Goal: Contribute content: Contribute content

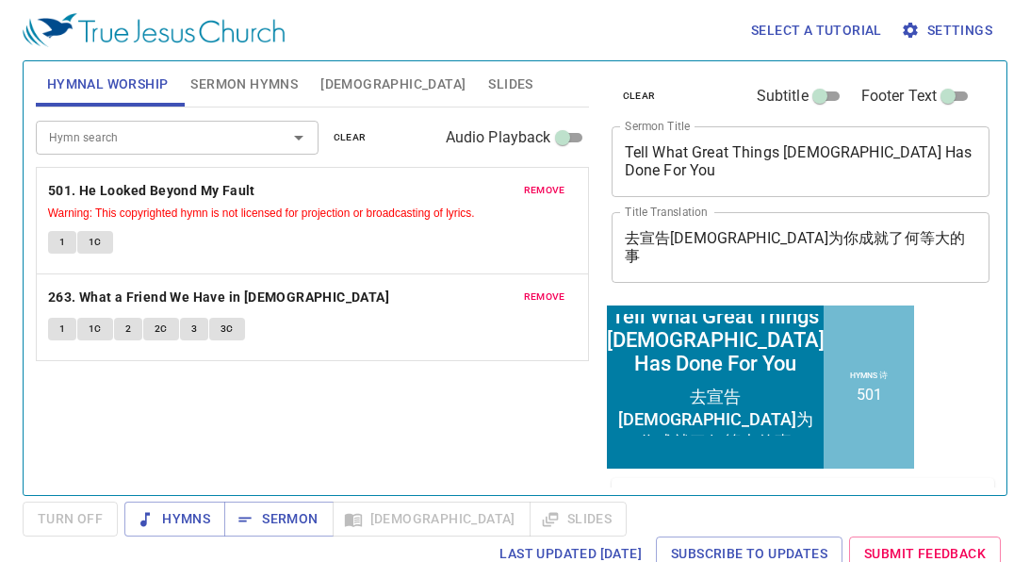
click at [351, 137] on span "clear" at bounding box center [350, 137] width 33 height 17
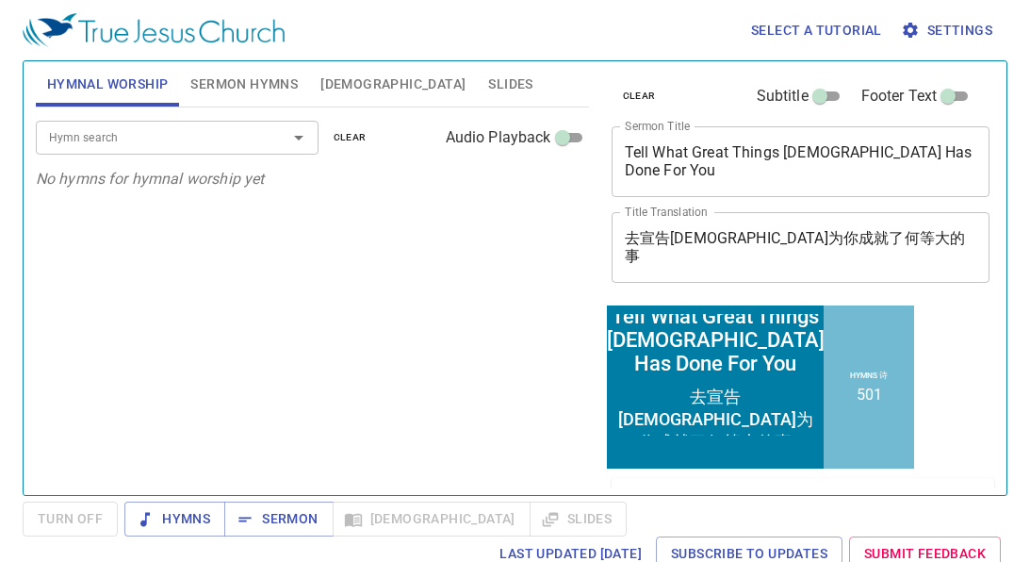
click at [792, 185] on div "Tell What Great Things God Has Done For You x Sermon Title" at bounding box center [801, 161] width 379 height 71
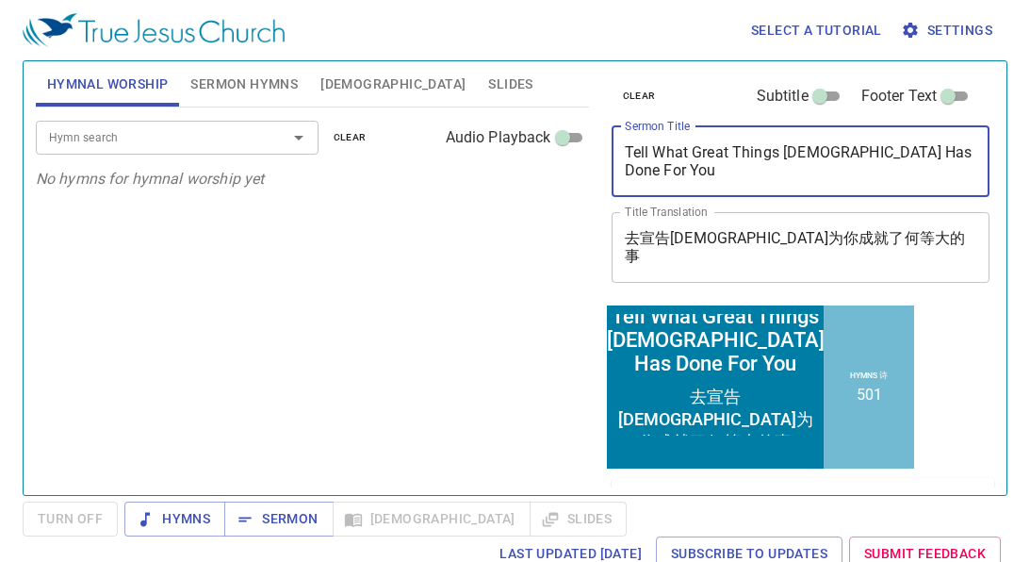
click at [792, 185] on div "Tell What Great Things God Has Done For You x Sermon Title" at bounding box center [801, 161] width 379 height 71
click at [964, 168] on textarea "Tell What Great Things God Has Done For You" at bounding box center [801, 161] width 353 height 36
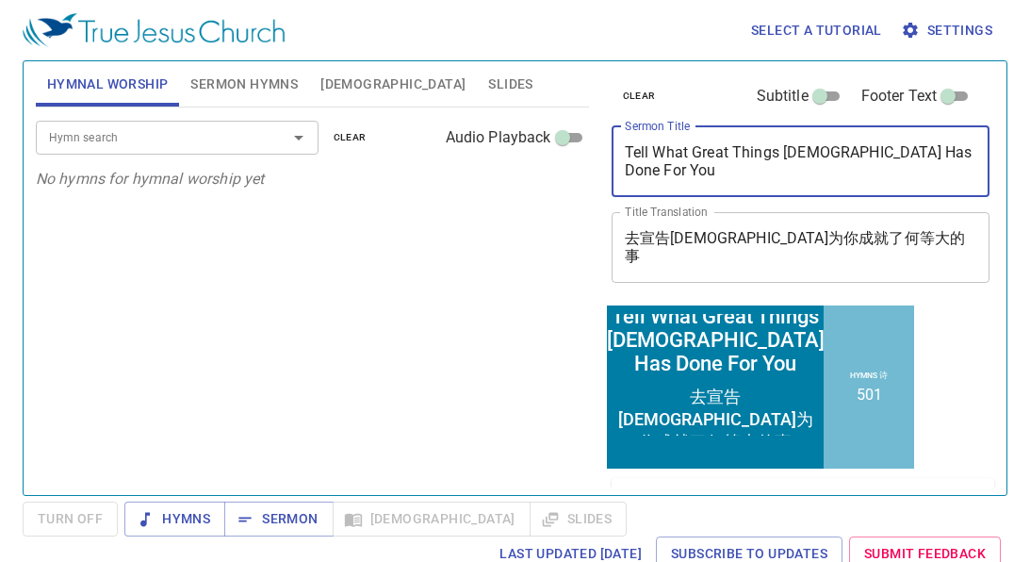
click at [964, 168] on textarea "Tell What Great Things God Has Done For You" at bounding box center [801, 161] width 353 height 36
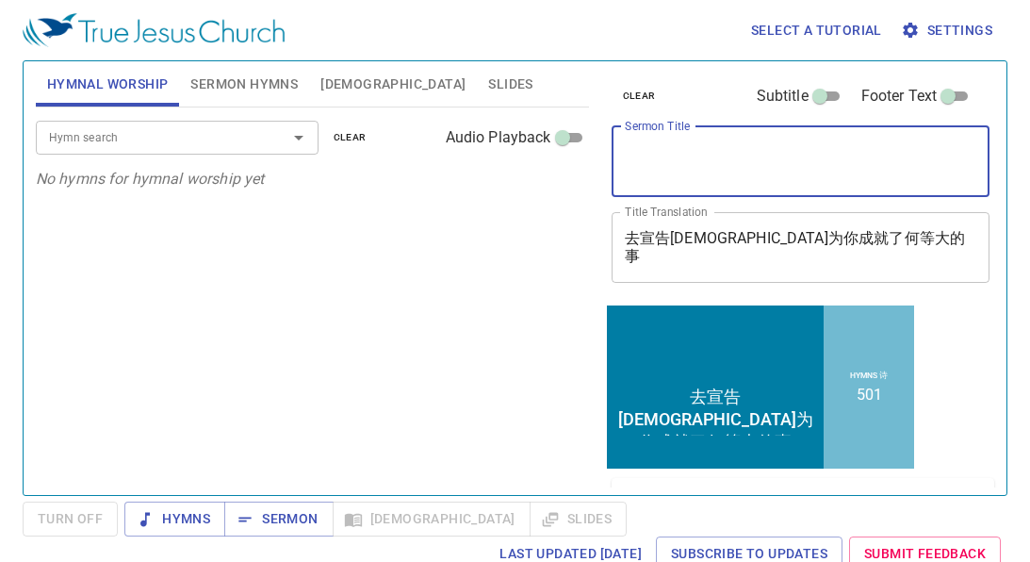
click at [907, 249] on textarea "去宣告神为你成就了何等大的事" at bounding box center [801, 247] width 353 height 36
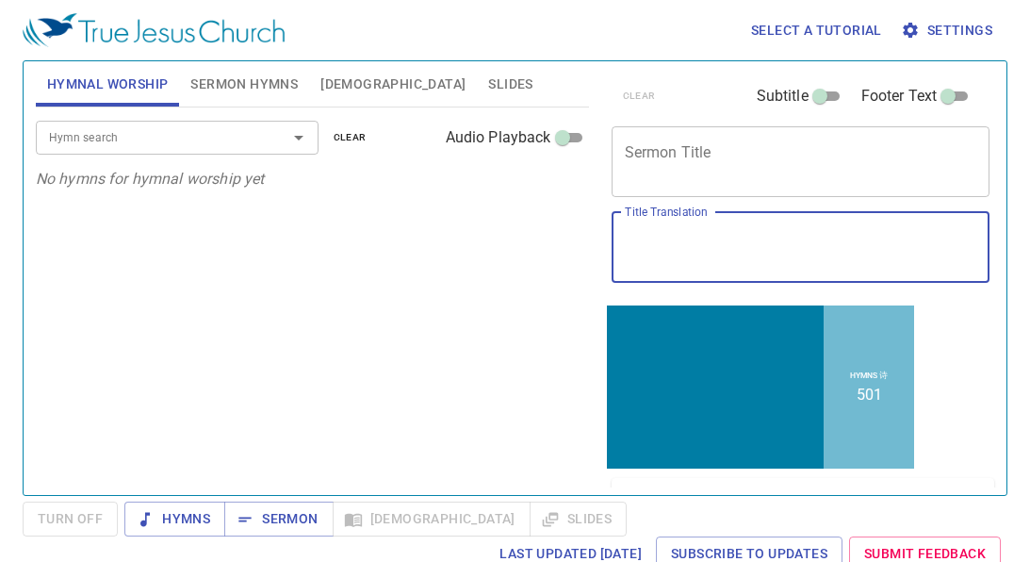
click at [252, 74] on span "Sermon Hymns" at bounding box center [243, 85] width 107 height 24
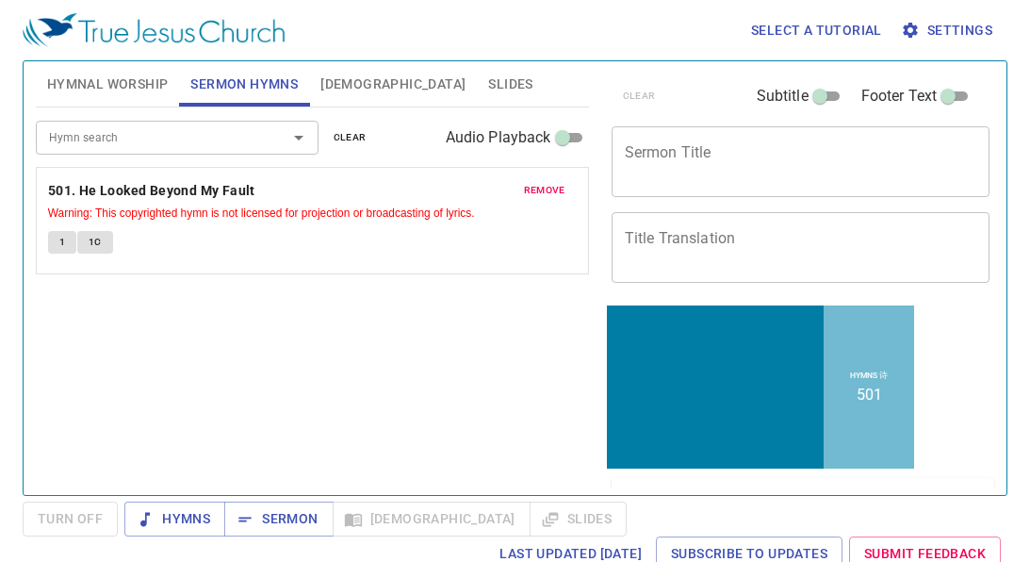
click at [348, 139] on span "clear" at bounding box center [350, 137] width 33 height 17
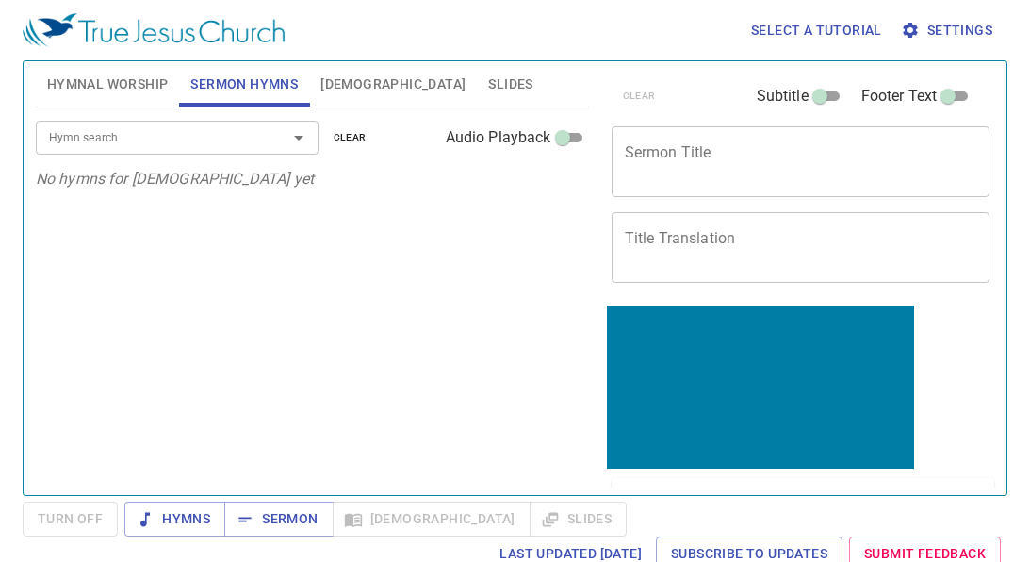
click at [334, 415] on div "Hymn search Hymn search clear Audio Playback No hymns for sermon yet" at bounding box center [312, 292] width 553 height 371
click at [124, 74] on span "Hymnal Worship" at bounding box center [108, 85] width 122 height 24
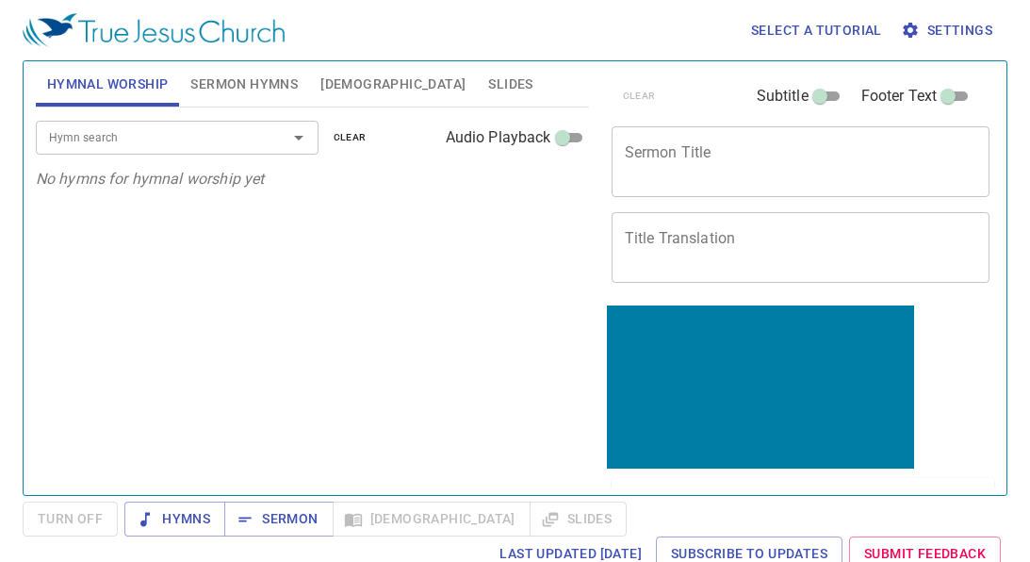
click at [488, 74] on span "Slides" at bounding box center [510, 85] width 44 height 24
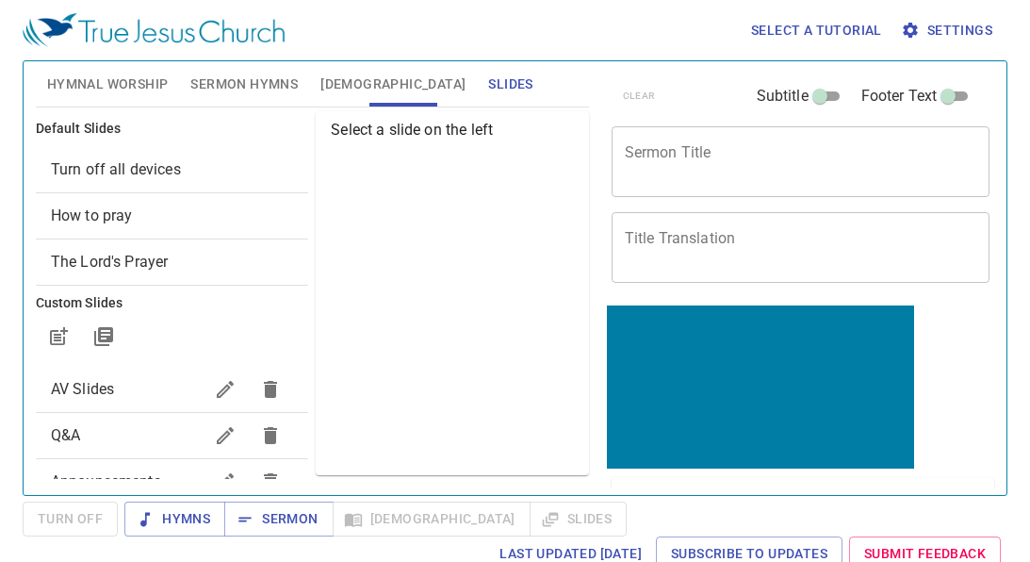
click at [140, 153] on div "Turn off all devices" at bounding box center [172, 169] width 272 height 45
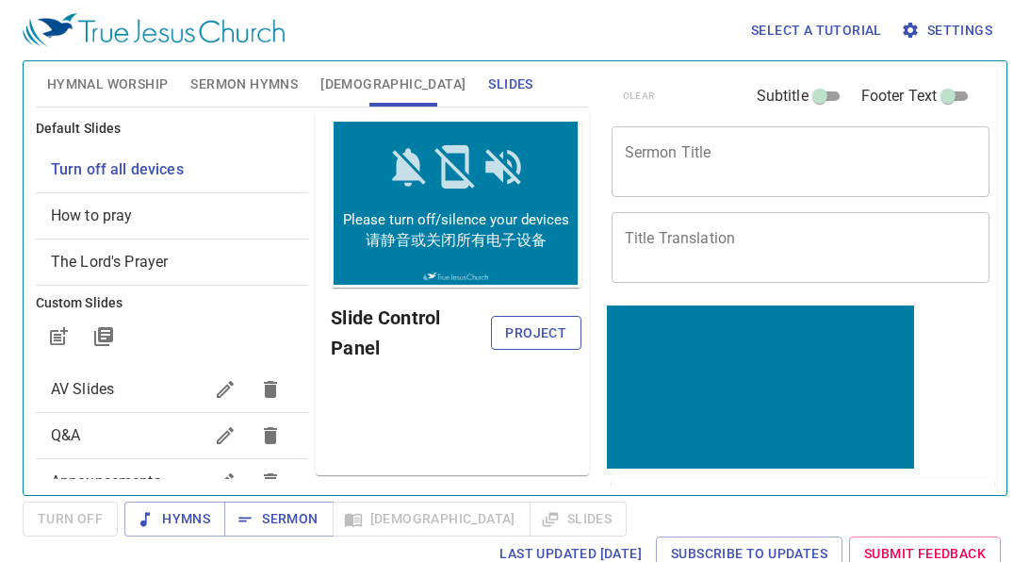
click at [517, 333] on span "Project" at bounding box center [536, 333] width 60 height 24
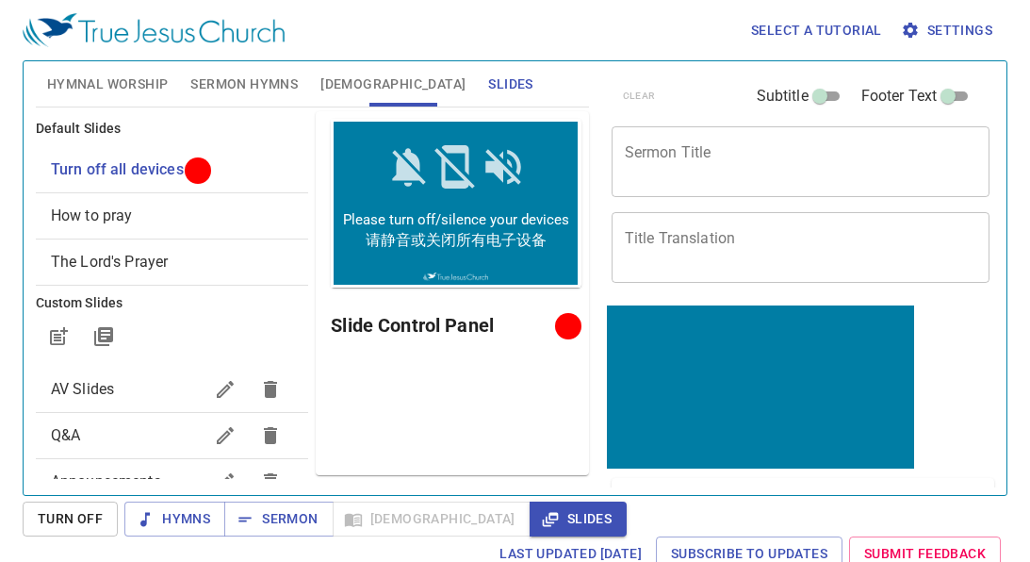
click at [235, 82] on span "Sermon Hymns" at bounding box center [243, 85] width 107 height 24
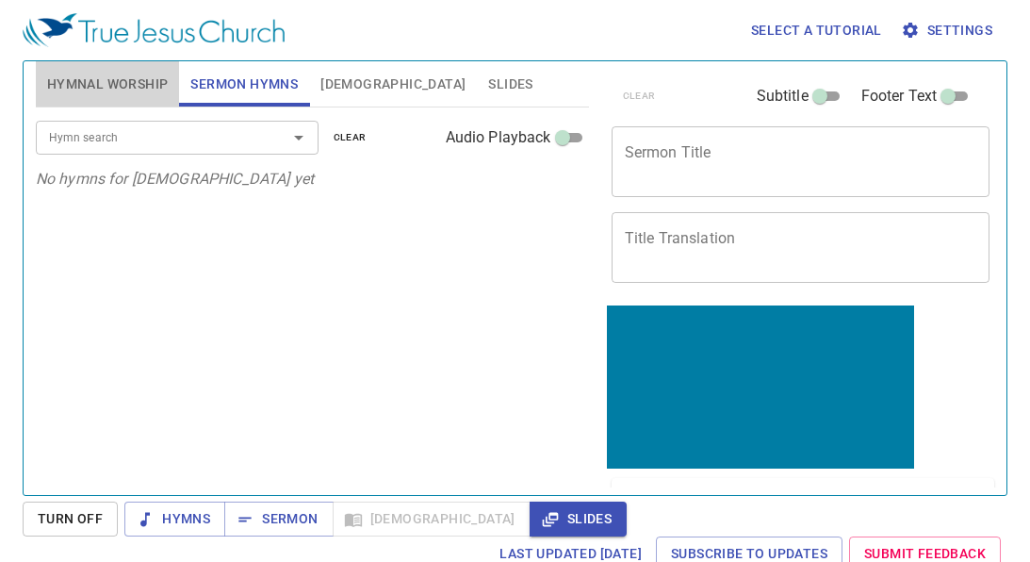
click at [120, 88] on span "Hymnal Worship" at bounding box center [108, 85] width 122 height 24
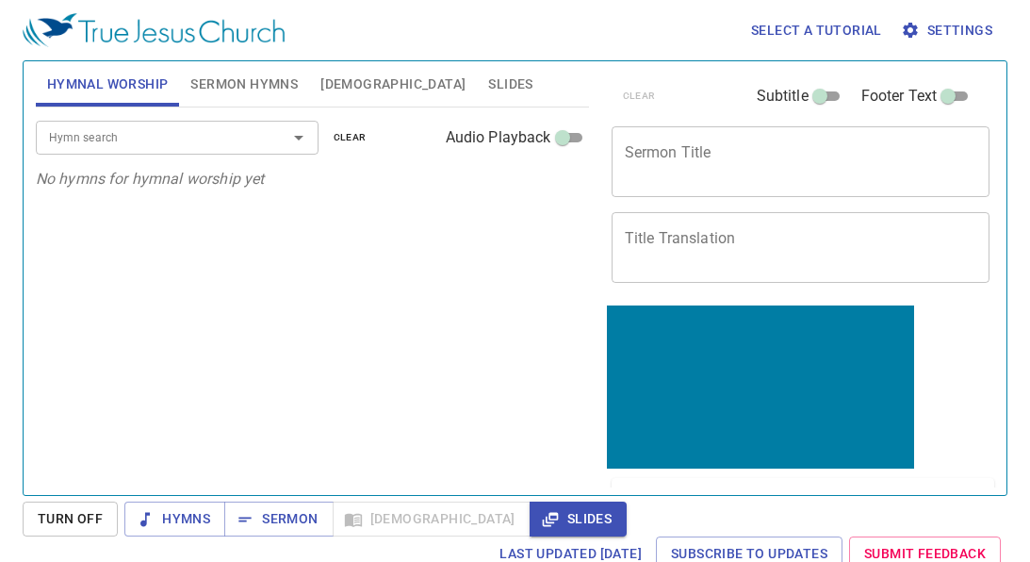
click at [819, 94] on input "Subtitle" at bounding box center [820, 100] width 68 height 23
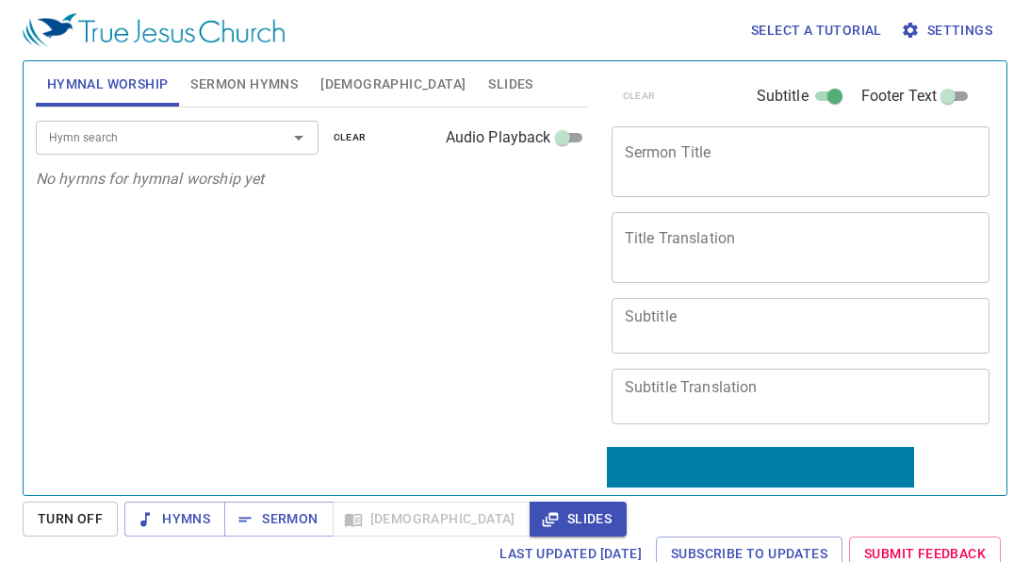
click at [819, 94] on input "Subtitle" at bounding box center [835, 100] width 68 height 23
checkbox input "false"
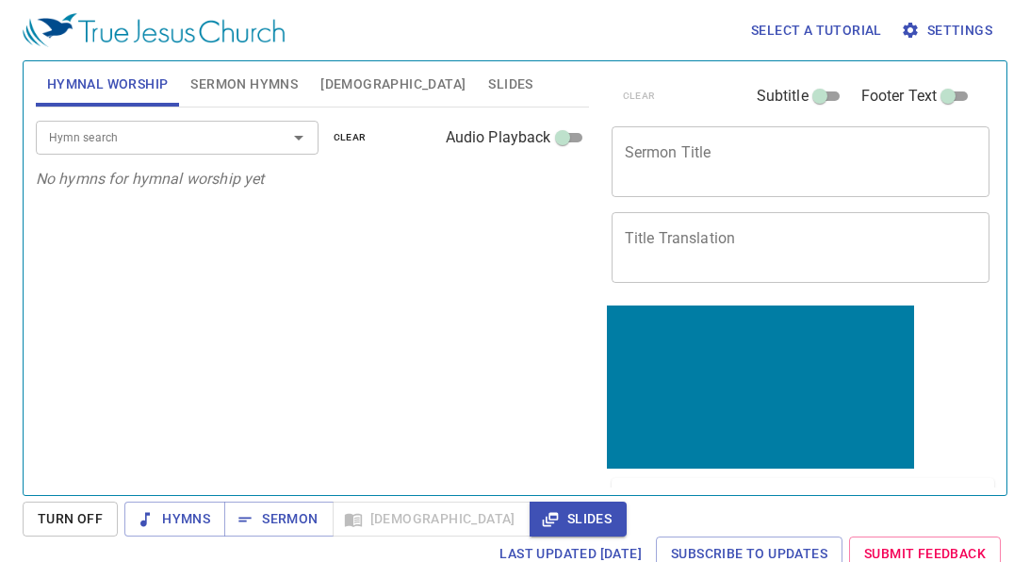
click at [960, 94] on input "Footer Text" at bounding box center [949, 100] width 68 height 23
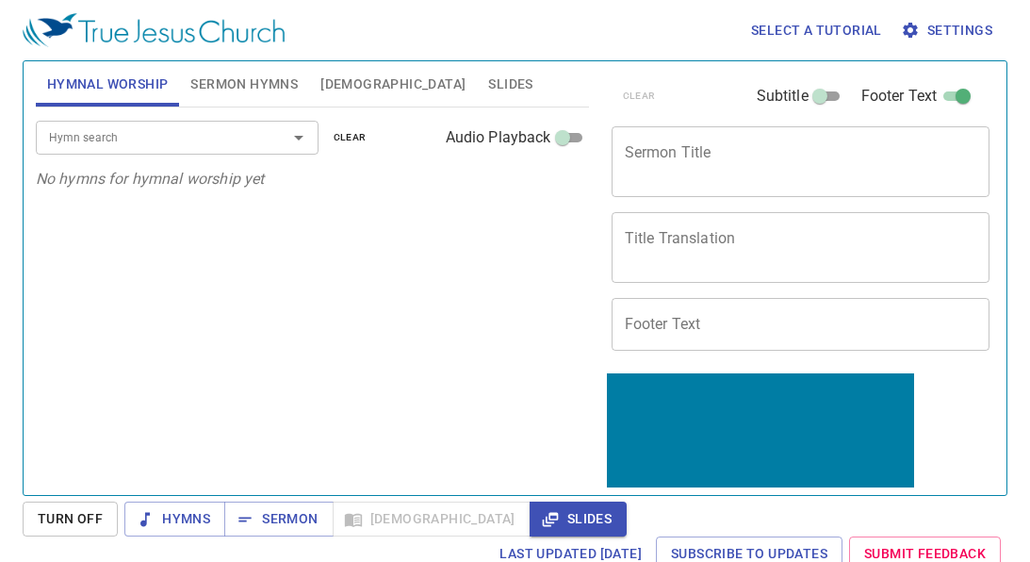
click at [960, 94] on input "Footer Text" at bounding box center [964, 100] width 68 height 23
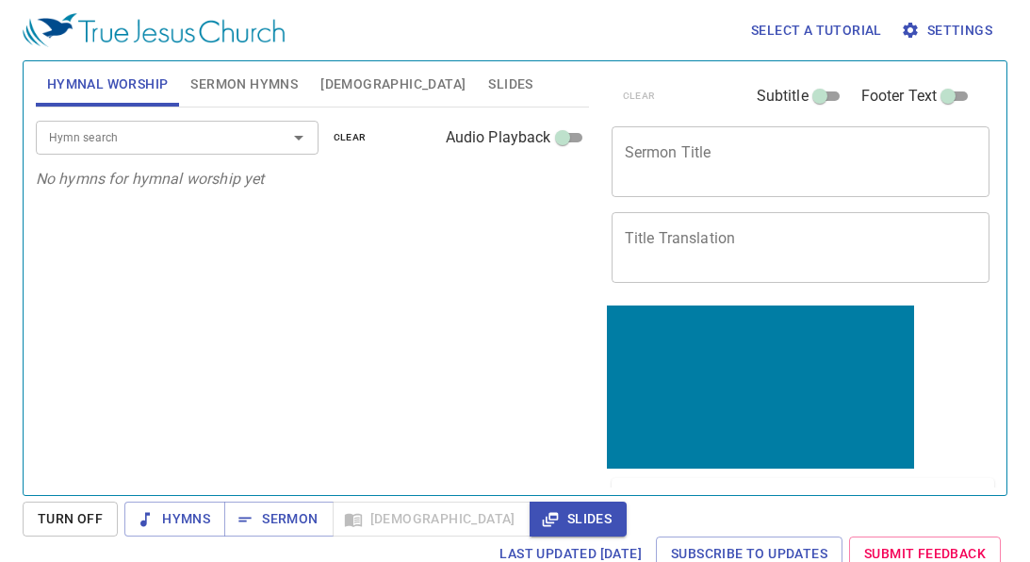
click at [960, 94] on input "Footer Text" at bounding box center [949, 100] width 68 height 23
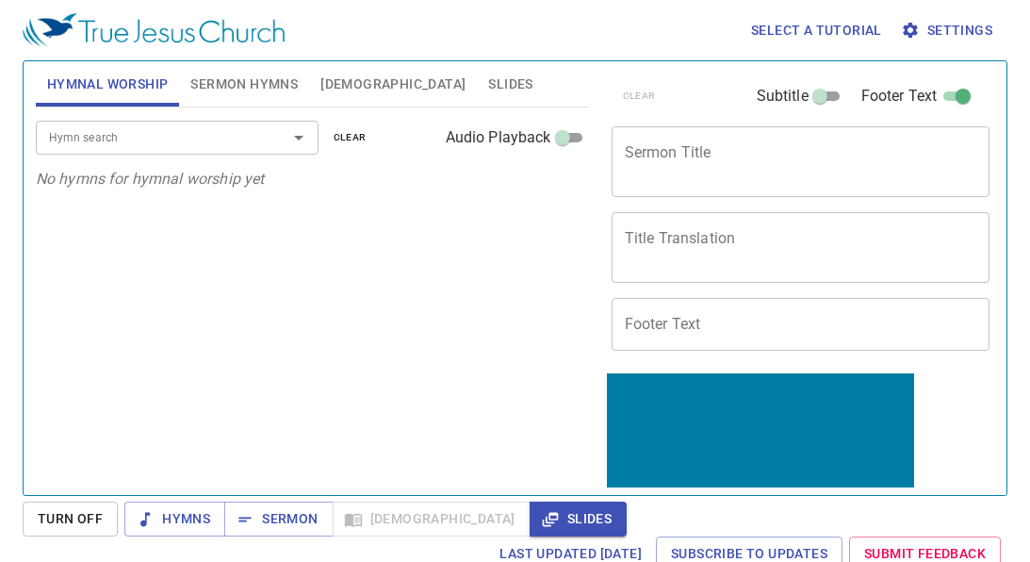
click at [960, 94] on input "Footer Text" at bounding box center [964, 100] width 68 height 23
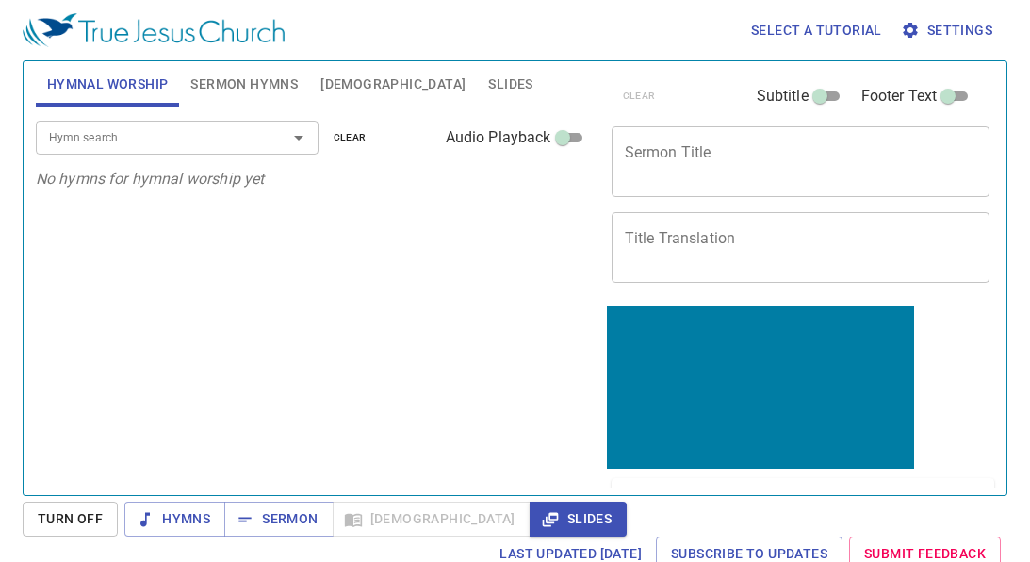
click at [960, 94] on input "Footer Text" at bounding box center [949, 100] width 68 height 23
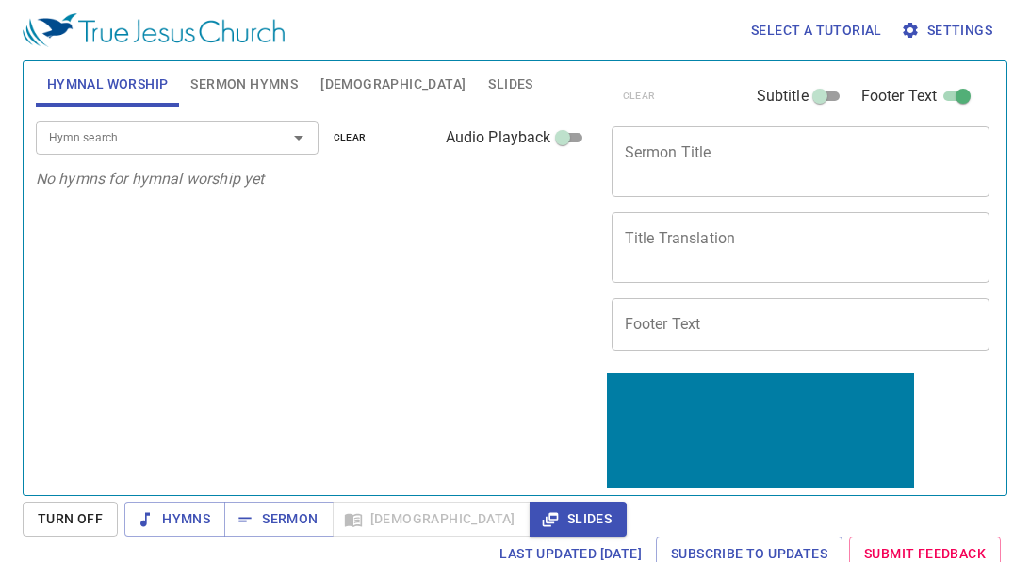
click at [960, 94] on input "Footer Text" at bounding box center [964, 100] width 68 height 23
checkbox input "false"
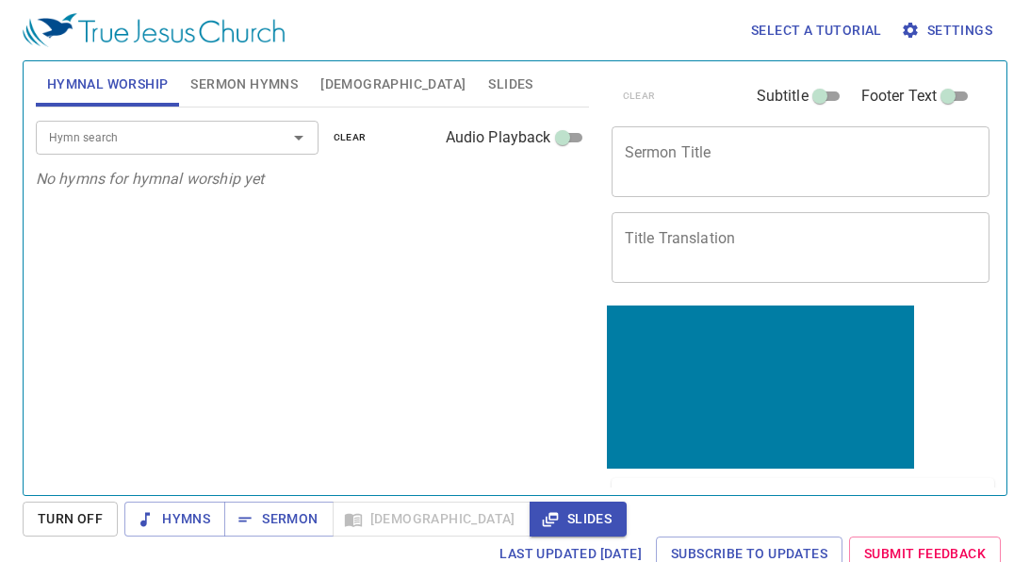
click at [571, 140] on input "Audio Playback" at bounding box center [563, 141] width 68 height 23
click at [571, 140] on input "Audio Playback" at bounding box center [578, 141] width 68 height 23
checkbox input "false"
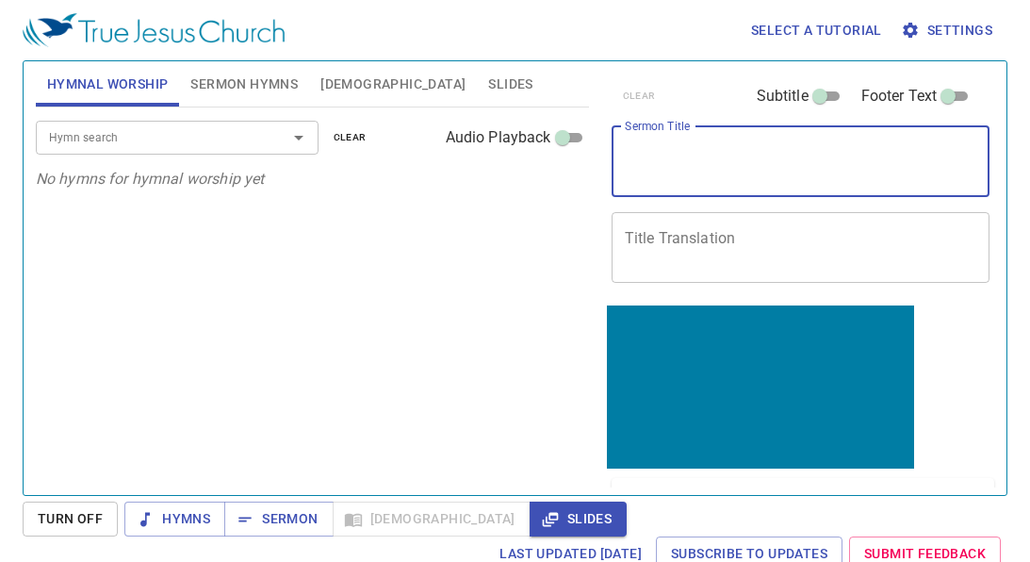
click at [713, 172] on textarea "Sermon Title" at bounding box center [801, 161] width 353 height 36
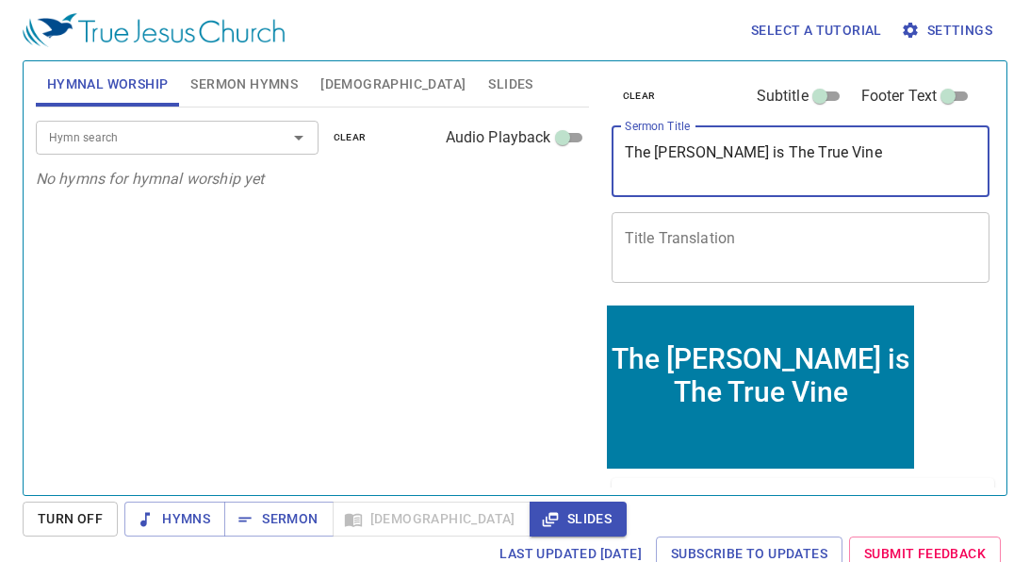
click at [754, 159] on textarea "The Lord Jesus is The True Vine" at bounding box center [801, 161] width 353 height 36
click at [911, 159] on textarea "The Lord Jesus is the True Vine" at bounding box center [801, 161] width 353 height 36
click at [965, 327] on div "clear Subtitle Footer Text Sermon Title The Lord Jesus is the True Vine x Sermo…" at bounding box center [800, 271] width 406 height 434
click at [735, 161] on textarea "The Lord Jesus is the True Vine" at bounding box center [801, 161] width 353 height 36
click at [721, 153] on textarea "The Lord Jesus is the True Vine" at bounding box center [801, 161] width 353 height 36
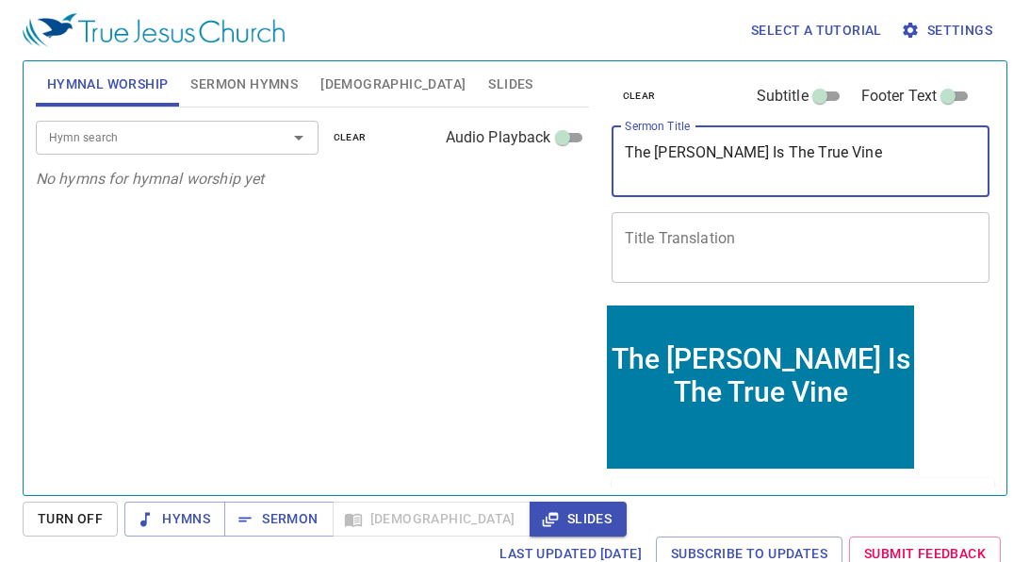
click at [740, 164] on textarea "The [PERSON_NAME] Is The True Vine" at bounding box center [801, 161] width 353 height 36
type textarea "The [PERSON_NAME] Is The True Vine"
click at [744, 245] on textarea "Title Translation" at bounding box center [801, 247] width 353 height 36
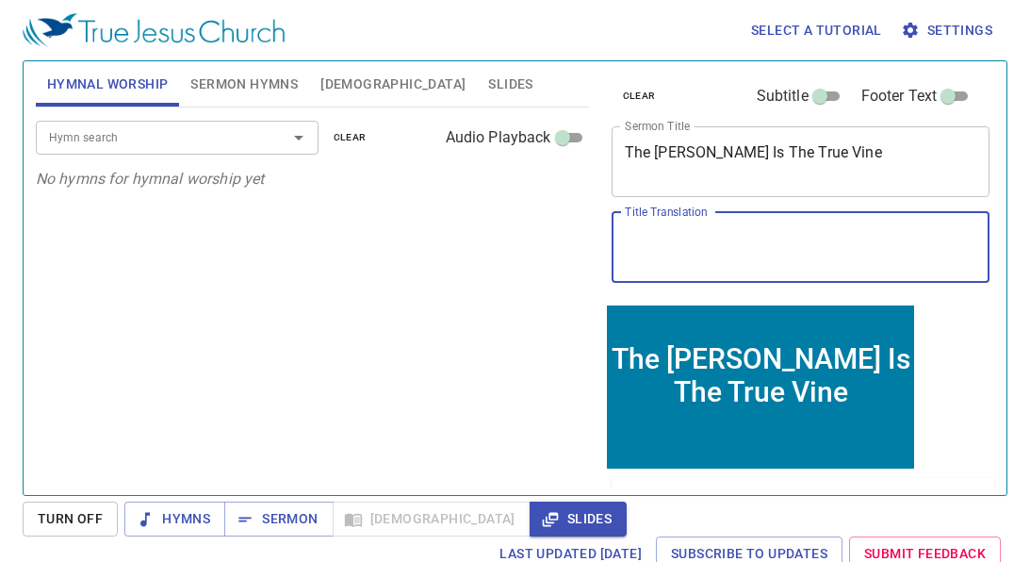
paste textarea "主[DEMOGRAPHIC_DATA]是真葡萄樹"
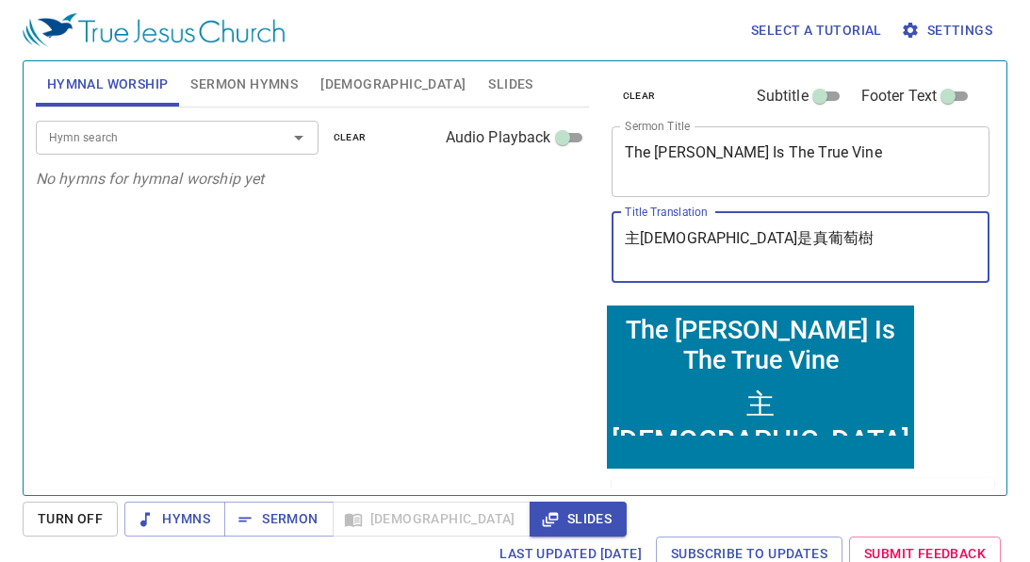
type textarea "主[DEMOGRAPHIC_DATA]是真葡萄樹"
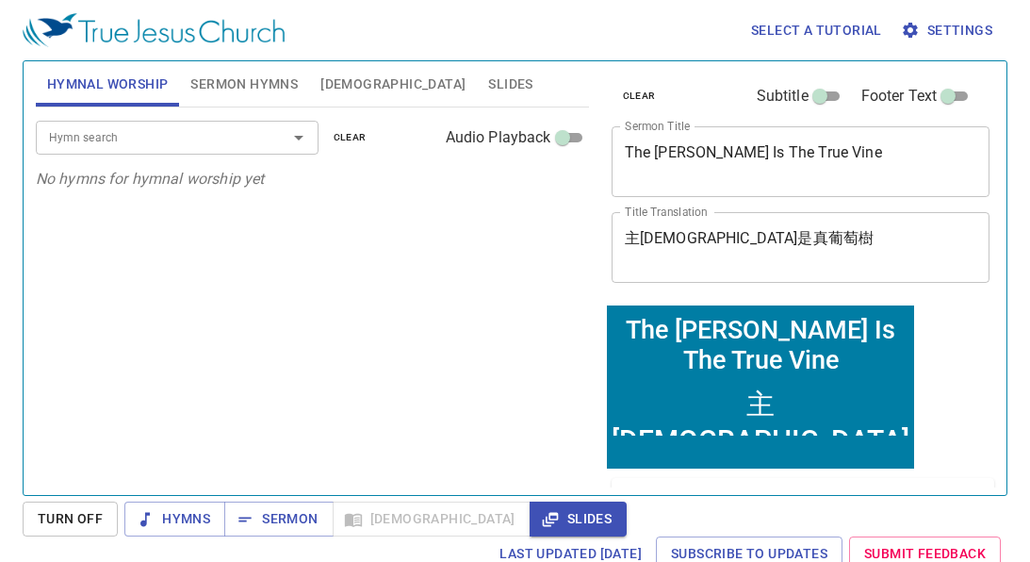
click at [472, 308] on div "Hymn search Hymn search clear Audio Playback No hymns for hymnal worship yet" at bounding box center [312, 292] width 553 height 371
click at [239, 74] on span "Sermon Hymns" at bounding box center [243, 85] width 107 height 24
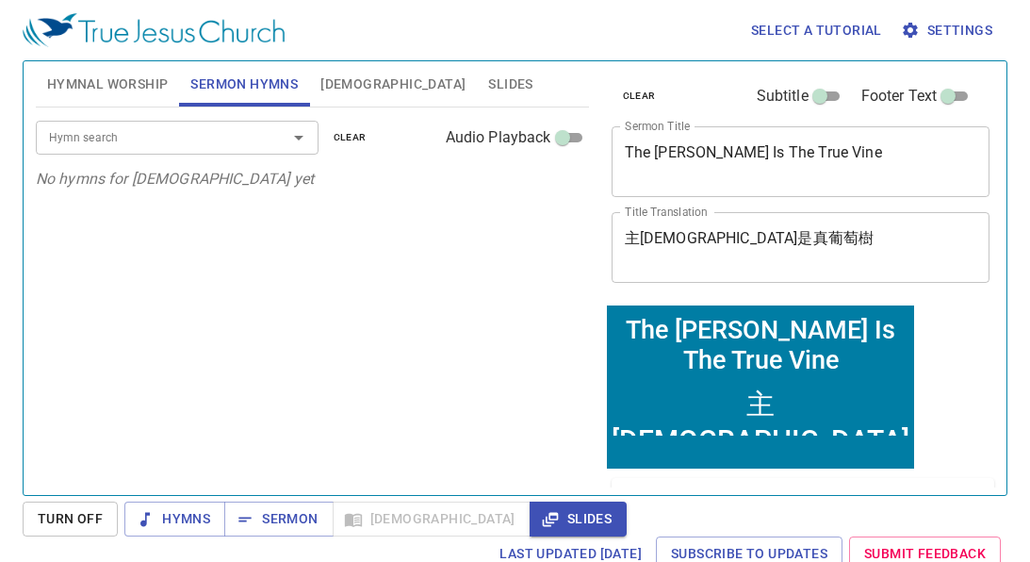
click at [121, 89] on span "Hymnal Worship" at bounding box center [108, 85] width 122 height 24
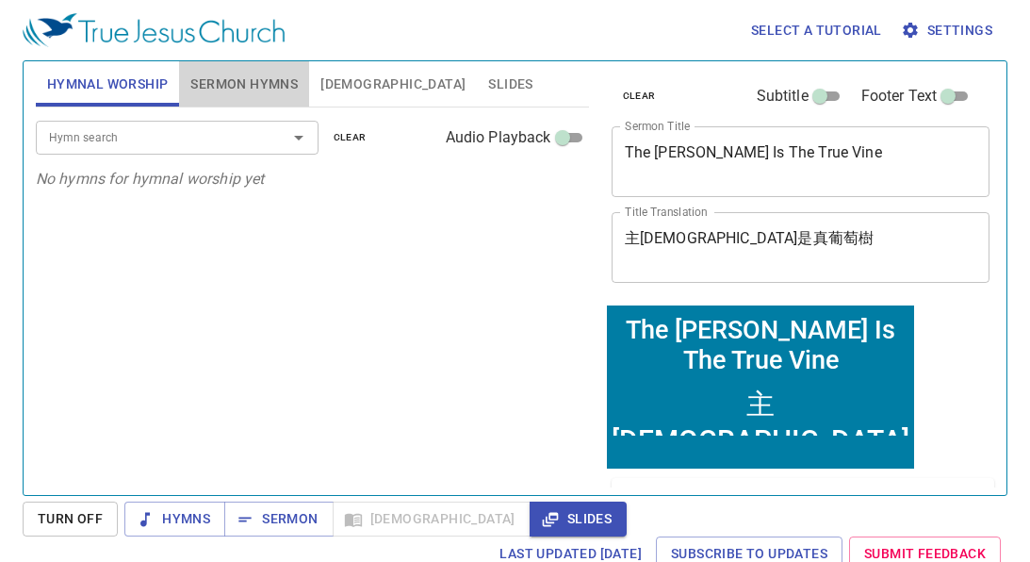
click at [231, 93] on span "Sermon Hymns" at bounding box center [243, 85] width 107 height 24
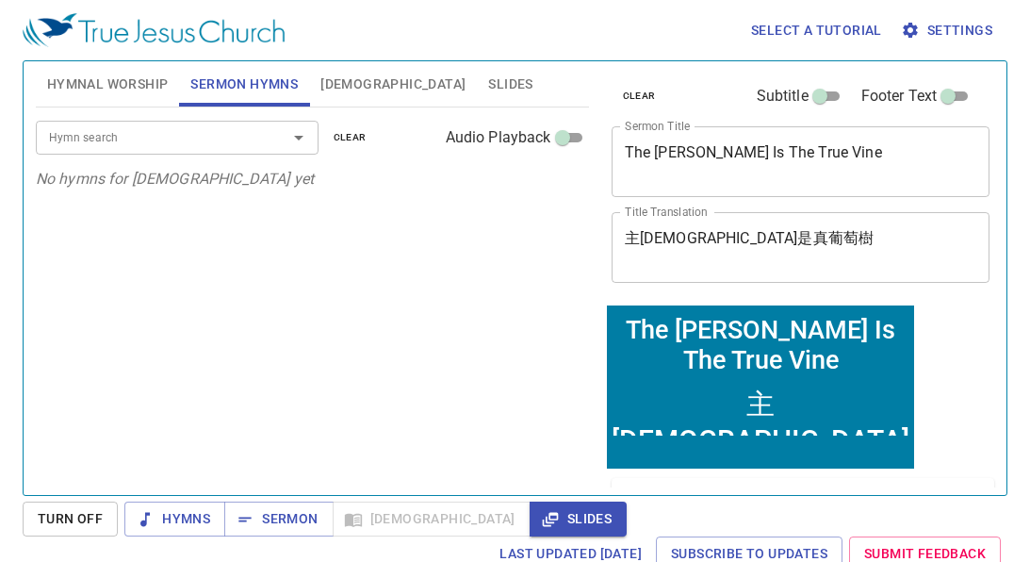
click at [215, 129] on input "Hymn search" at bounding box center [149, 137] width 216 height 22
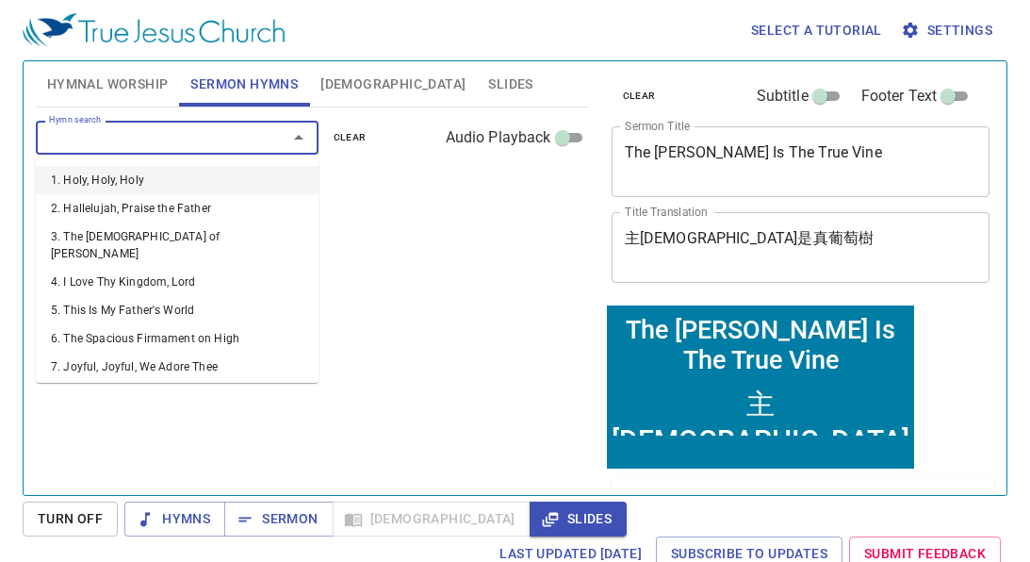
type input "7"
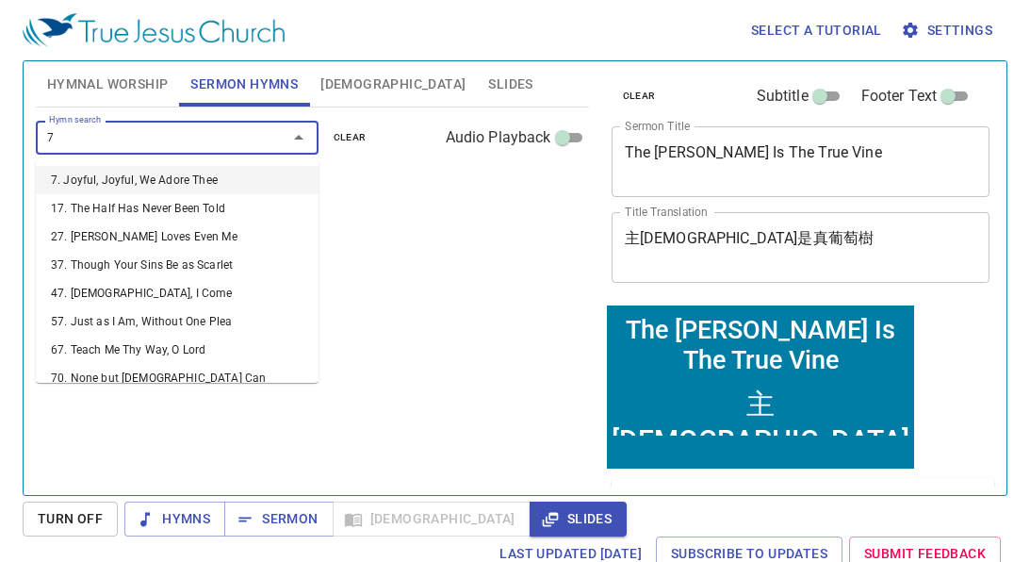
click at [155, 183] on li "7. Joyful, Joyful, We Adore Thee" at bounding box center [177, 180] width 283 height 28
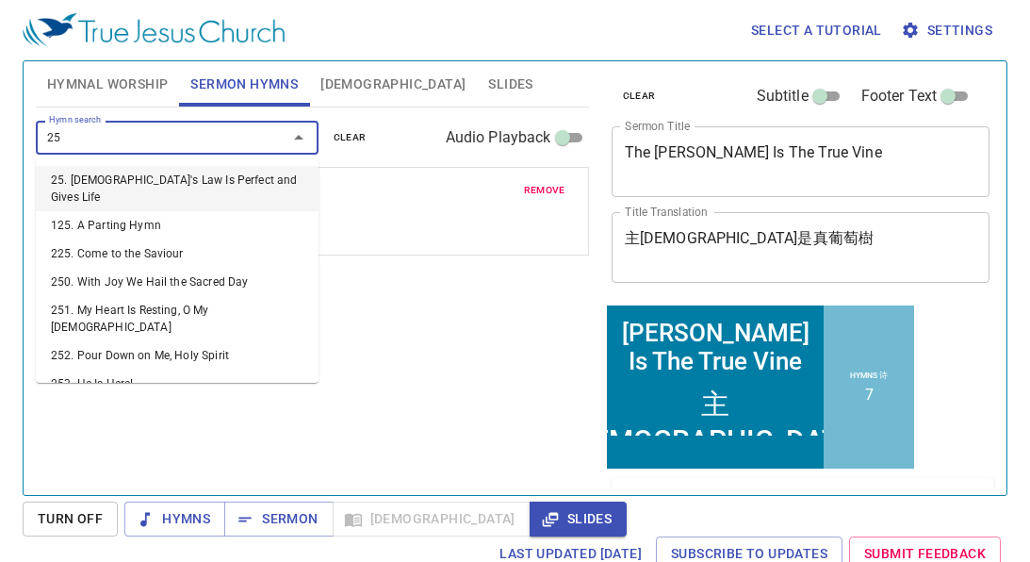
type input "250"
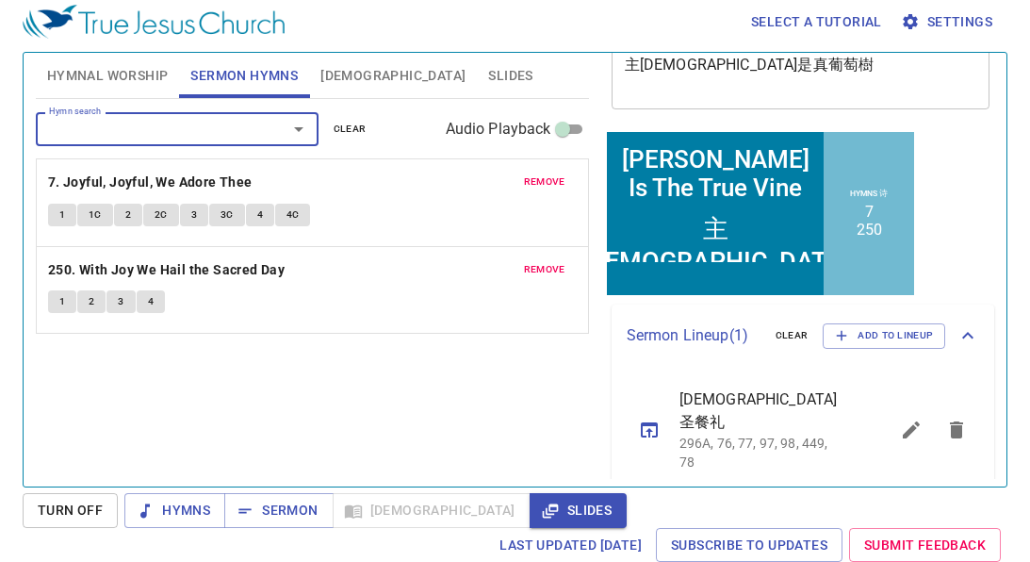
scroll to position [163, 0]
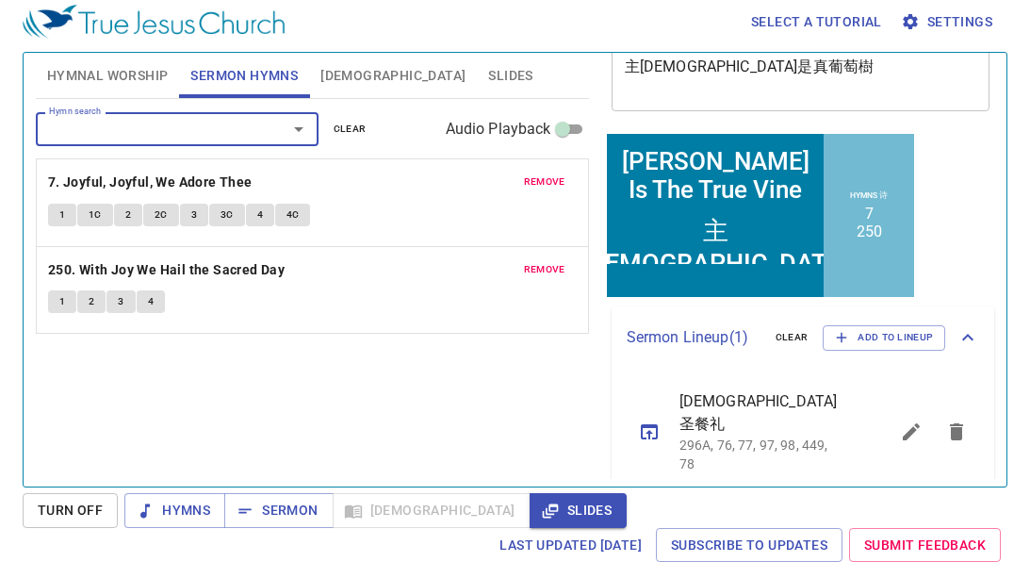
click at [967, 426] on icon "sermon lineup list" at bounding box center [957, 431] width 23 height 23
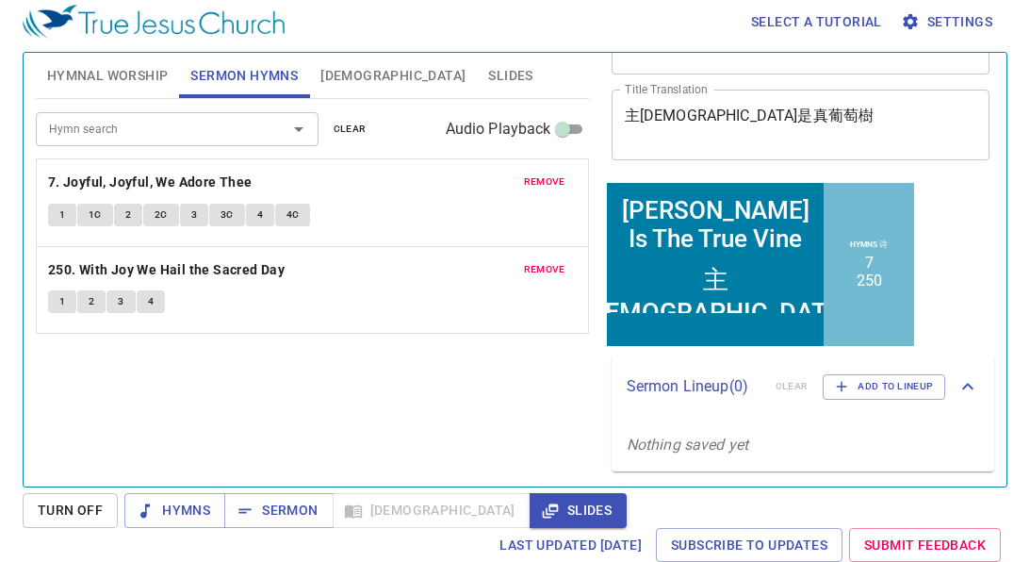
scroll to position [0, 0]
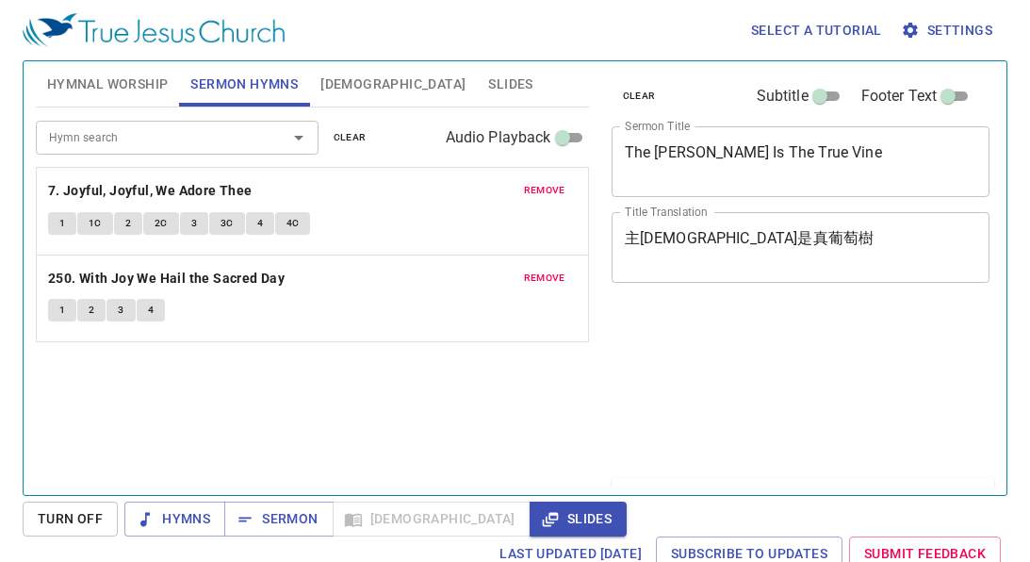
scroll to position [8, 0]
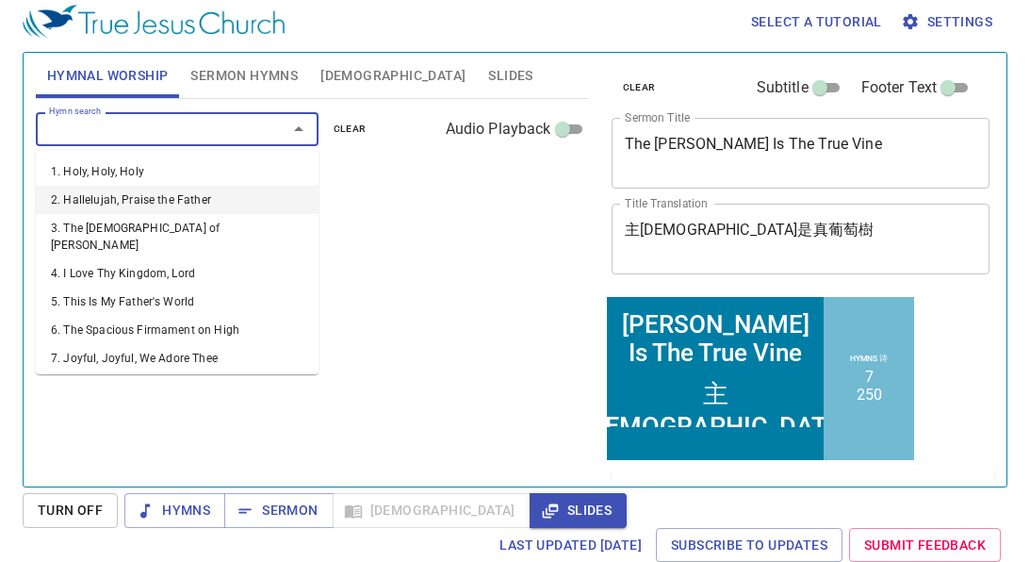
scroll to position [8, 0]
click at [502, 254] on div "Hymn search Hymn search clear Audio Playback No hymns for hymnal worship yet" at bounding box center [312, 284] width 553 height 371
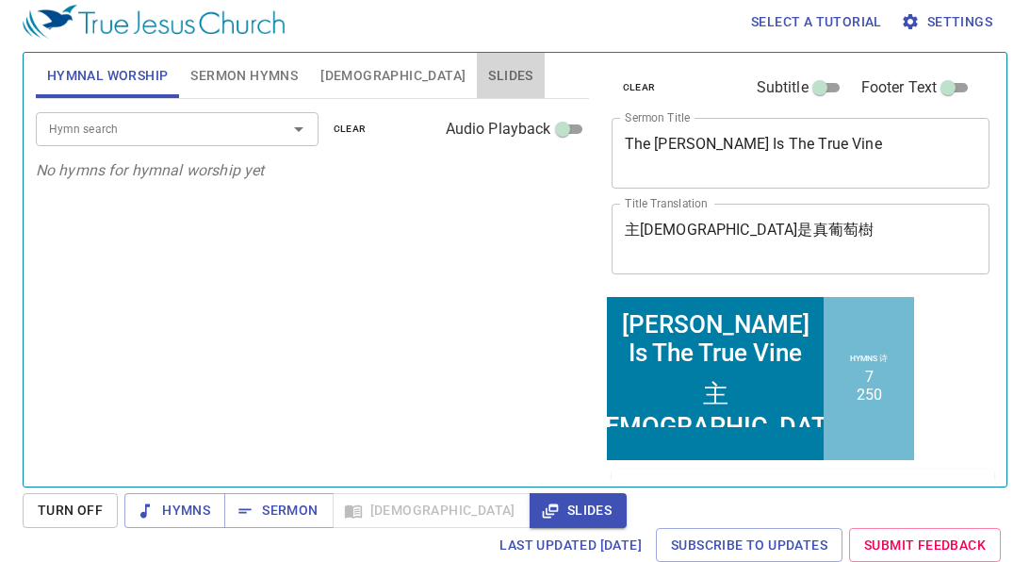
click at [488, 64] on span "Slides" at bounding box center [510, 76] width 44 height 24
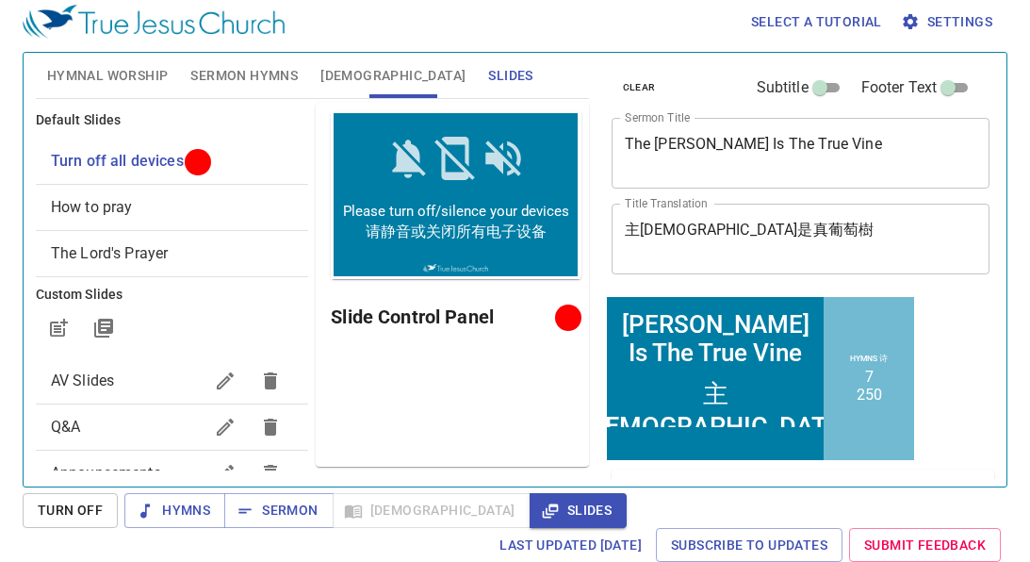
click at [125, 69] on span "Hymnal Worship" at bounding box center [108, 76] width 122 height 24
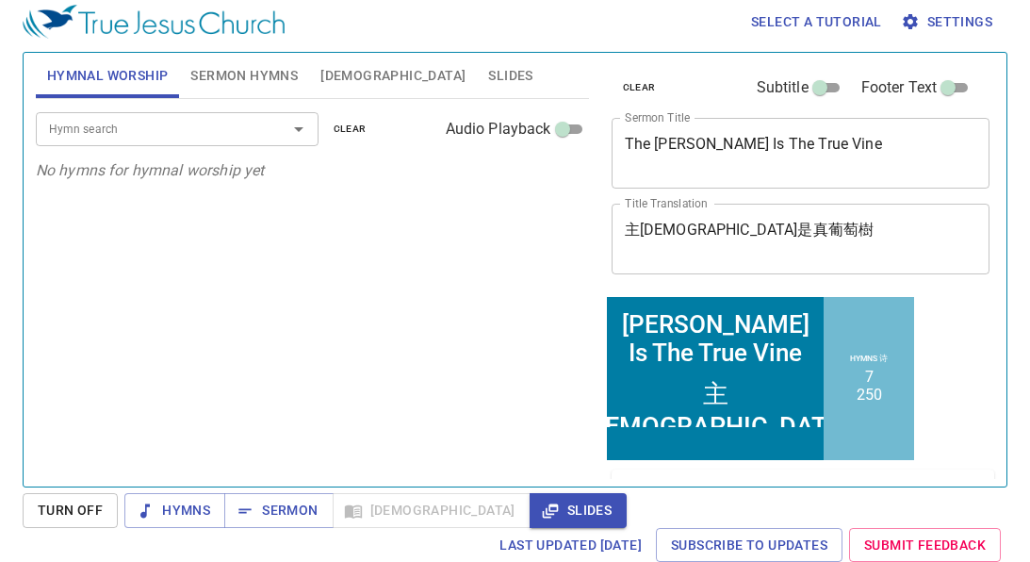
click at [180, 133] on input "Hymn search" at bounding box center [149, 129] width 216 height 22
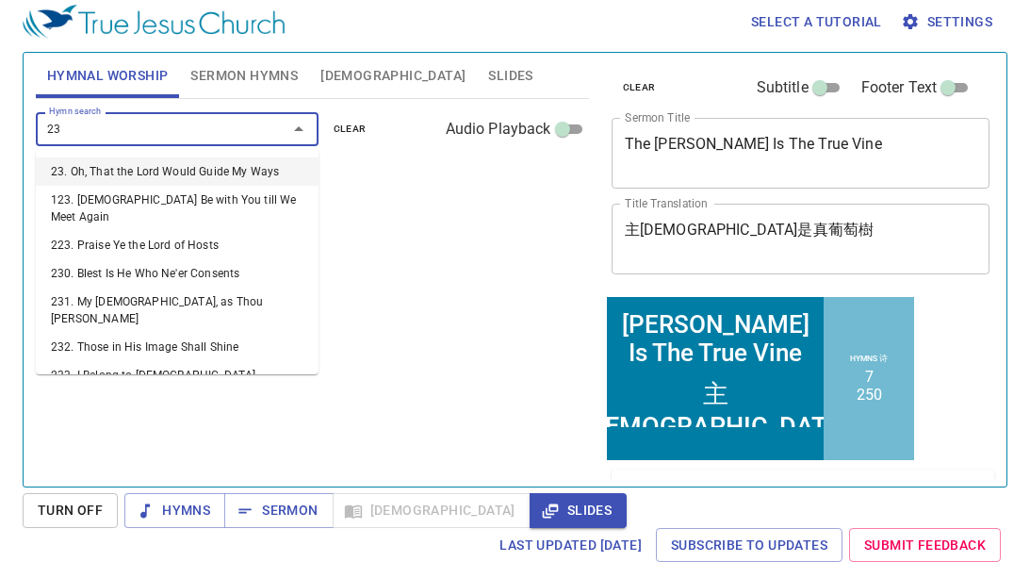
type input "237"
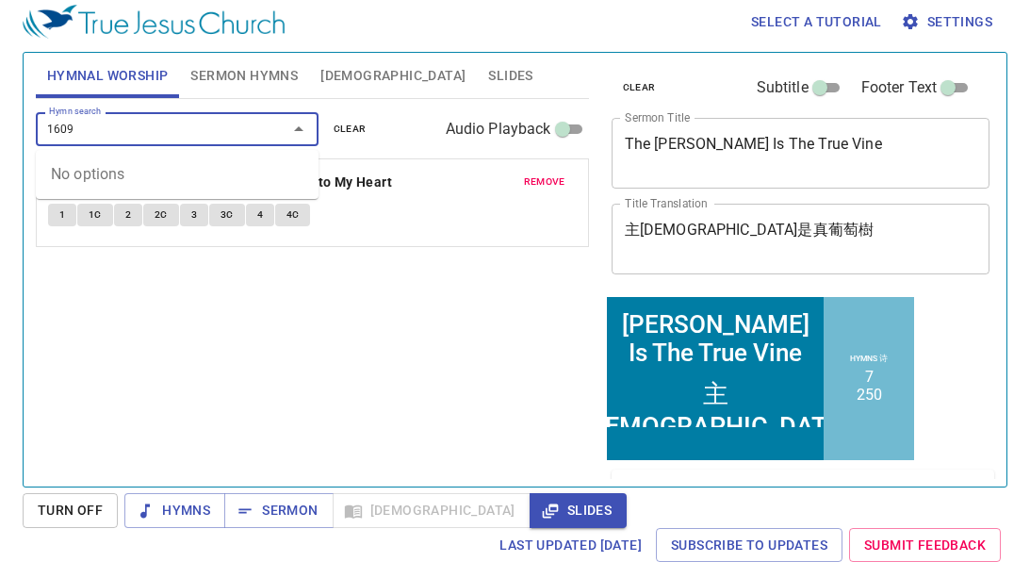
type input "160"
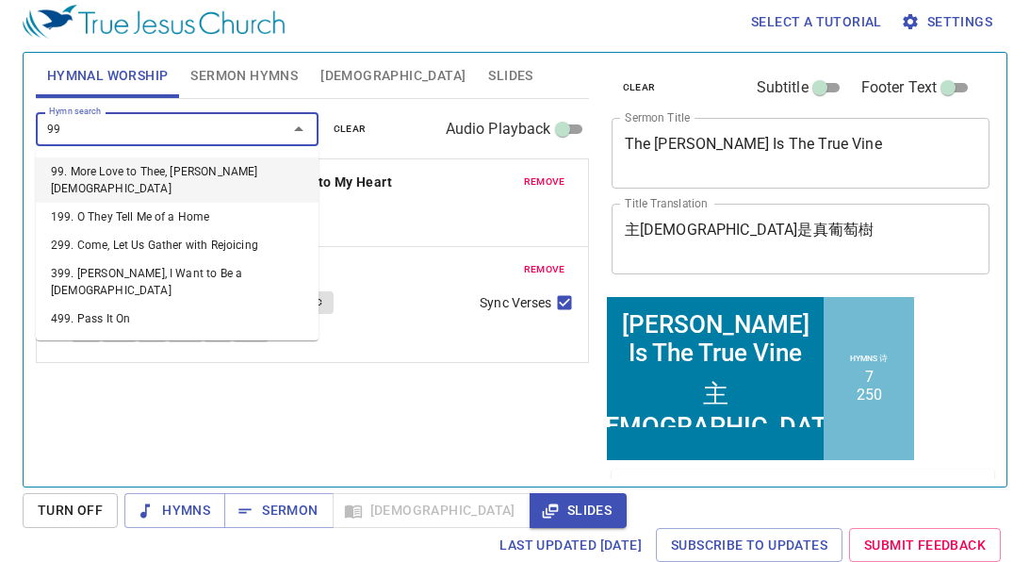
type input "99. More Love to Thee, [PERSON_NAME][DEMOGRAPHIC_DATA]"
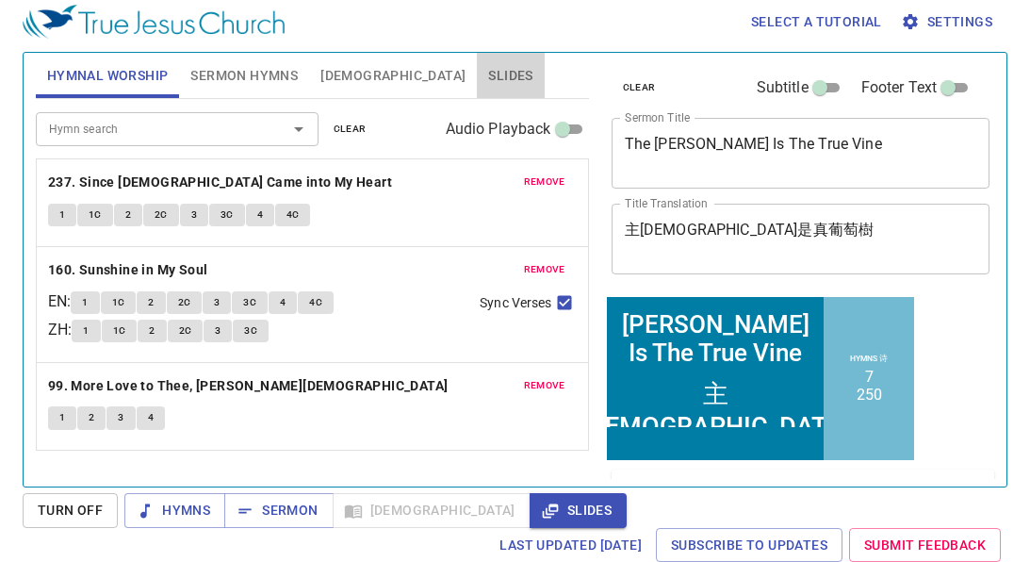
click at [488, 68] on span "Slides" at bounding box center [510, 76] width 44 height 24
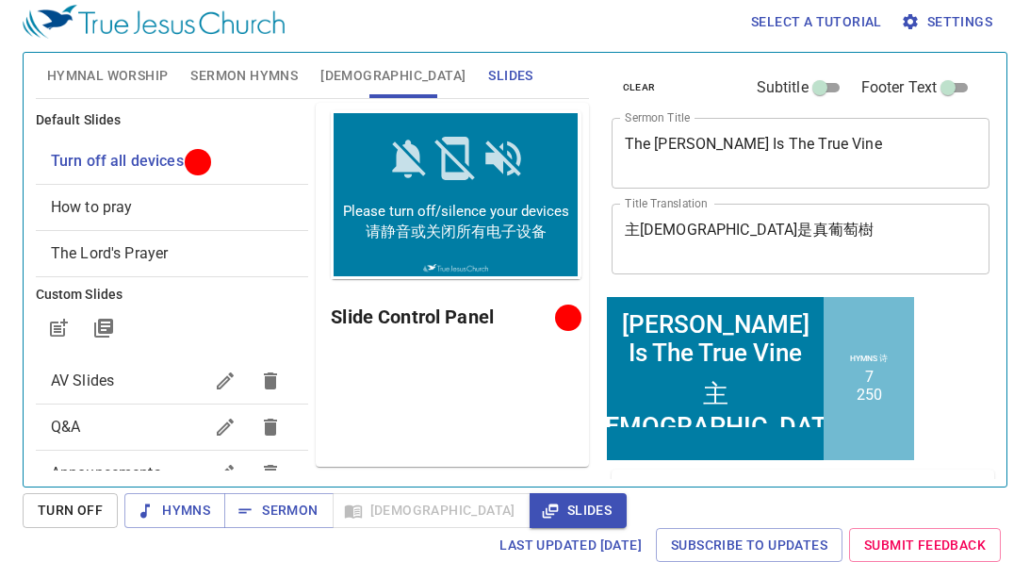
click at [190, 253] on span "The Lord's Prayer" at bounding box center [172, 253] width 242 height 23
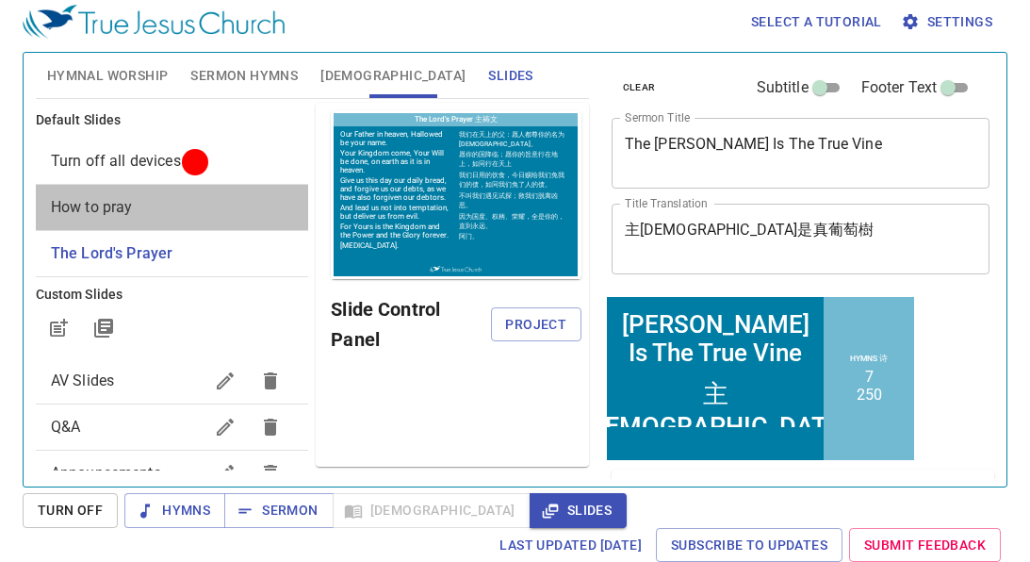
click at [173, 208] on span "How to pray" at bounding box center [172, 207] width 242 height 23
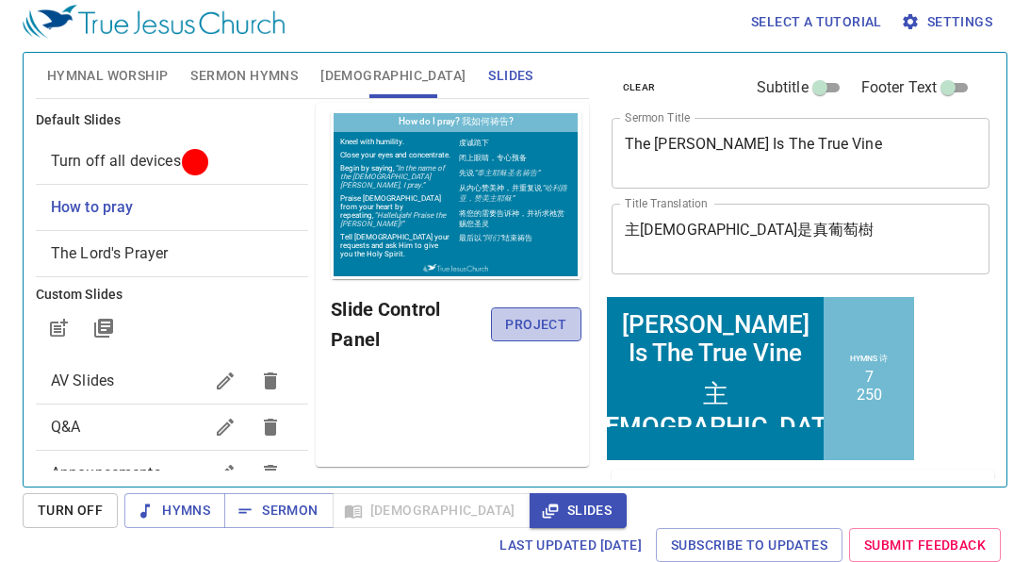
click at [510, 317] on span "Project" at bounding box center [536, 325] width 60 height 24
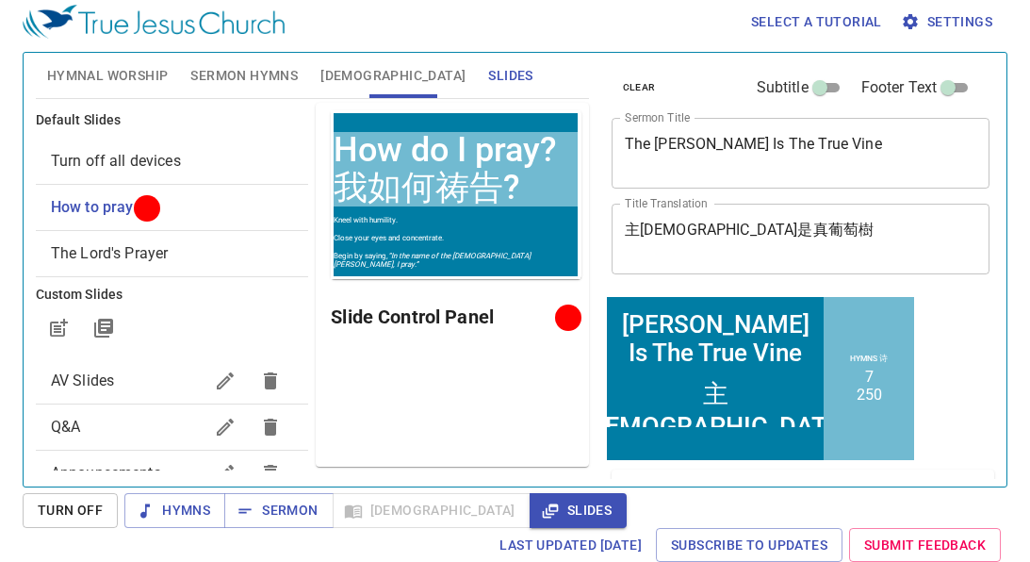
scroll to position [8, 0]
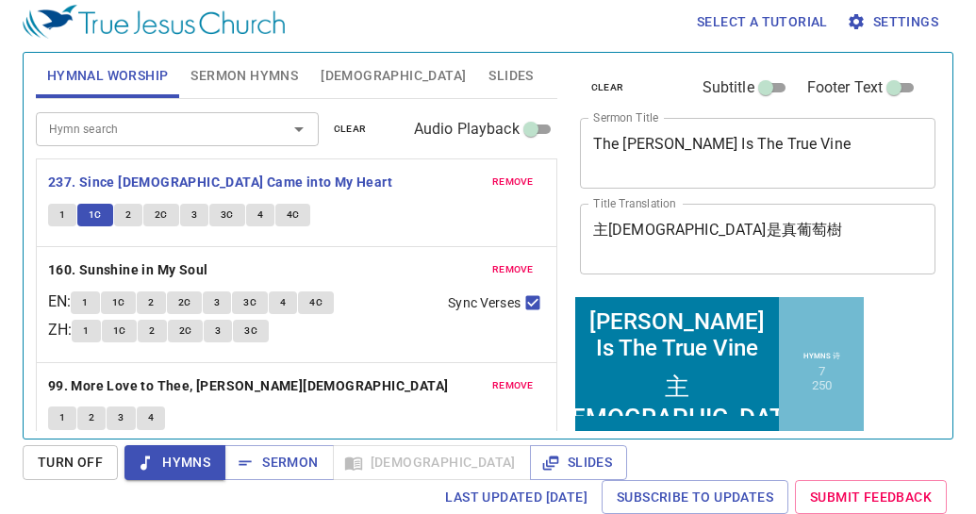
scroll to position [24, 0]
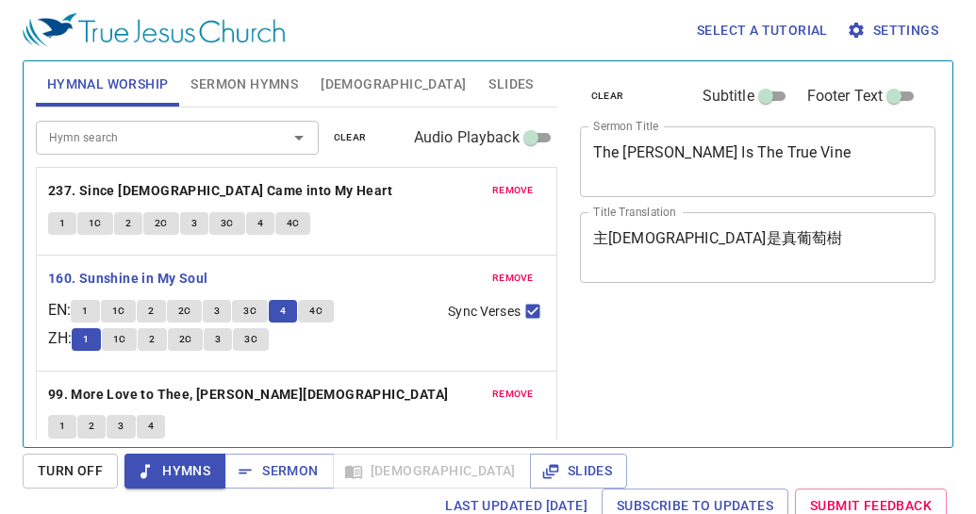
scroll to position [8, 0]
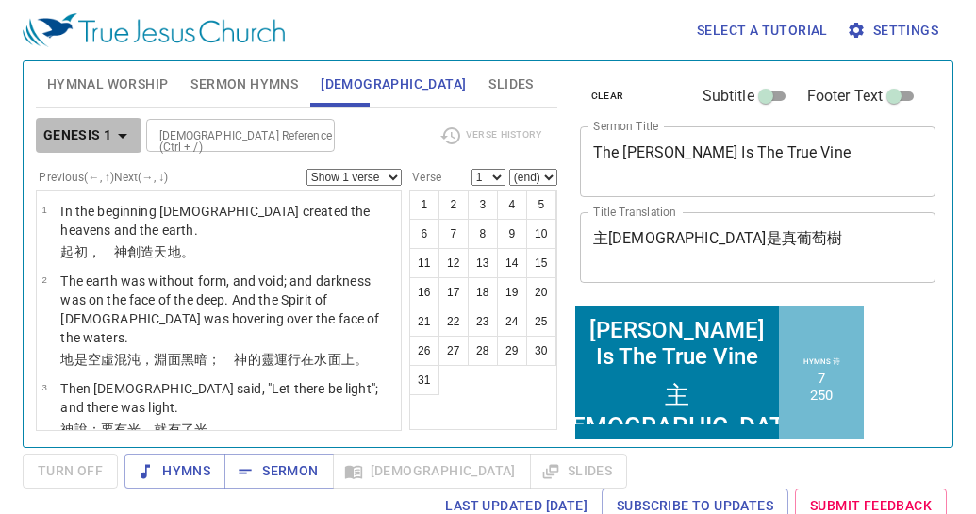
click at [99, 124] on b "Genesis 1" at bounding box center [77, 136] width 69 height 24
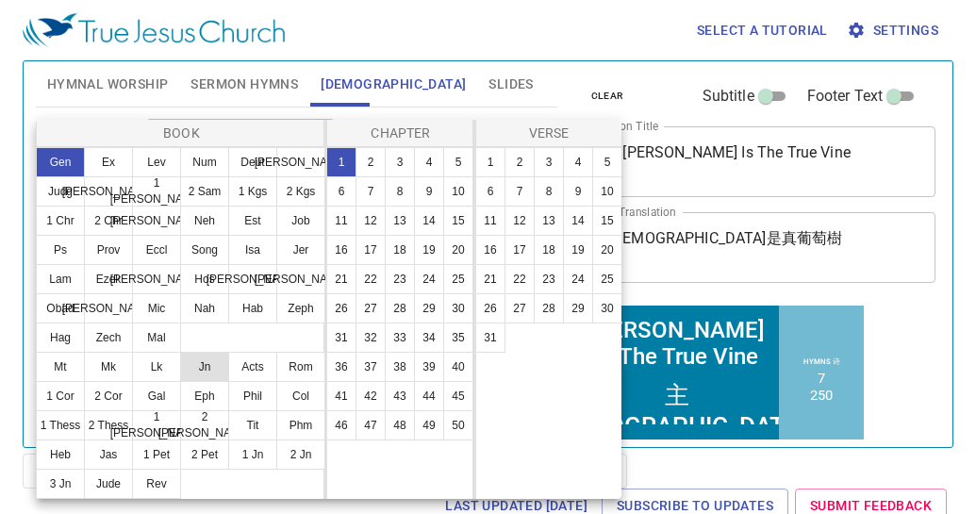
click at [206, 371] on button "Jn" at bounding box center [204, 367] width 49 height 30
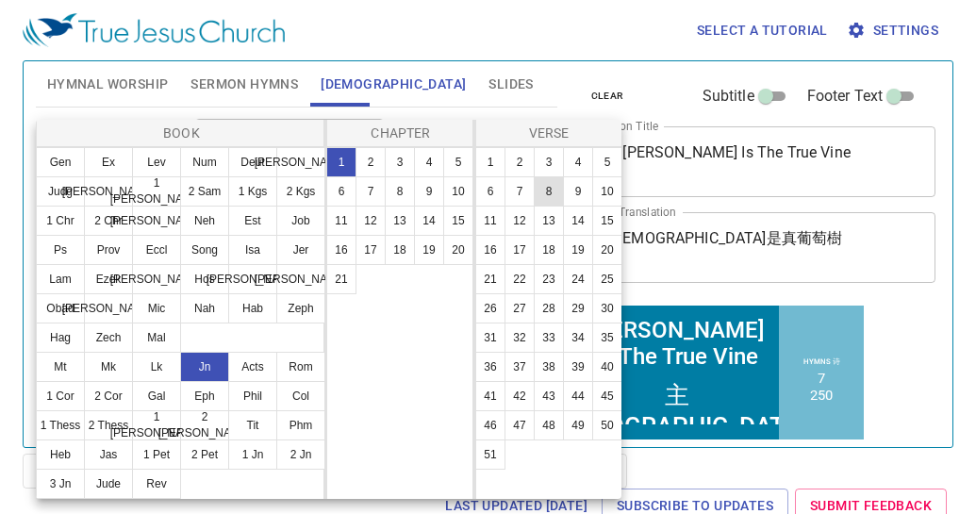
click at [454, 212] on button "15" at bounding box center [458, 221] width 30 height 30
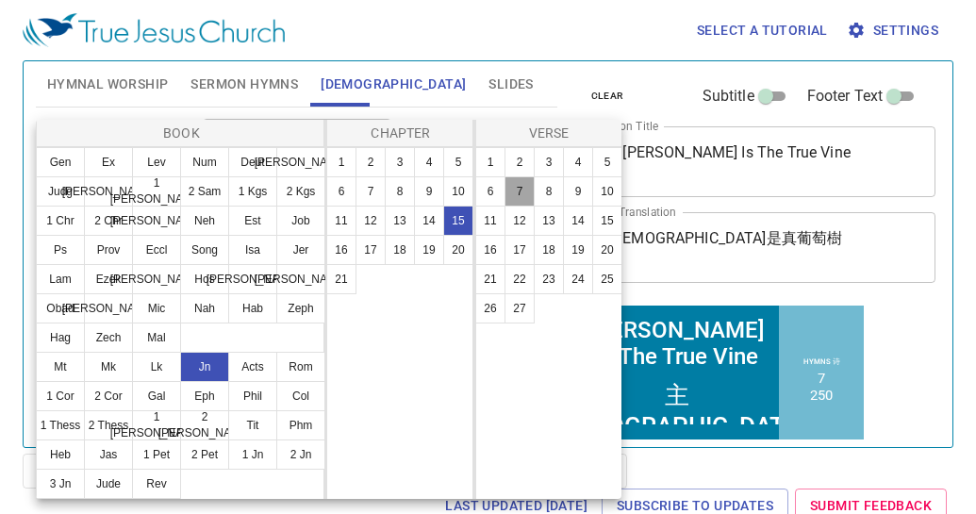
click at [520, 185] on button "7" at bounding box center [519, 191] width 30 height 30
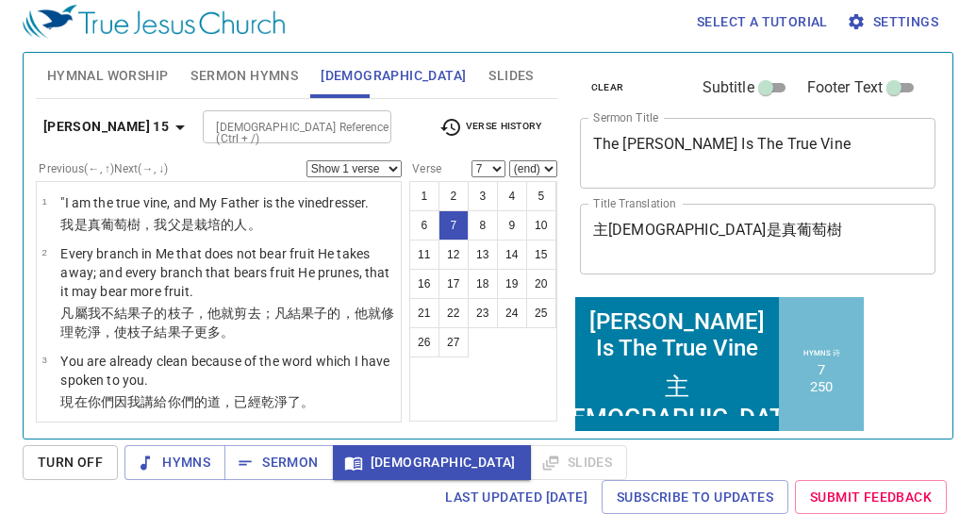
scroll to position [502, 0]
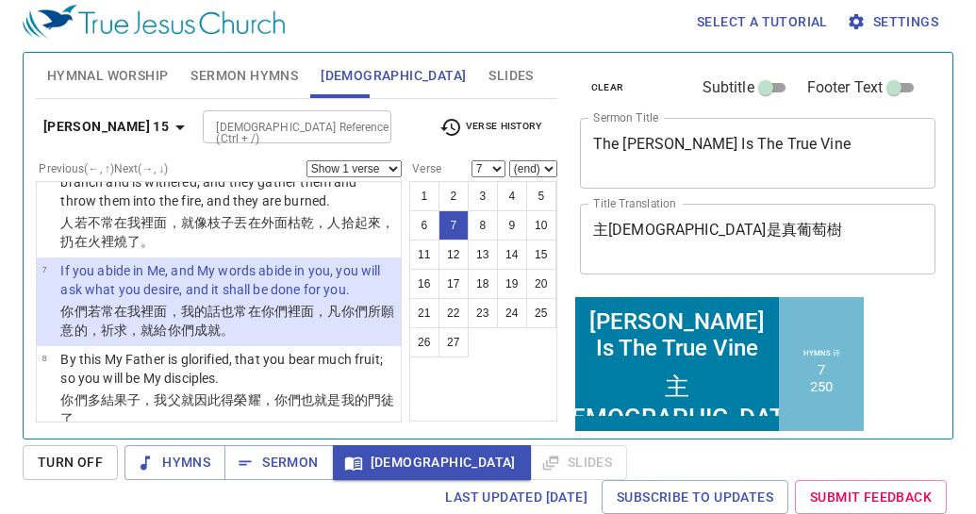
click at [486, 222] on button "8" at bounding box center [483, 225] width 30 height 30
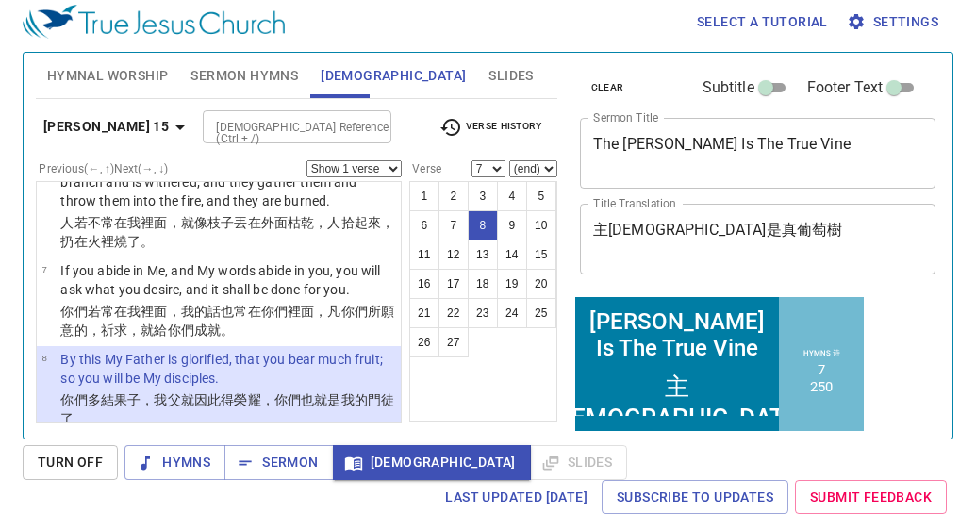
click at [493, 223] on button "8" at bounding box center [483, 225] width 30 height 30
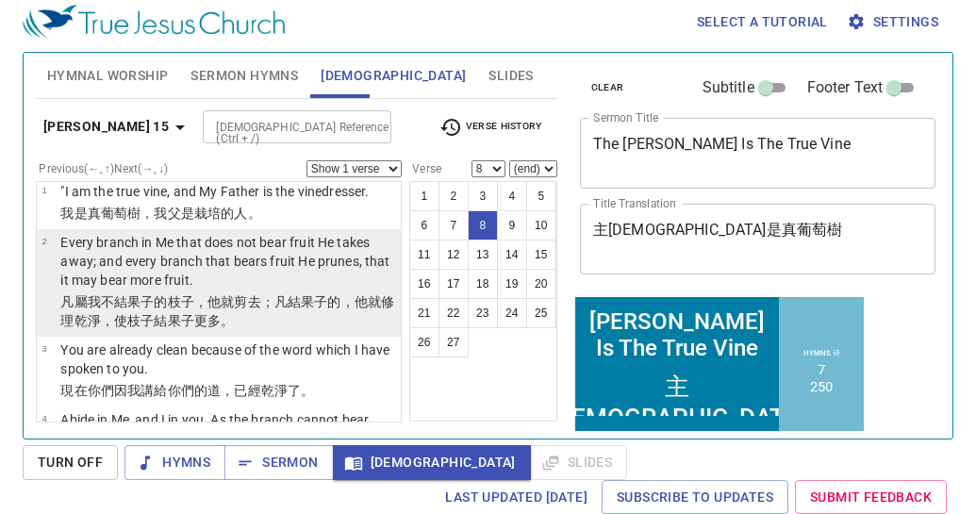
scroll to position [37, 0]
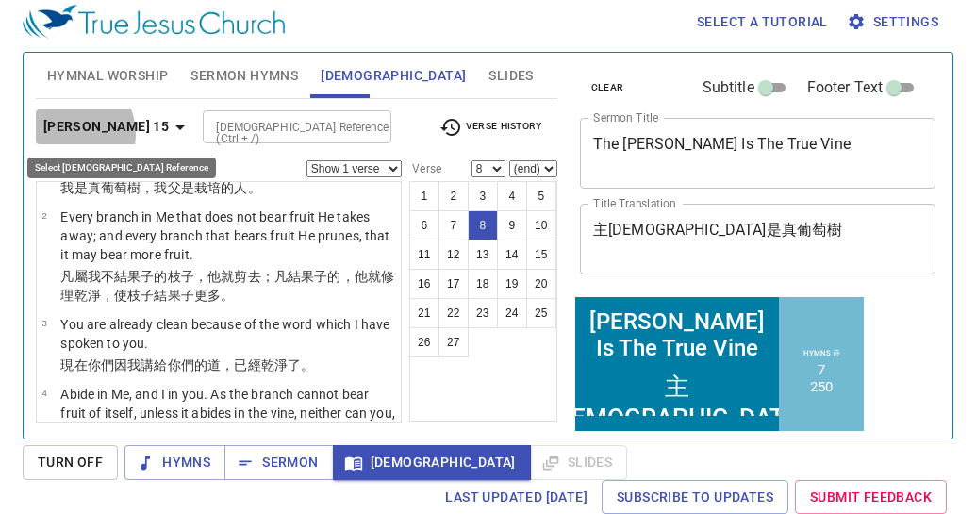
click at [68, 134] on b "John 15" at bounding box center [105, 127] width 125 height 24
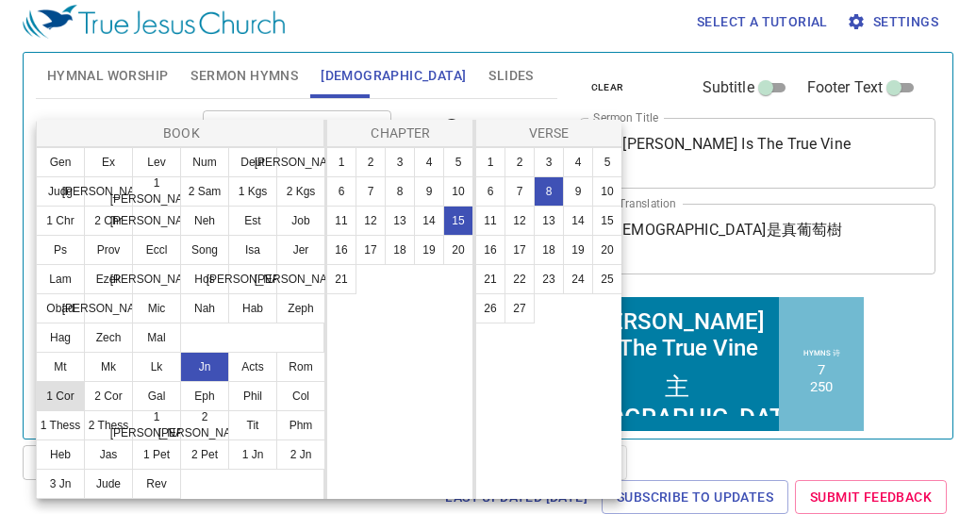
click at [65, 396] on button "1 Cor" at bounding box center [60, 396] width 49 height 30
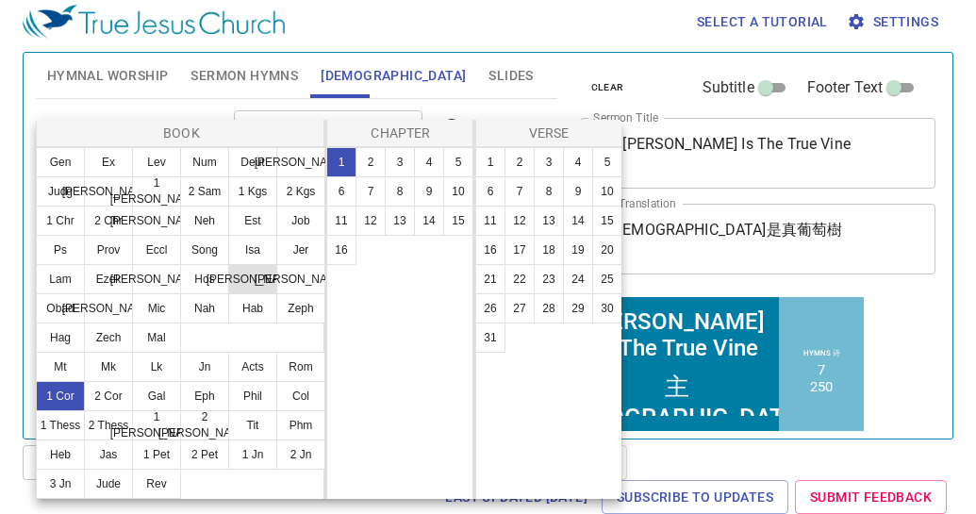
scroll to position [0, 0]
click at [379, 221] on button "12" at bounding box center [370, 221] width 30 height 30
click at [556, 220] on button "13" at bounding box center [549, 221] width 30 height 30
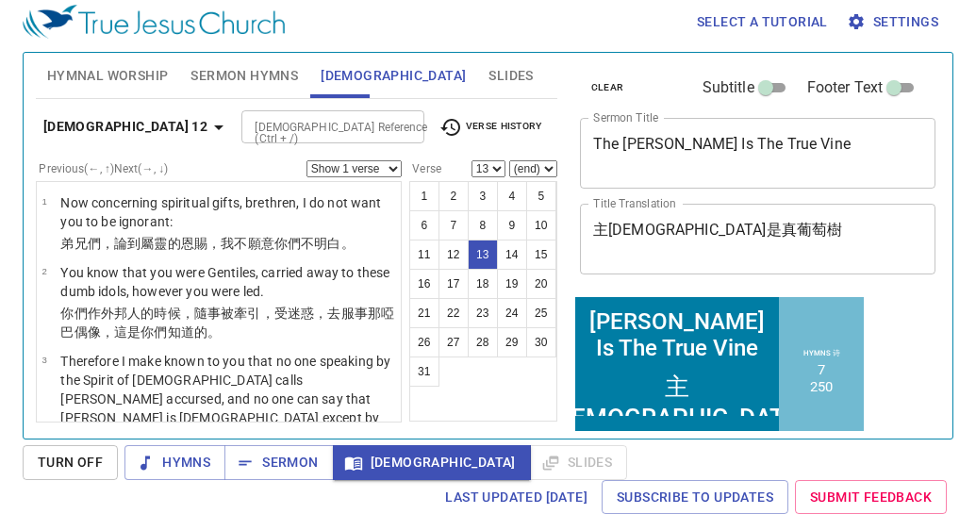
scroll to position [948, 0]
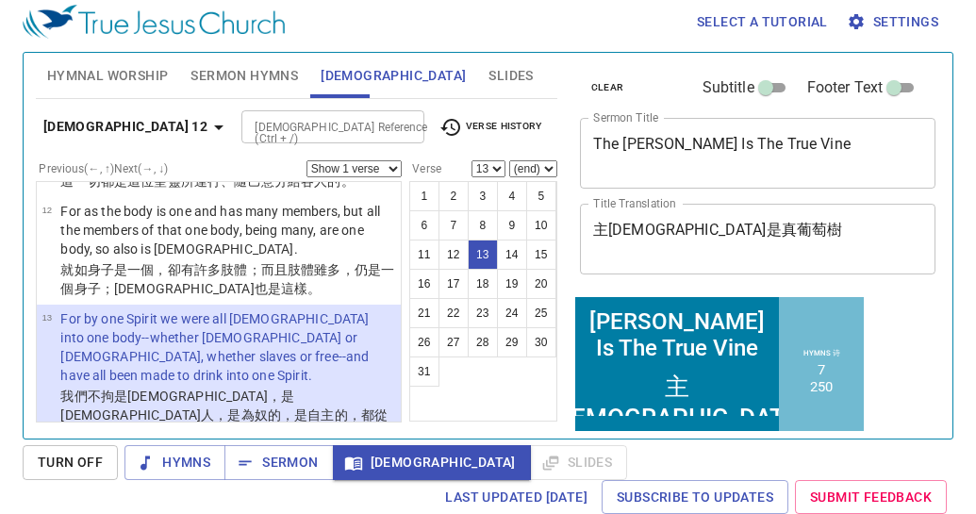
click at [82, 149] on div "1 Corinthians 12 Bible Reference (Ctrl + /) Bible Reference (Ctrl + /) Verse Hi…" at bounding box center [296, 134] width 521 height 52
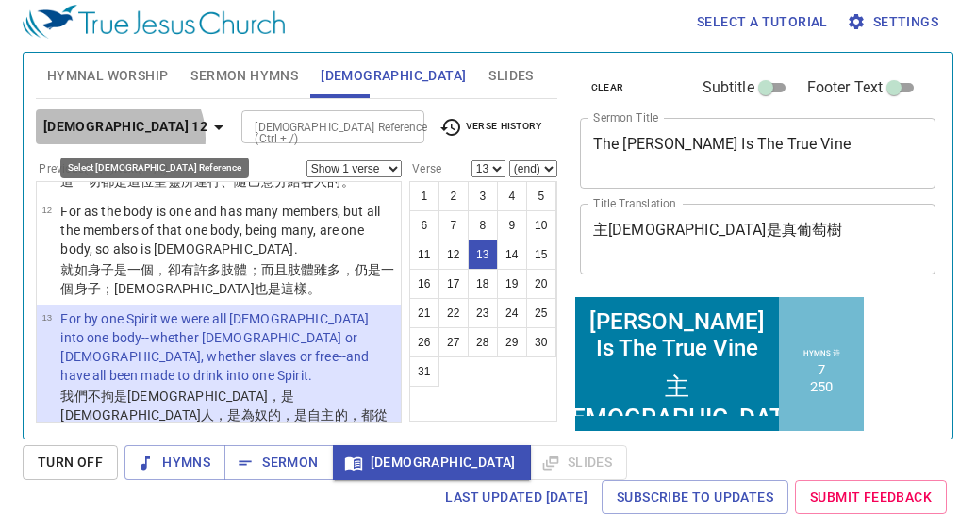
click at [118, 138] on b "1 Corinthians 12" at bounding box center [125, 127] width 164 height 24
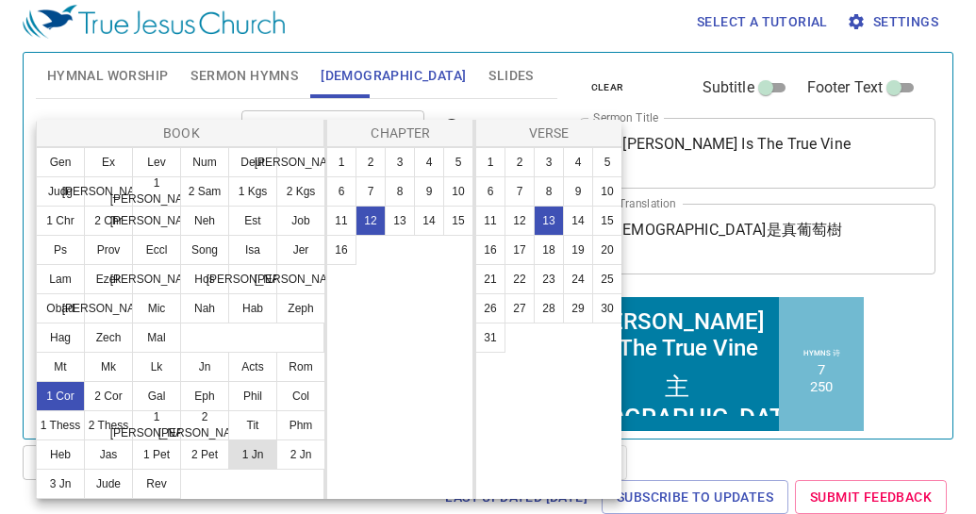
click at [263, 455] on button "1 Jn" at bounding box center [252, 454] width 49 height 30
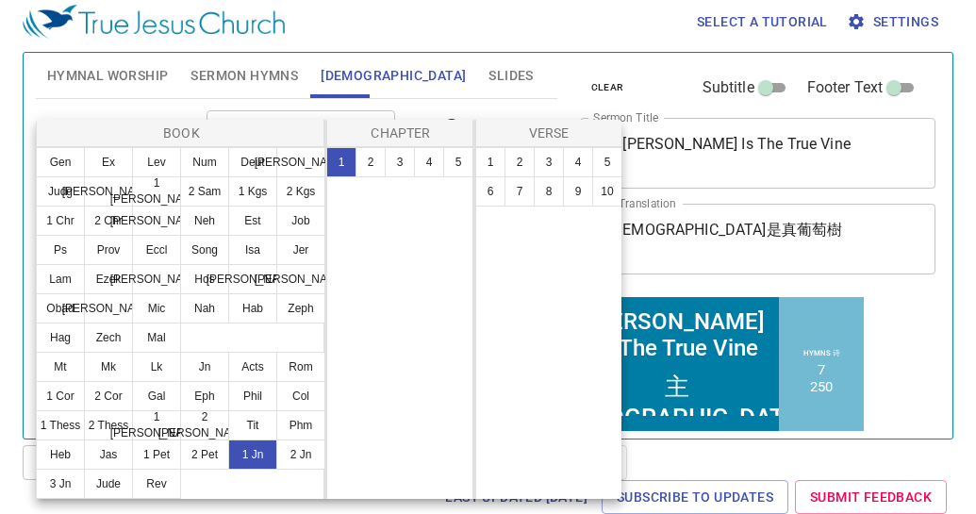
scroll to position [0, 0]
click at [446, 161] on button "5" at bounding box center [458, 162] width 30 height 30
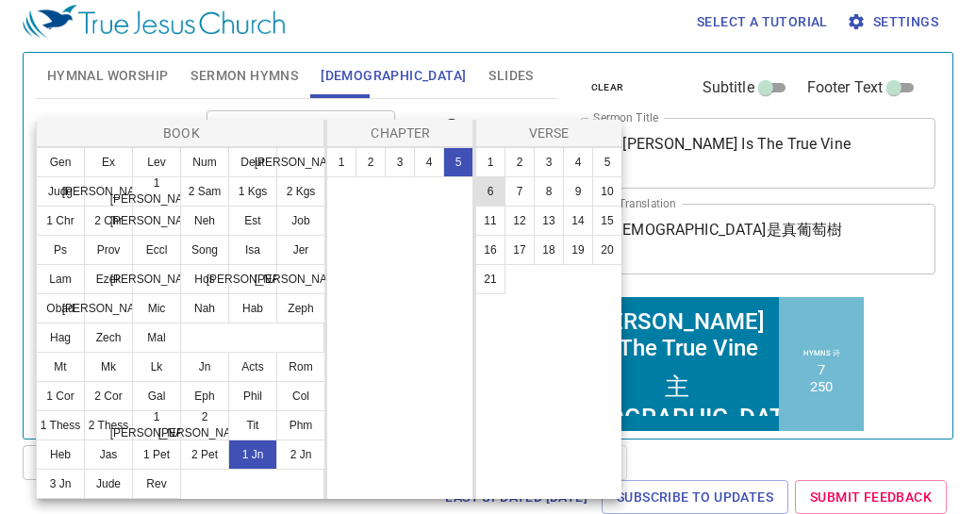
click at [495, 190] on button "6" at bounding box center [490, 191] width 30 height 30
select select "6"
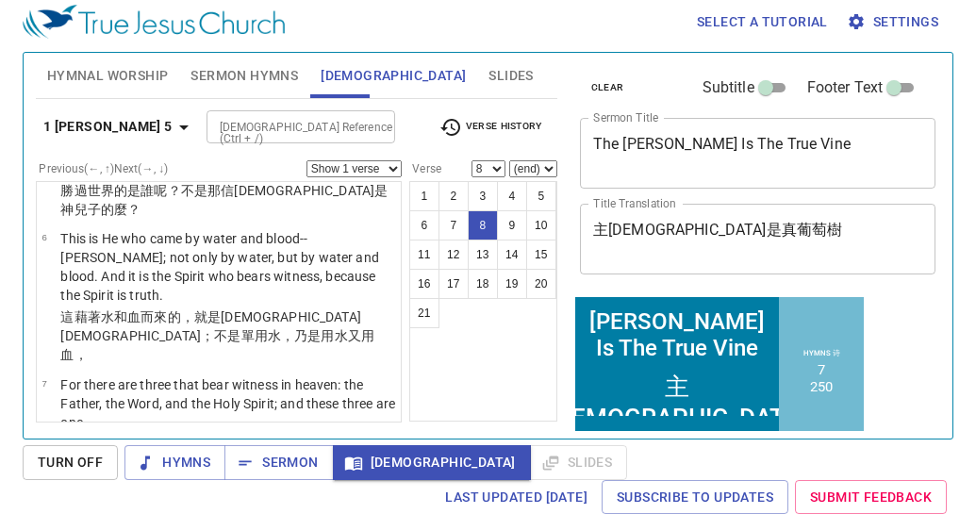
scroll to position [618, 0]
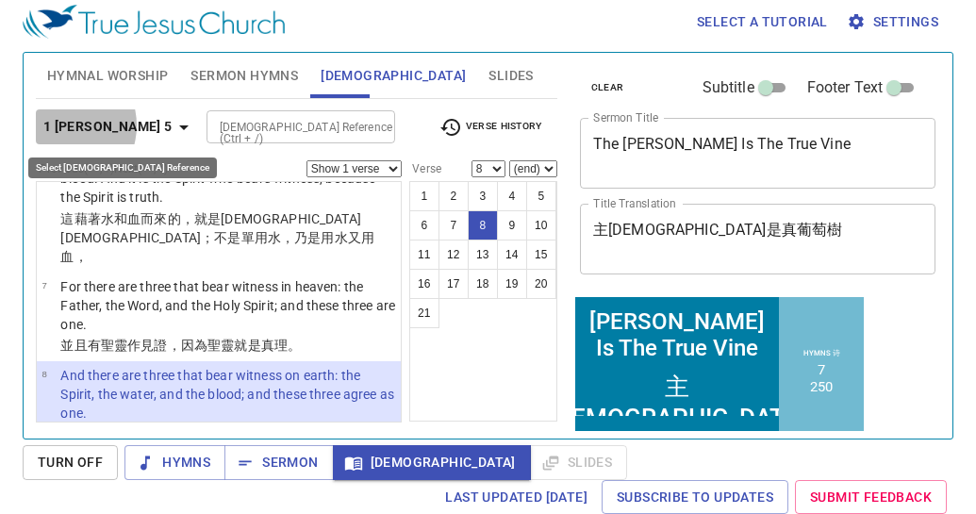
click at [61, 125] on b "1 John 5" at bounding box center [107, 127] width 129 height 24
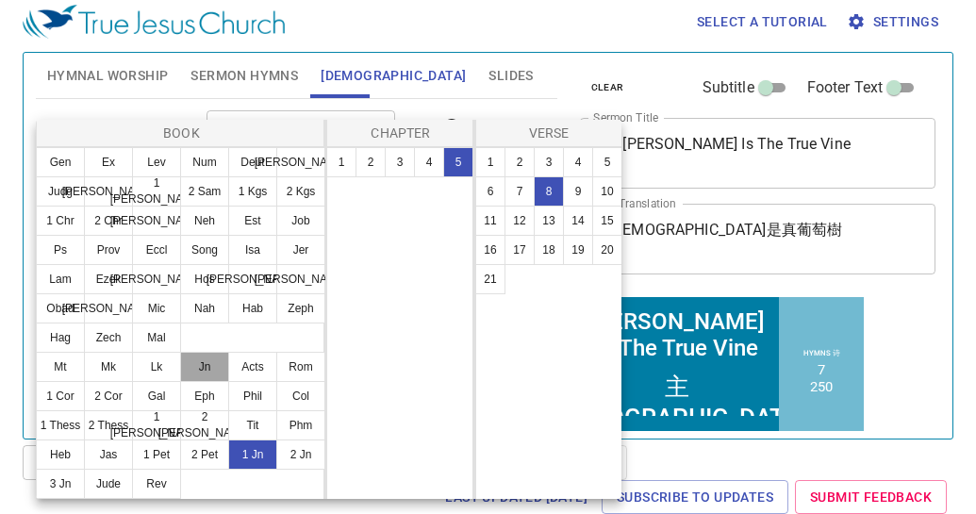
click at [197, 375] on button "Jn" at bounding box center [204, 367] width 49 height 30
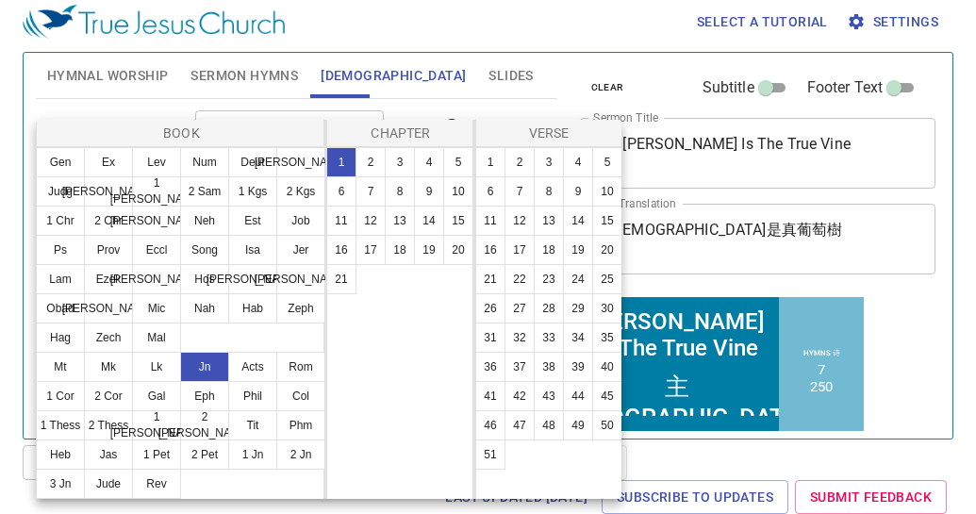
scroll to position [0, 0]
click at [453, 221] on button "15" at bounding box center [458, 221] width 30 height 30
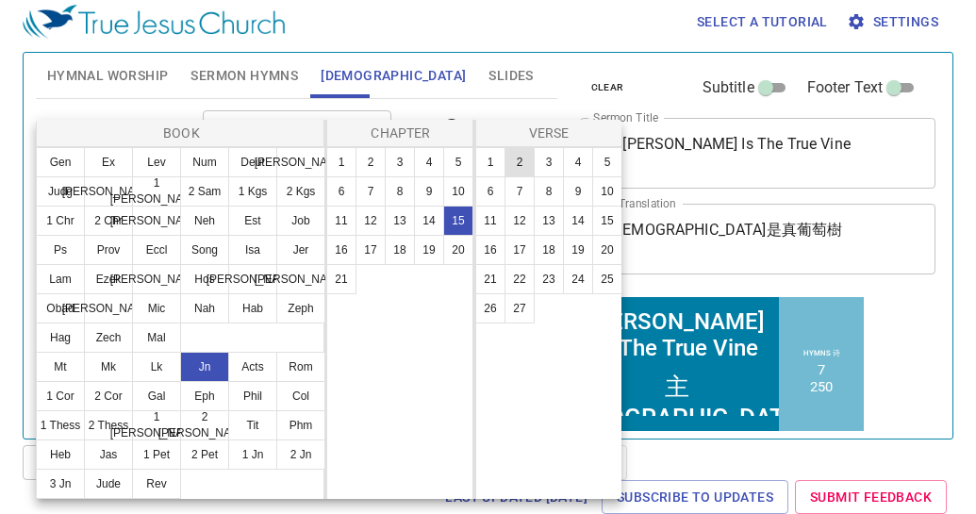
click at [527, 162] on button "2" at bounding box center [519, 162] width 30 height 30
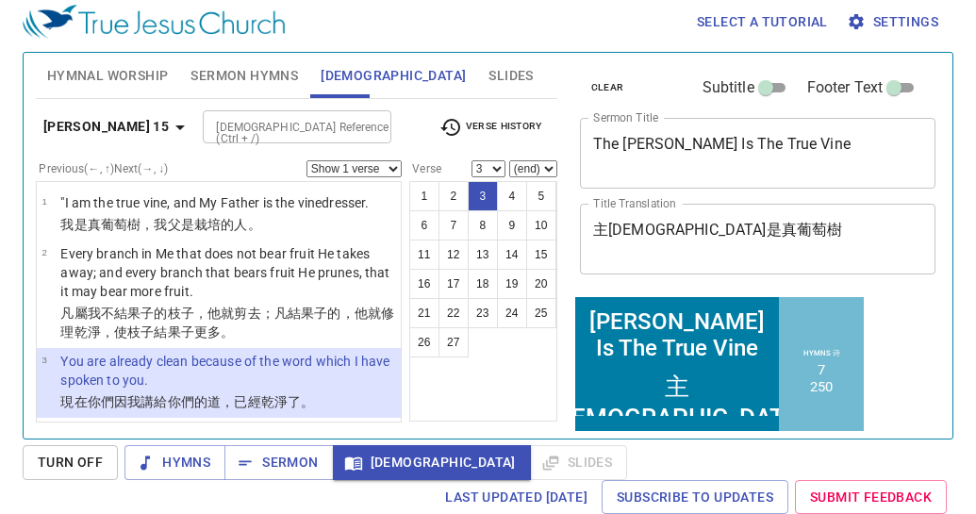
click at [89, 139] on button "John 15" at bounding box center [117, 126] width 163 height 35
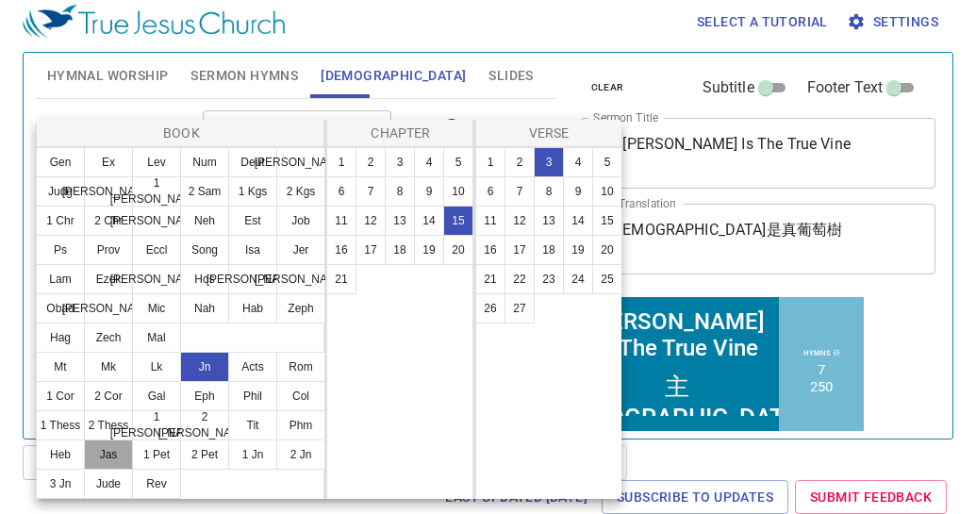
click at [117, 460] on button "Jas" at bounding box center [108, 454] width 49 height 30
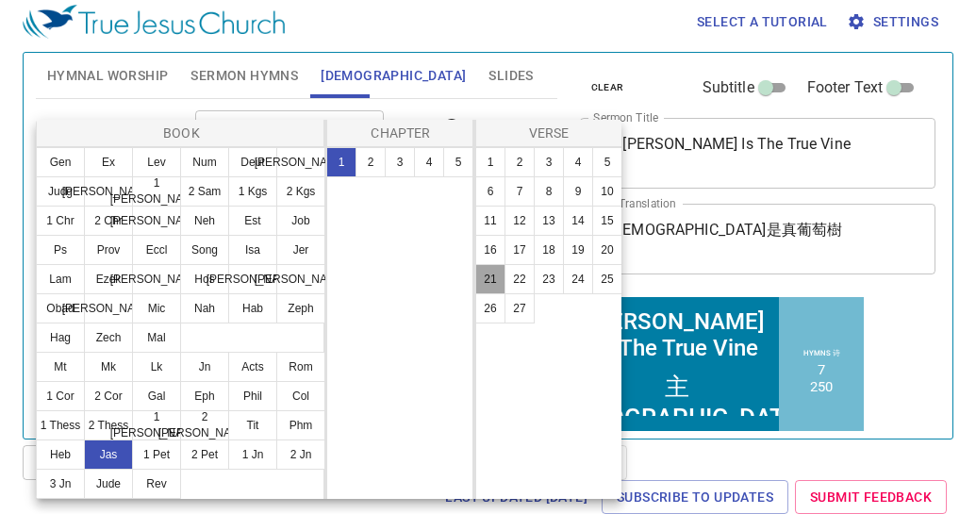
click at [491, 267] on button "21" at bounding box center [490, 279] width 30 height 30
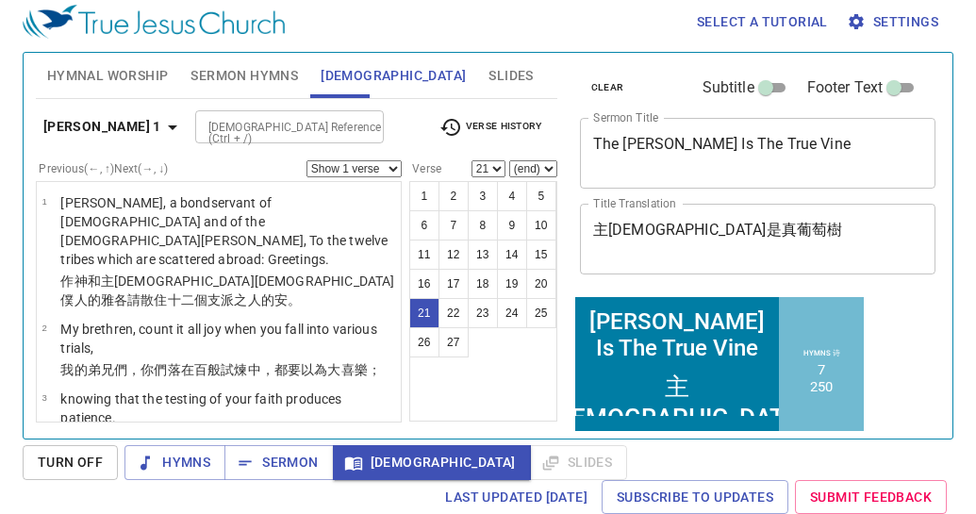
scroll to position [1640, 0]
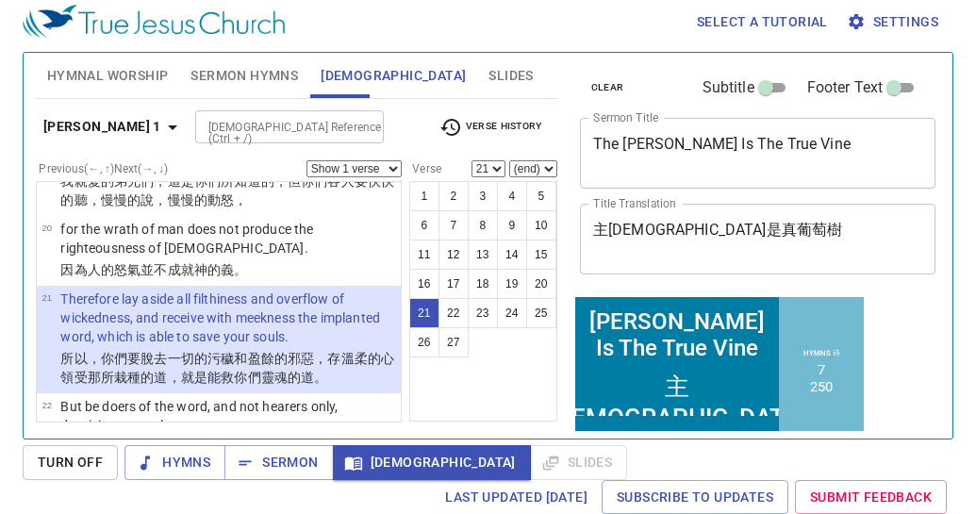
click at [84, 117] on b "James 1" at bounding box center [102, 127] width 118 height 24
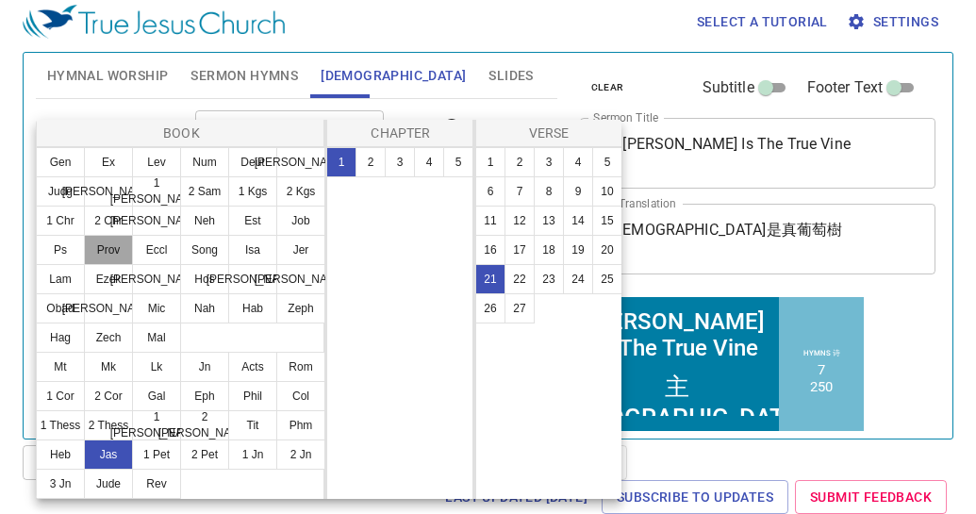
click at [97, 243] on button "Prov" at bounding box center [108, 250] width 49 height 30
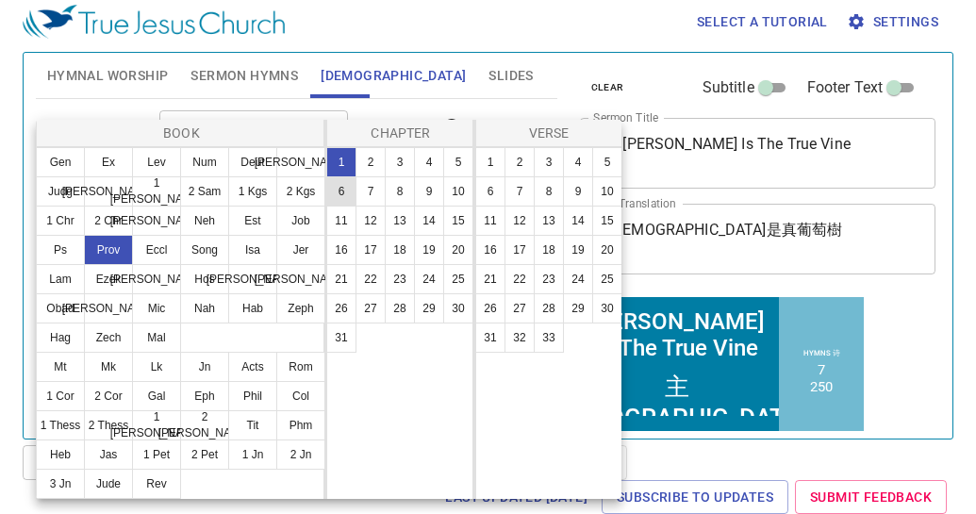
scroll to position [0, 0]
click at [439, 159] on button "4" at bounding box center [429, 162] width 30 height 30
click at [548, 276] on button "23" at bounding box center [549, 279] width 30 height 30
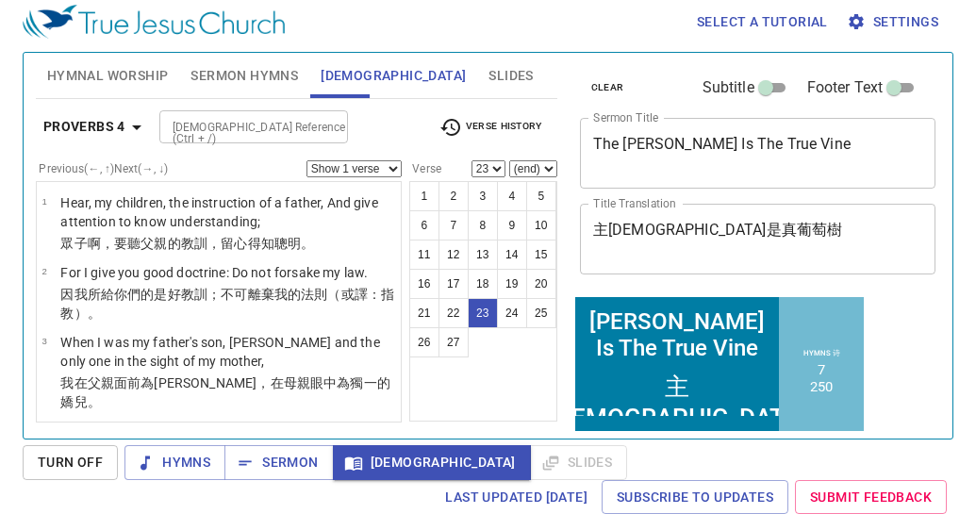
scroll to position [1542, 0]
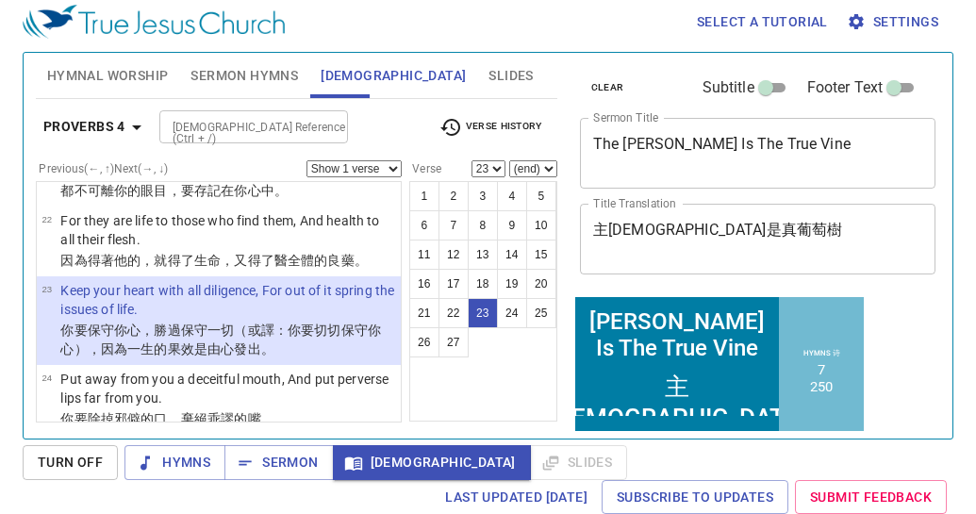
click at [97, 122] on b "Proverbs 4" at bounding box center [84, 127] width 82 height 24
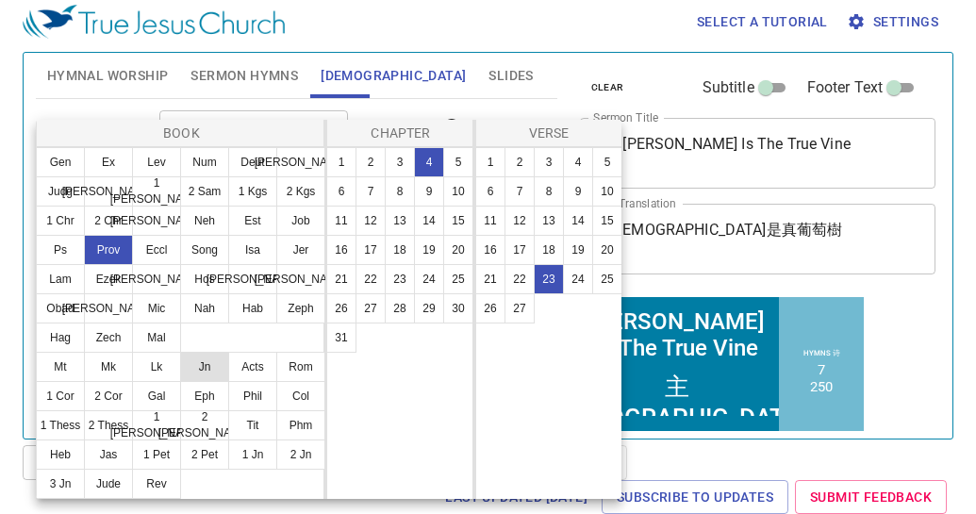
click at [206, 371] on button "Jn" at bounding box center [204, 367] width 49 height 30
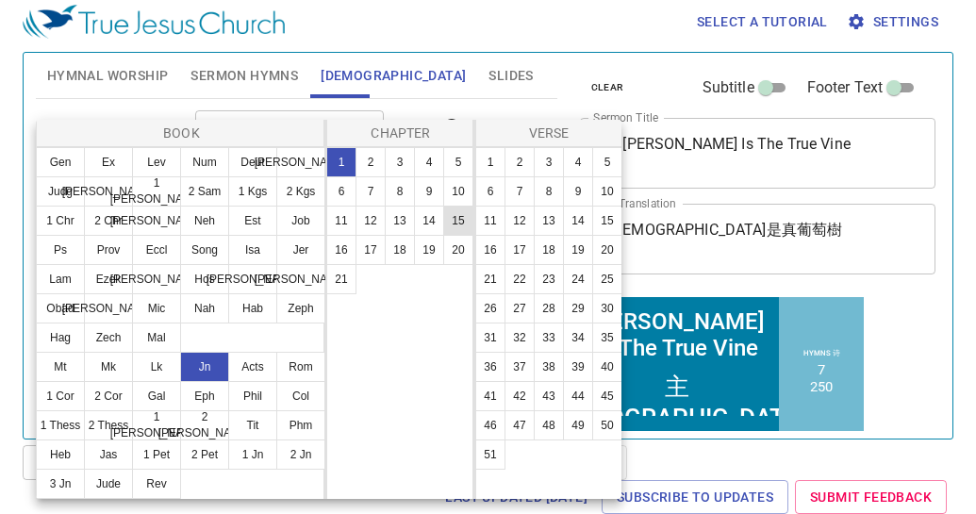
scroll to position [0, 0]
click at [452, 220] on button "15" at bounding box center [458, 221] width 30 height 30
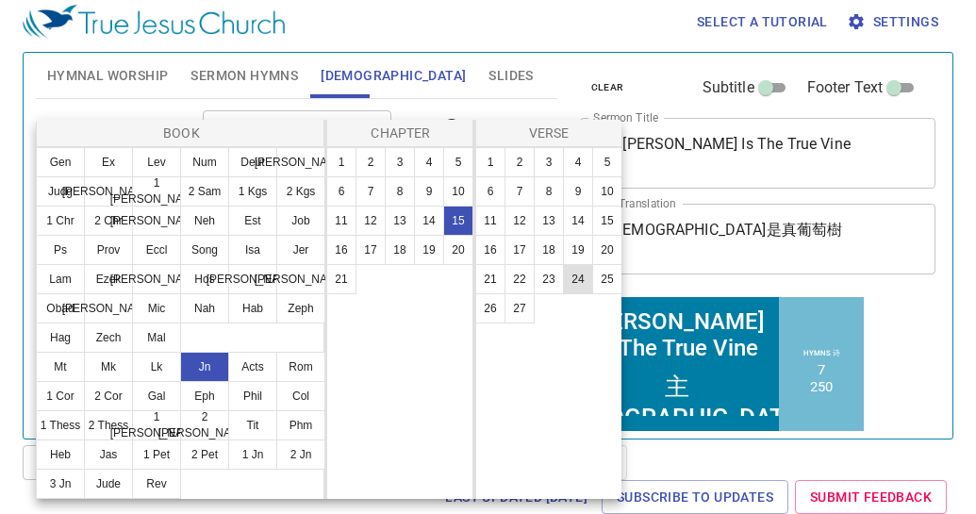
click at [578, 280] on button "24" at bounding box center [578, 279] width 30 height 30
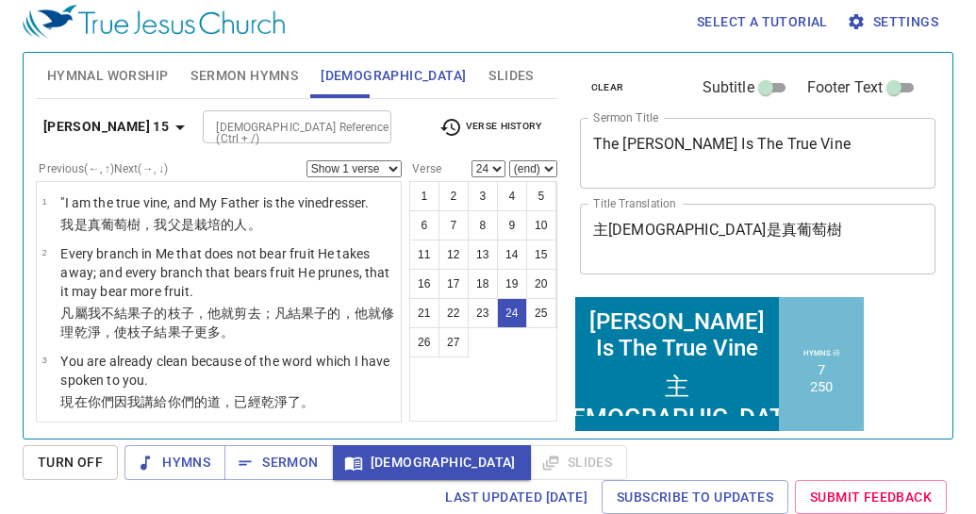
scroll to position [2056, 0]
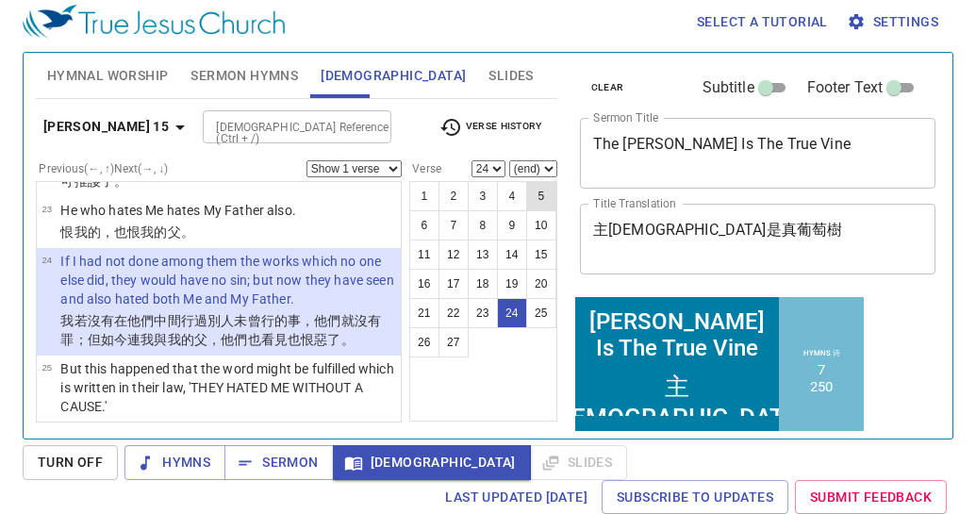
click at [548, 202] on button "5" at bounding box center [541, 196] width 30 height 30
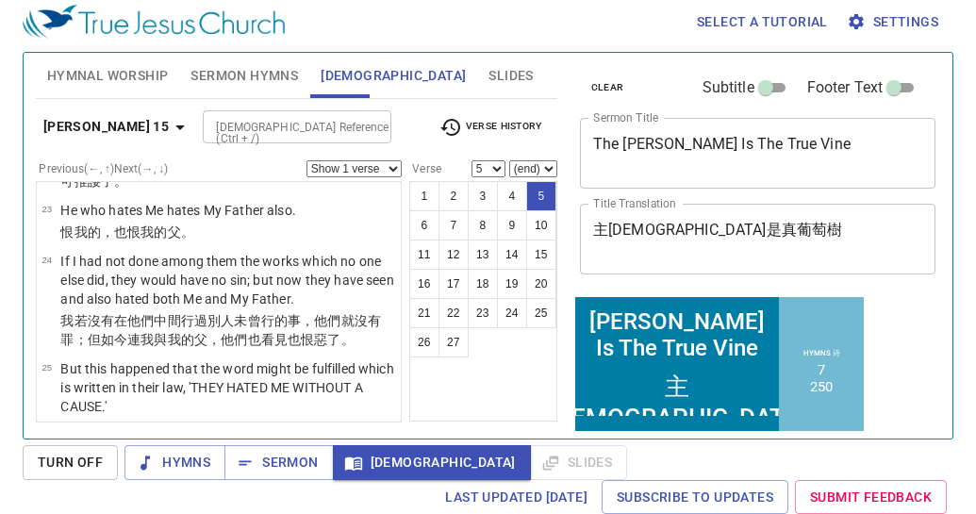
scroll to position [296, 0]
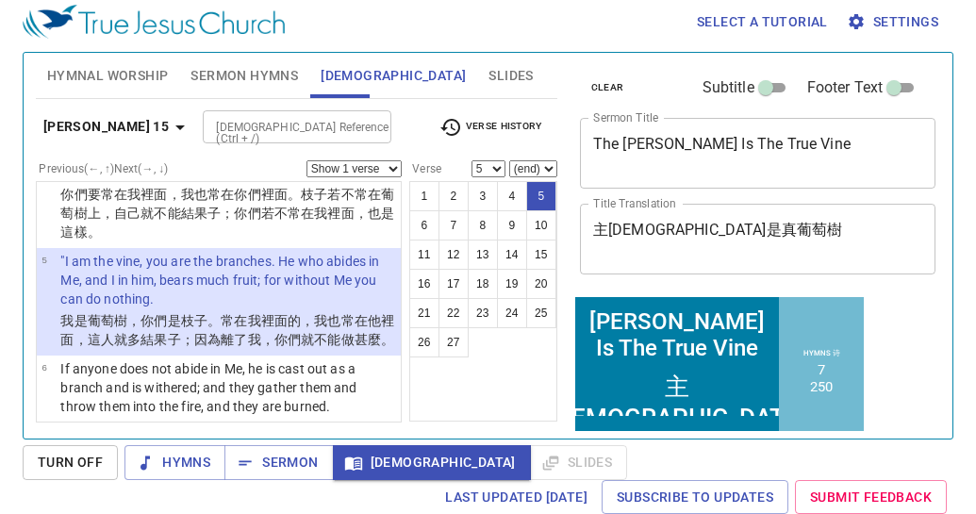
click at [84, 124] on b "John 15" at bounding box center [105, 127] width 125 height 24
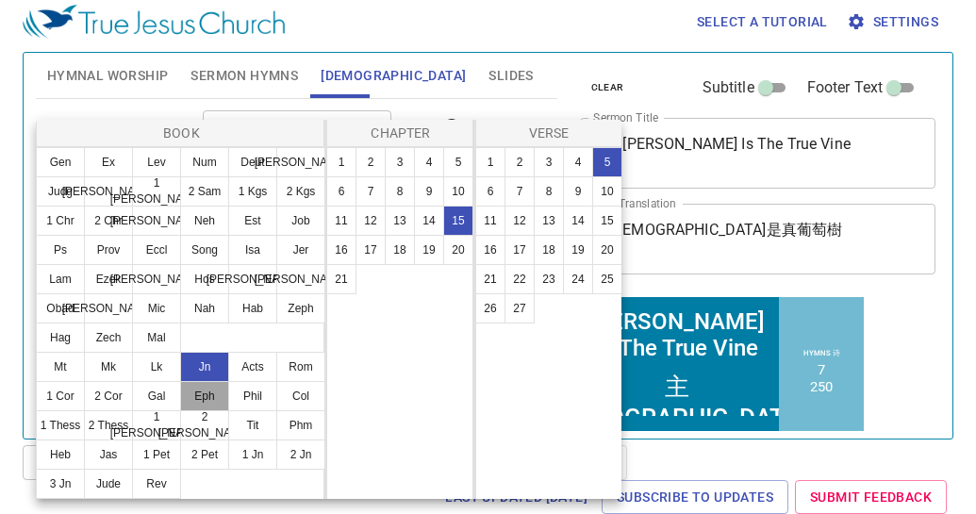
click at [204, 399] on button "Eph" at bounding box center [204, 396] width 49 height 30
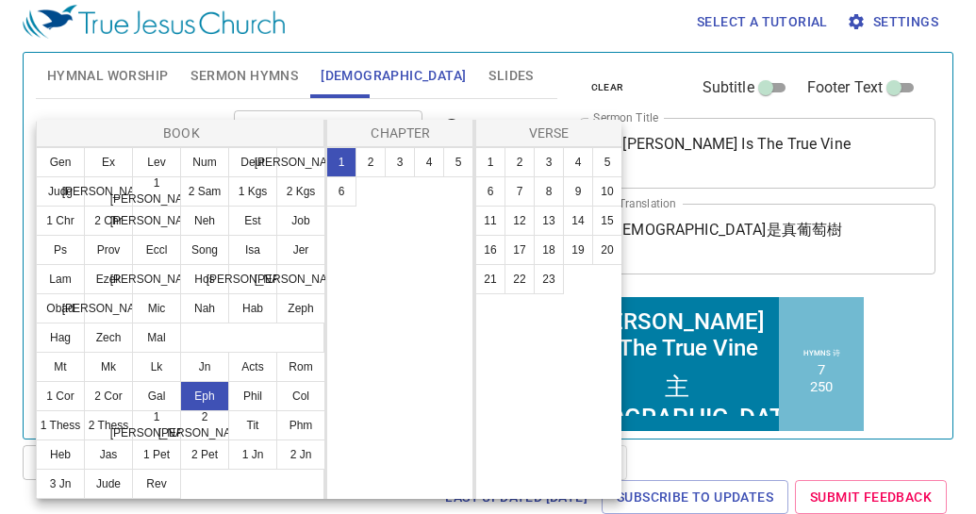
scroll to position [0, 0]
click at [429, 168] on button "4" at bounding box center [429, 162] width 30 height 30
click at [517, 283] on button "22" at bounding box center [519, 279] width 30 height 30
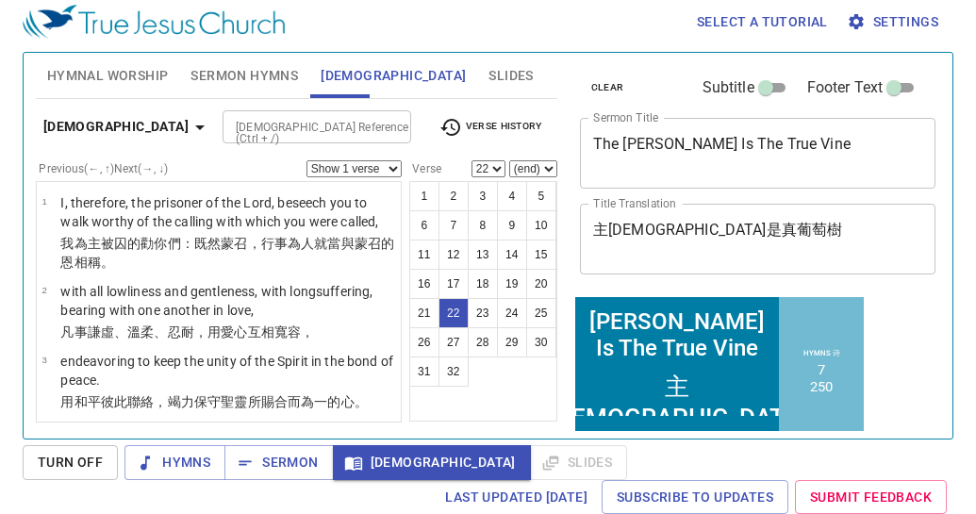
scroll to position [1728, 0]
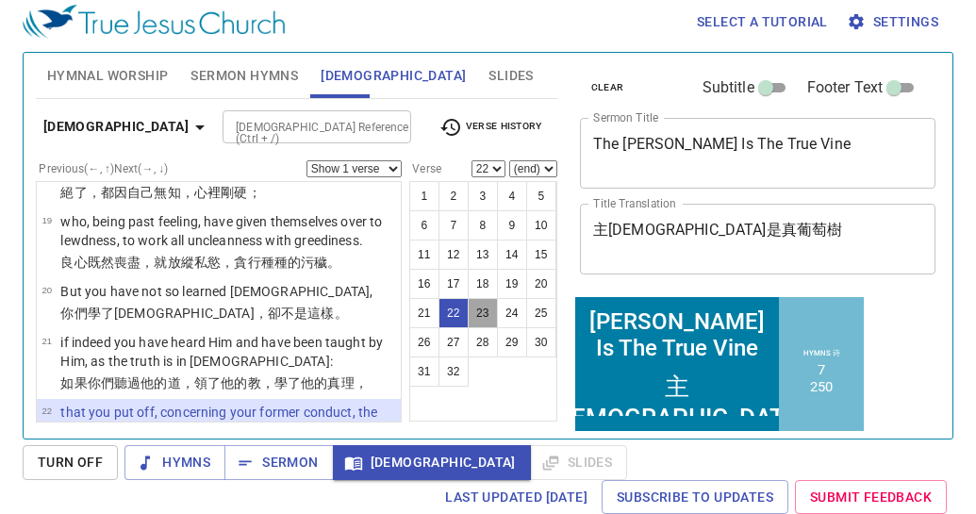
click at [486, 304] on button "23" at bounding box center [483, 313] width 30 height 30
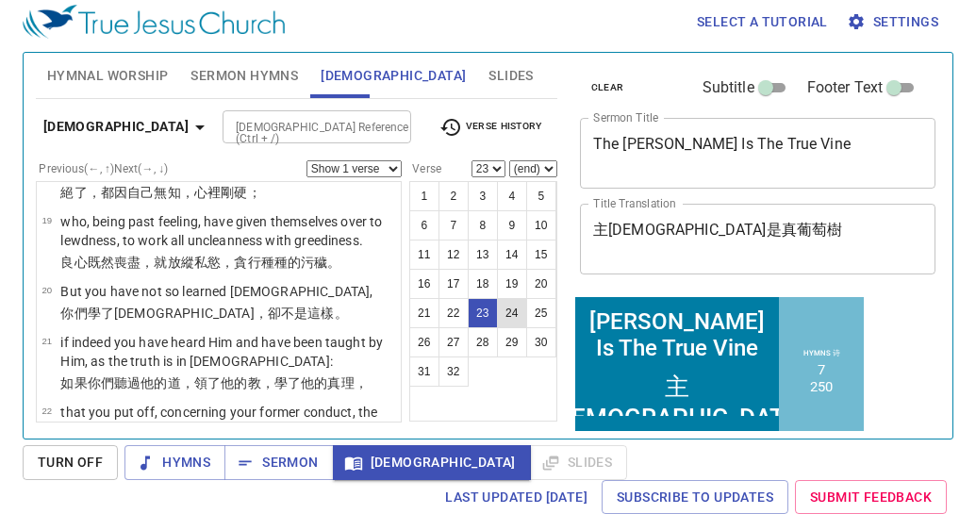
click at [512, 306] on button "24" at bounding box center [512, 313] width 30 height 30
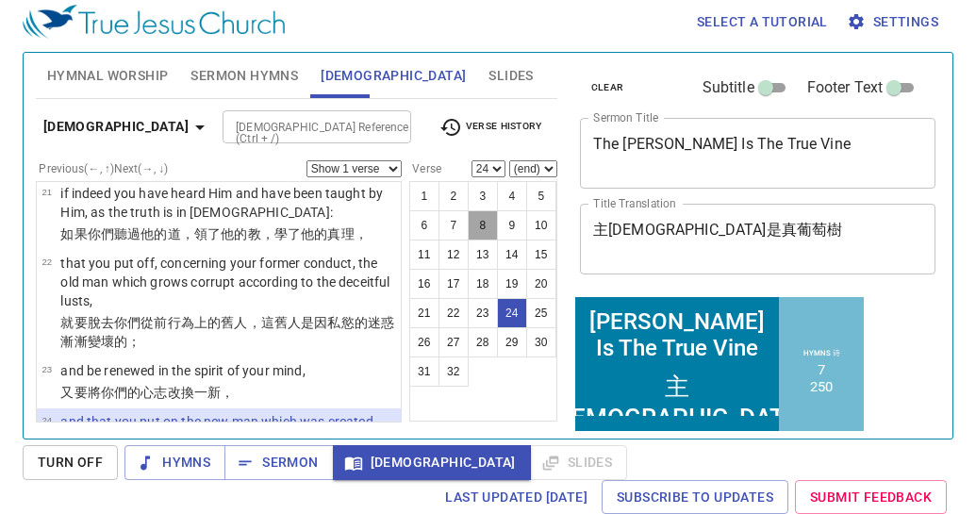
click at [479, 234] on button "8" at bounding box center [483, 225] width 30 height 30
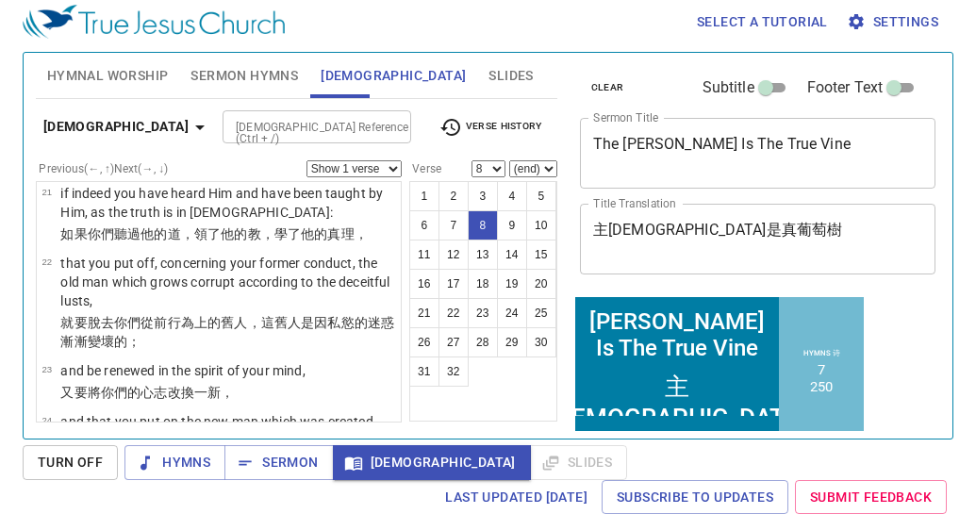
scroll to position [458, 0]
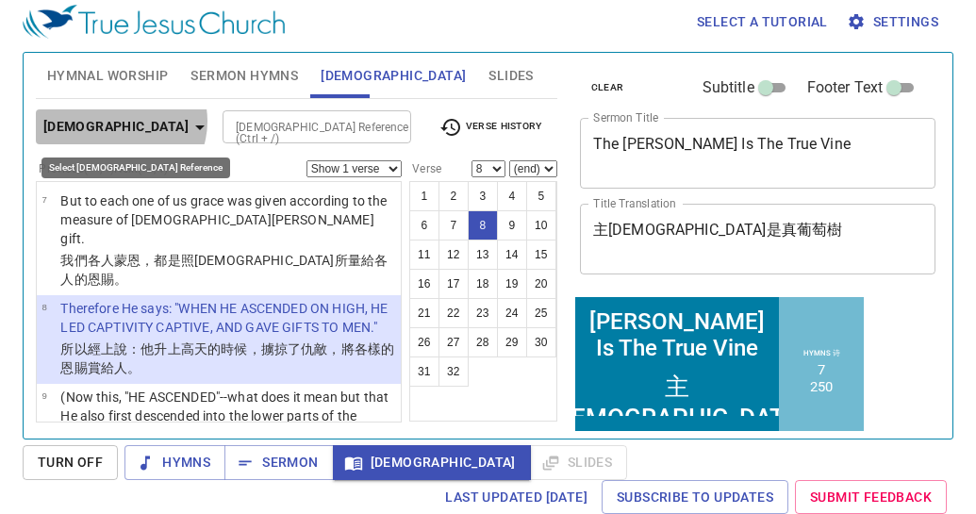
click at [120, 121] on b "Ephesians 4" at bounding box center [115, 127] width 145 height 24
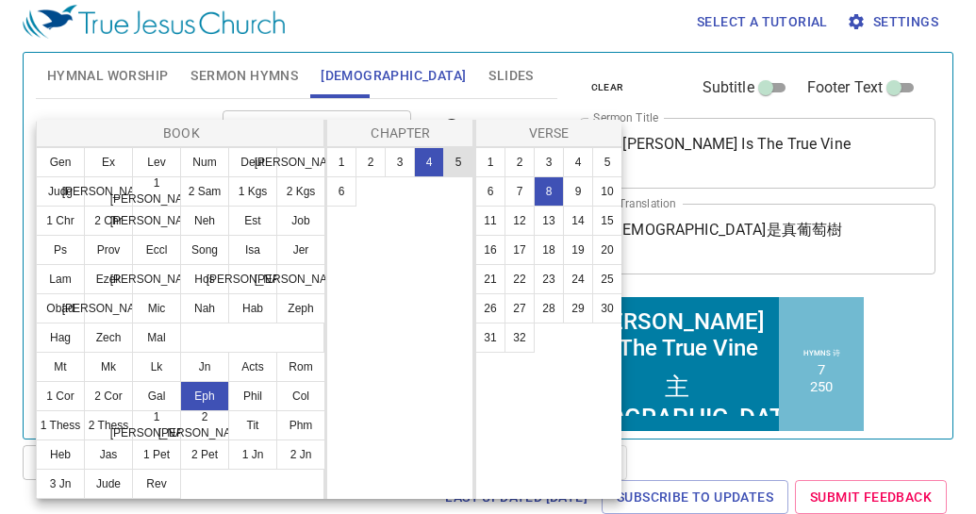
click at [460, 162] on button "5" at bounding box center [458, 162] width 30 height 30
click at [552, 194] on button "8" at bounding box center [549, 191] width 30 height 30
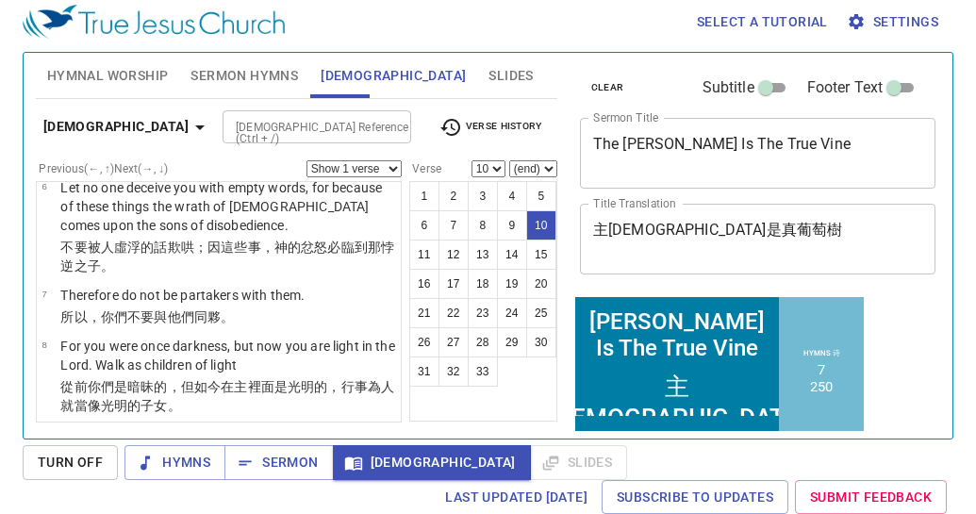
scroll to position [673, 0]
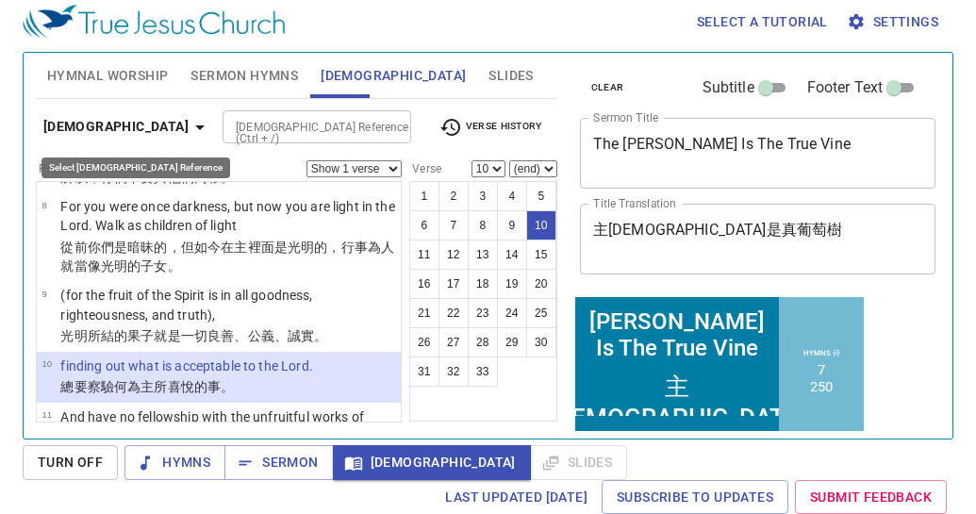
click at [125, 122] on b "Ephesians 5" at bounding box center [115, 127] width 145 height 24
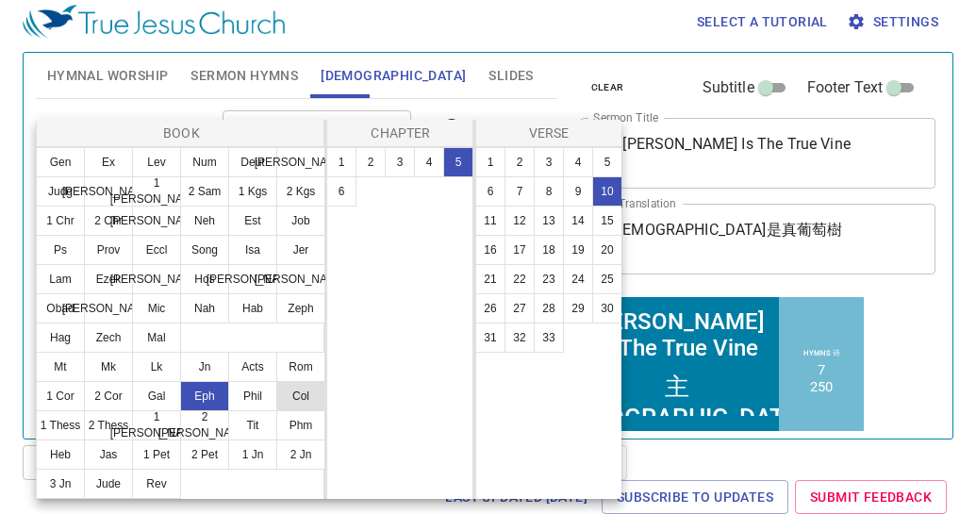
click at [310, 388] on button "Col" at bounding box center [300, 396] width 49 height 30
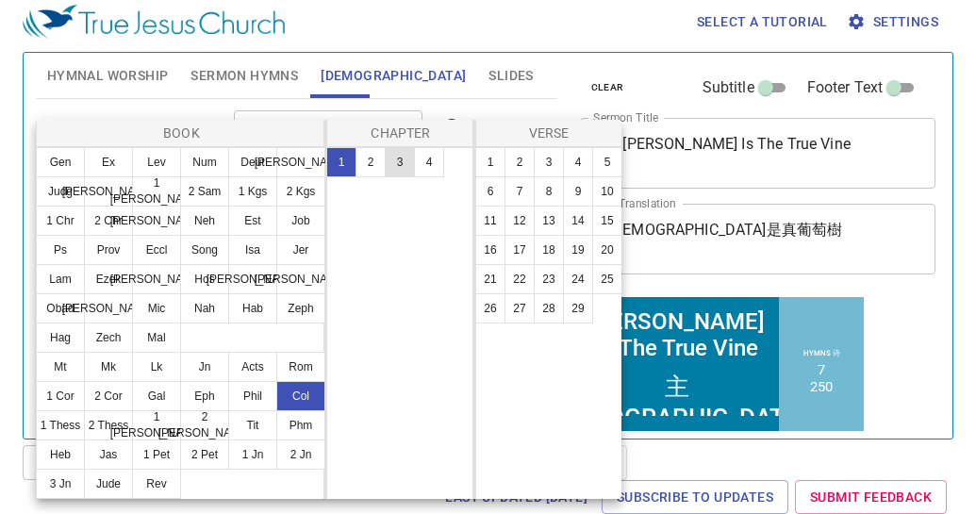
scroll to position [0, 0]
click at [387, 158] on button "3" at bounding box center [400, 162] width 30 height 30
click at [598, 196] on button "10" at bounding box center [607, 191] width 30 height 30
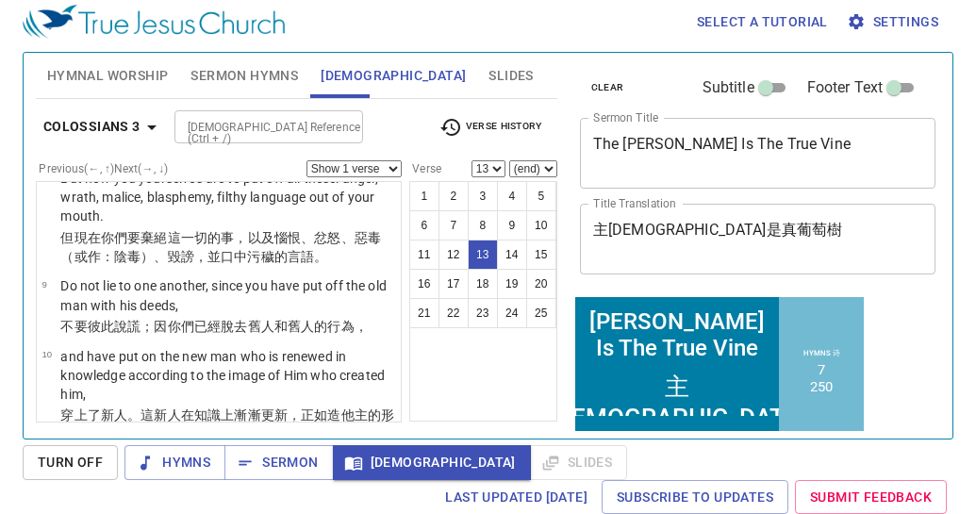
scroll to position [916, 0]
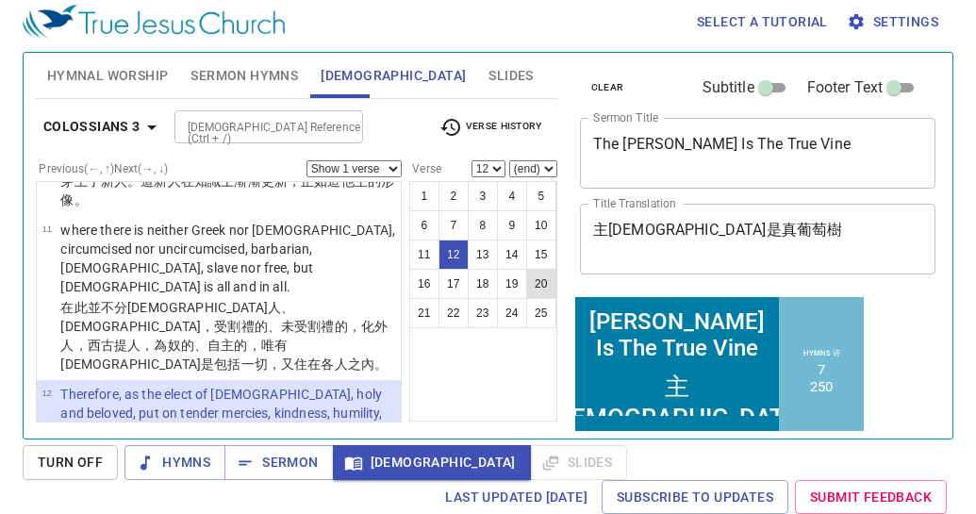
click at [537, 281] on button "20" at bounding box center [541, 284] width 30 height 30
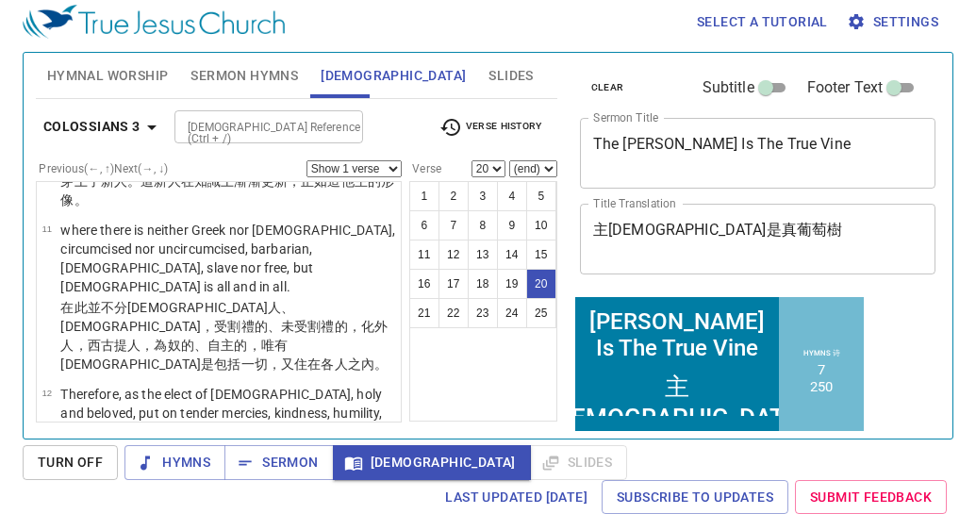
scroll to position [1702, 0]
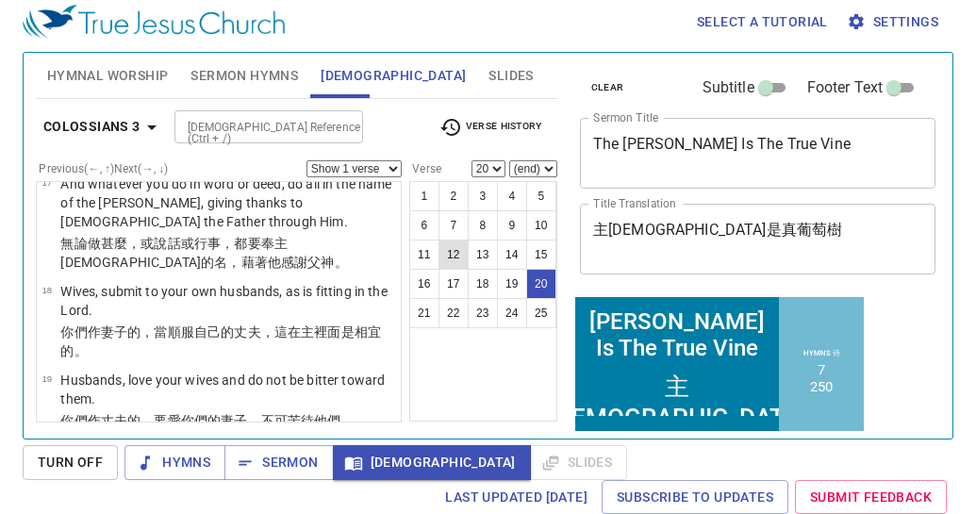
click at [443, 250] on button "12" at bounding box center [453, 254] width 30 height 30
select select "12"
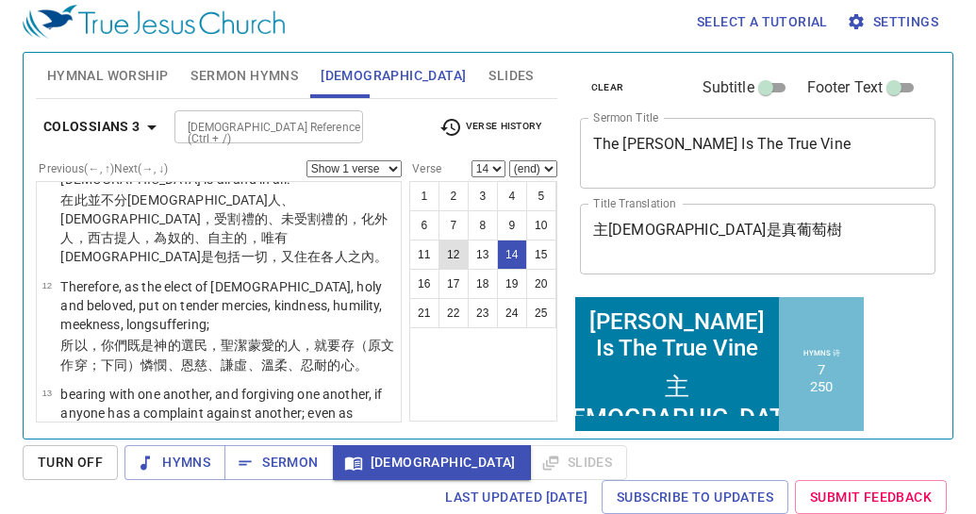
scroll to position [1112, 0]
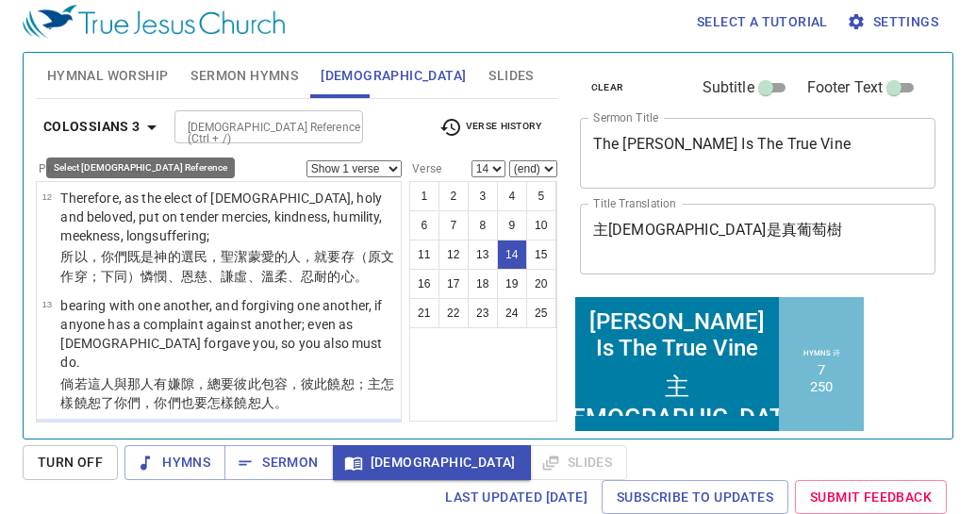
click at [80, 133] on b "Colossians 3" at bounding box center [91, 127] width 97 height 24
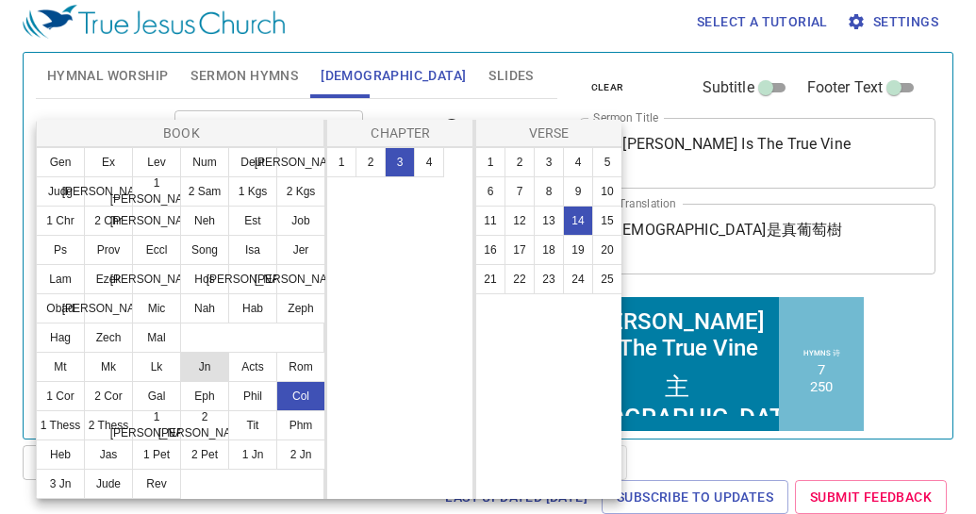
click at [206, 379] on button "Jn" at bounding box center [204, 367] width 49 height 30
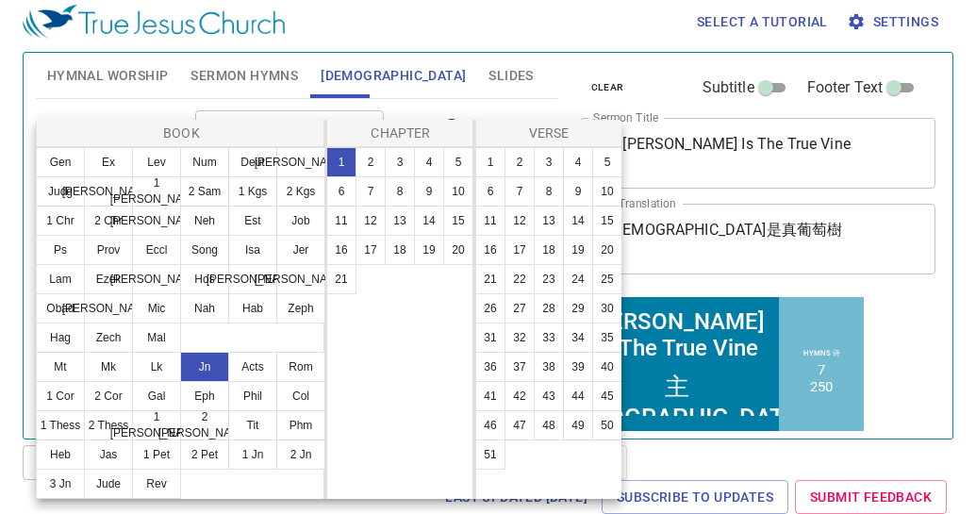
scroll to position [0, 0]
click at [463, 222] on button "15" at bounding box center [458, 221] width 30 height 30
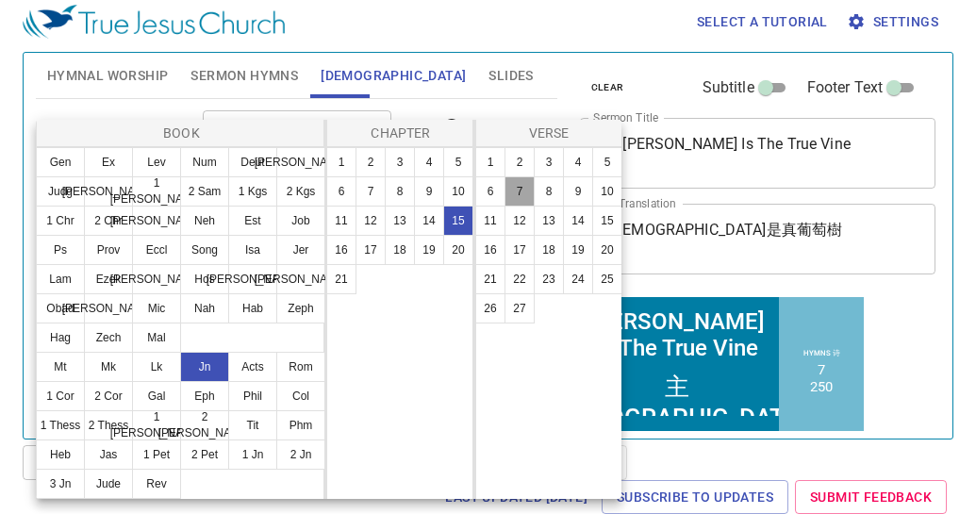
click at [524, 185] on button "7" at bounding box center [519, 191] width 30 height 30
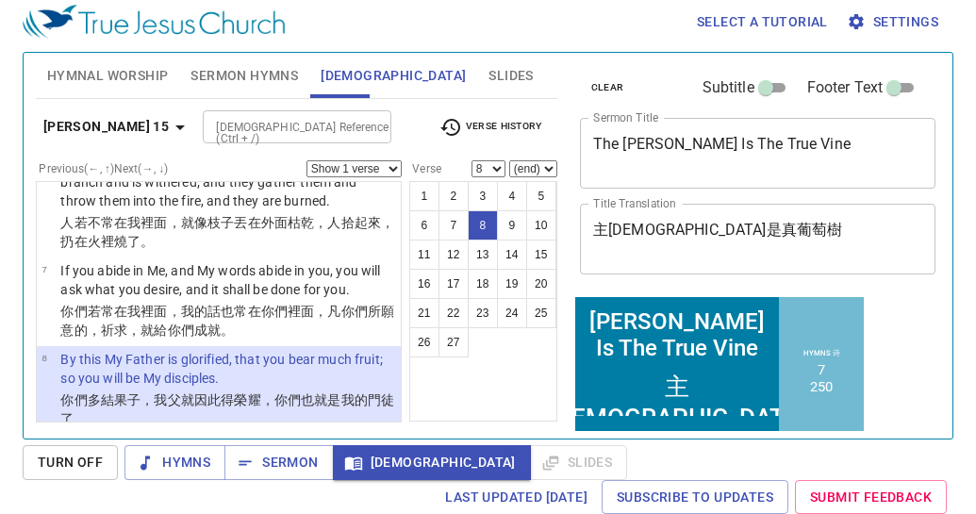
scroll to position [590, 0]
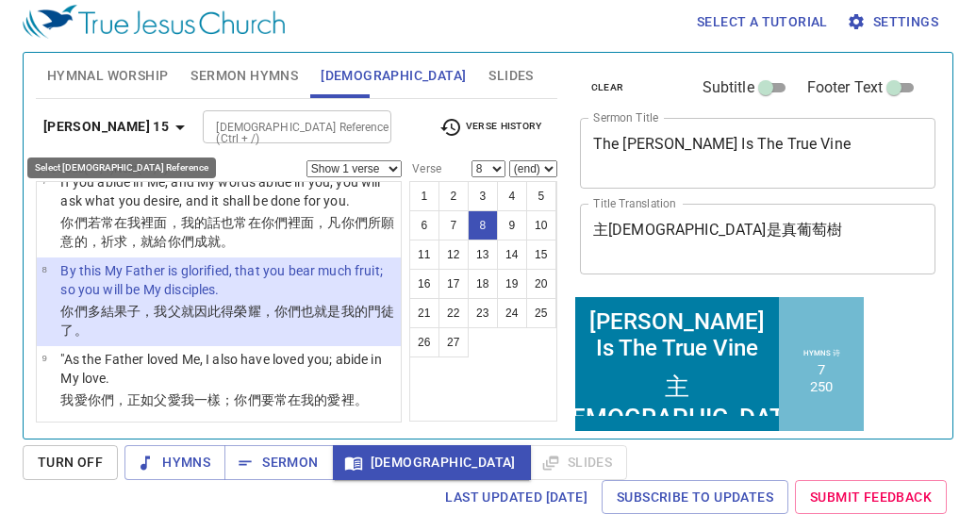
click at [73, 127] on b "John 15" at bounding box center [105, 127] width 125 height 24
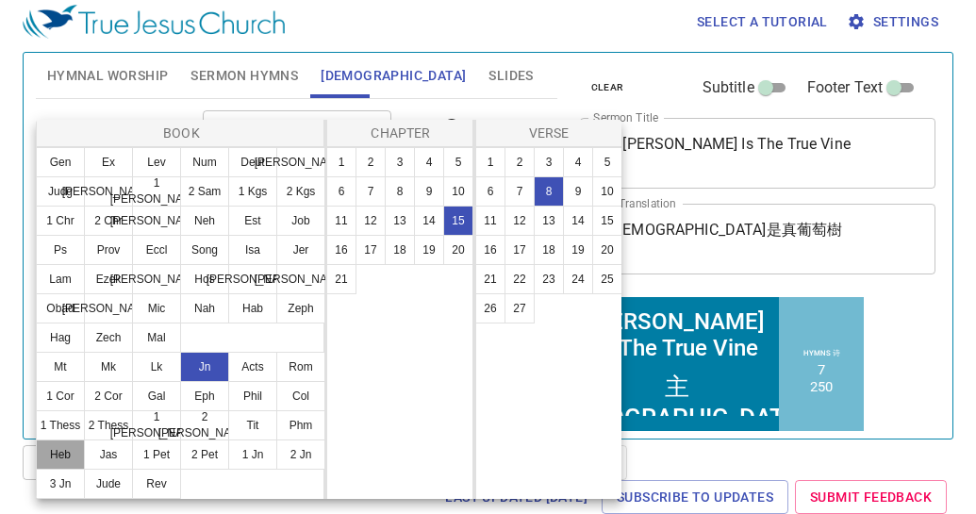
click at [49, 459] on button "Heb" at bounding box center [60, 454] width 49 height 30
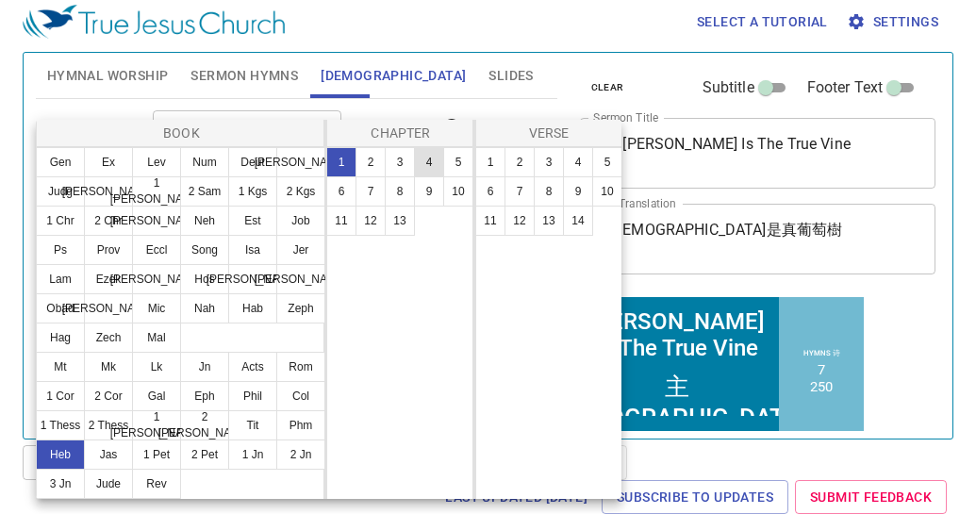
click at [426, 150] on button "4" at bounding box center [429, 162] width 30 height 30
click at [521, 226] on button "12" at bounding box center [519, 221] width 30 height 30
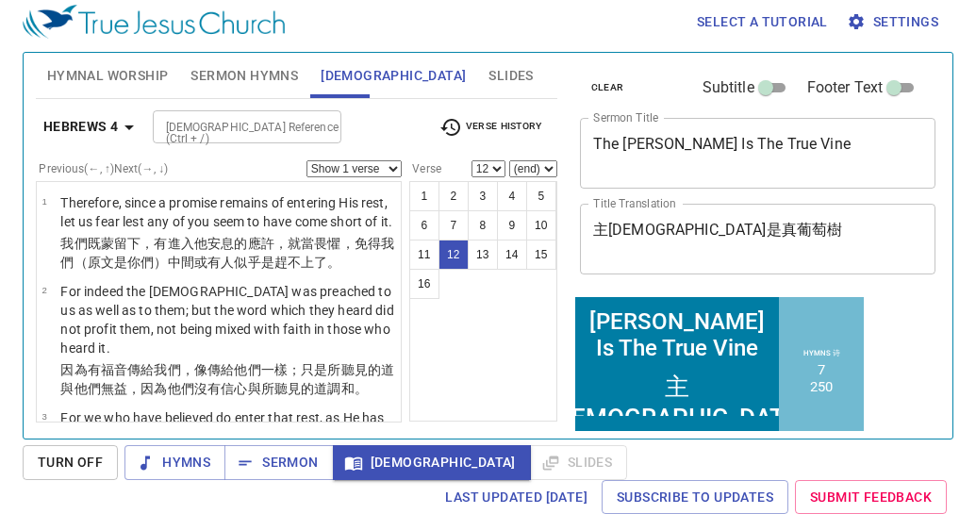
scroll to position [1048, 0]
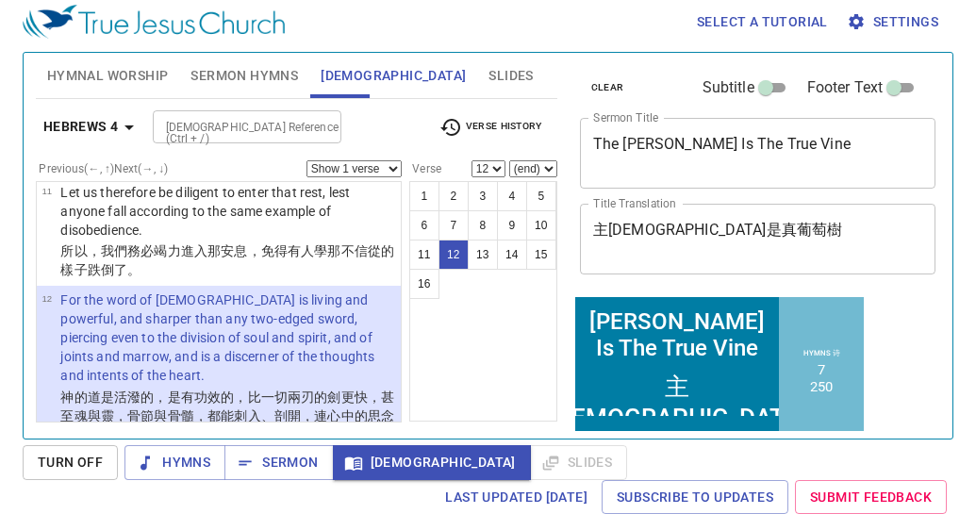
click at [305, 121] on div "[DEMOGRAPHIC_DATA] Reference (Ctrl + /)" at bounding box center [247, 126] width 189 height 33
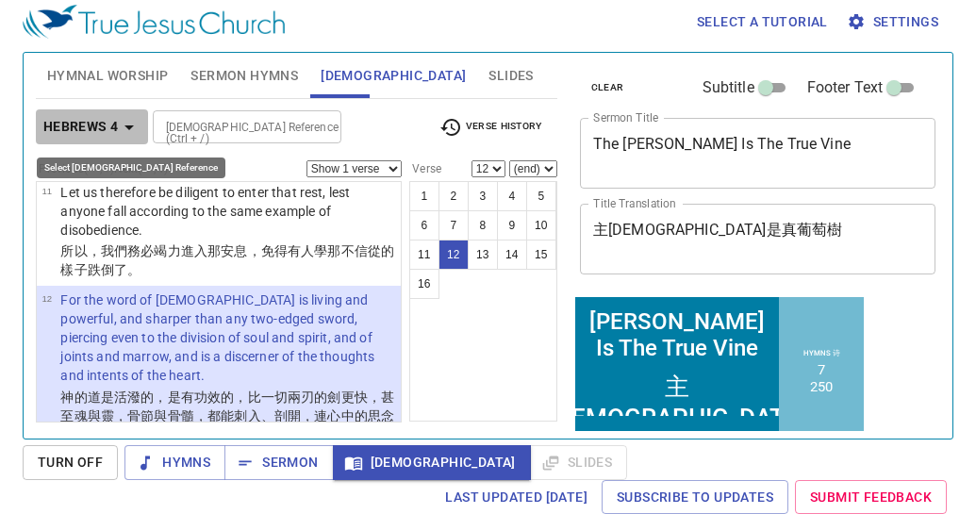
click at [103, 135] on b "Hebrews 4" at bounding box center [80, 127] width 75 height 24
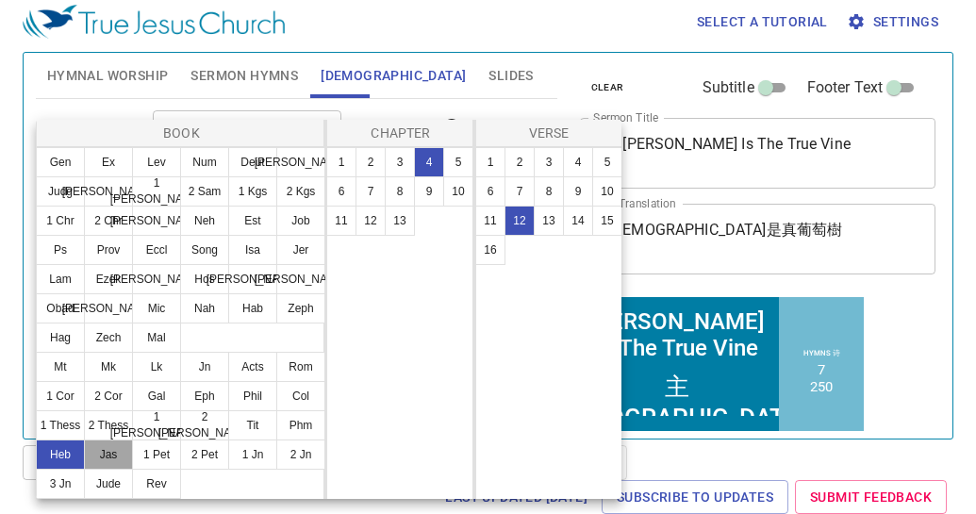
click at [110, 467] on button "Jas" at bounding box center [108, 454] width 49 height 30
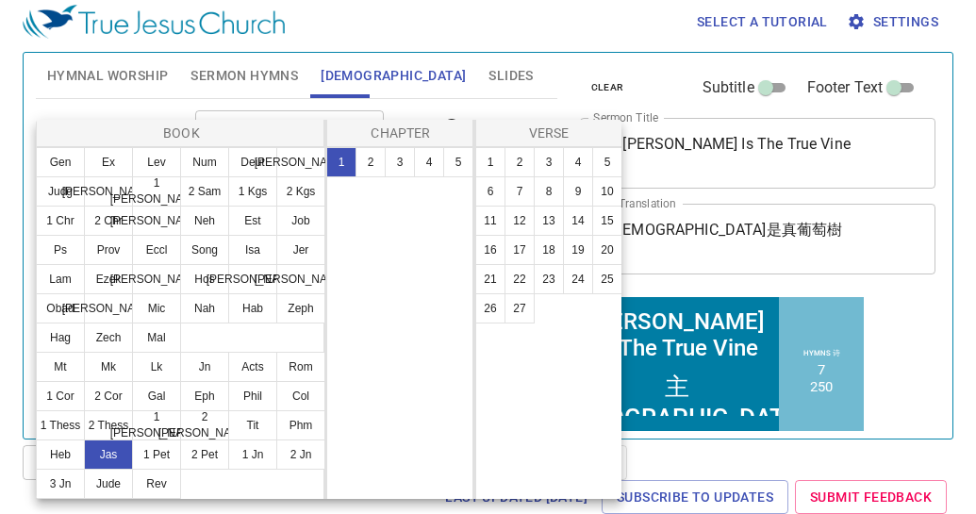
scroll to position [0, 0]
click at [510, 278] on button "22" at bounding box center [519, 279] width 30 height 30
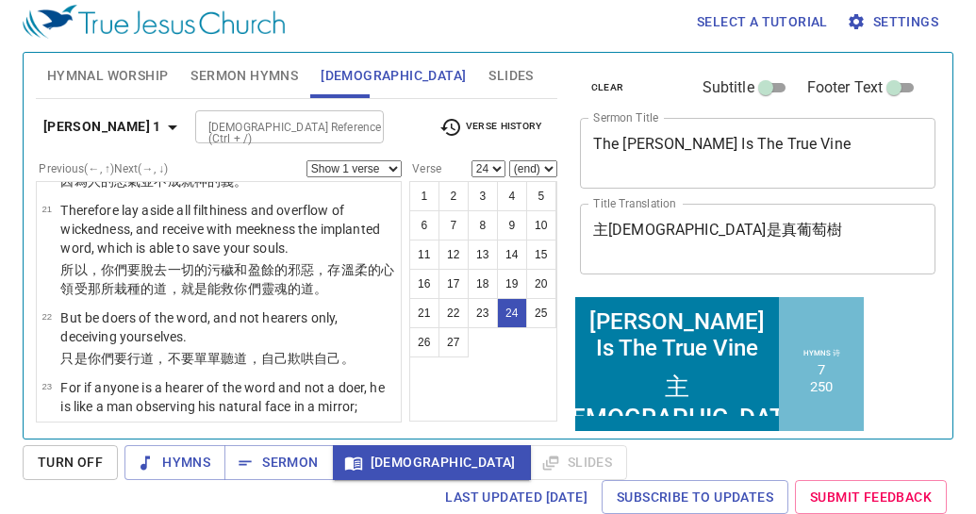
scroll to position [1807, 0]
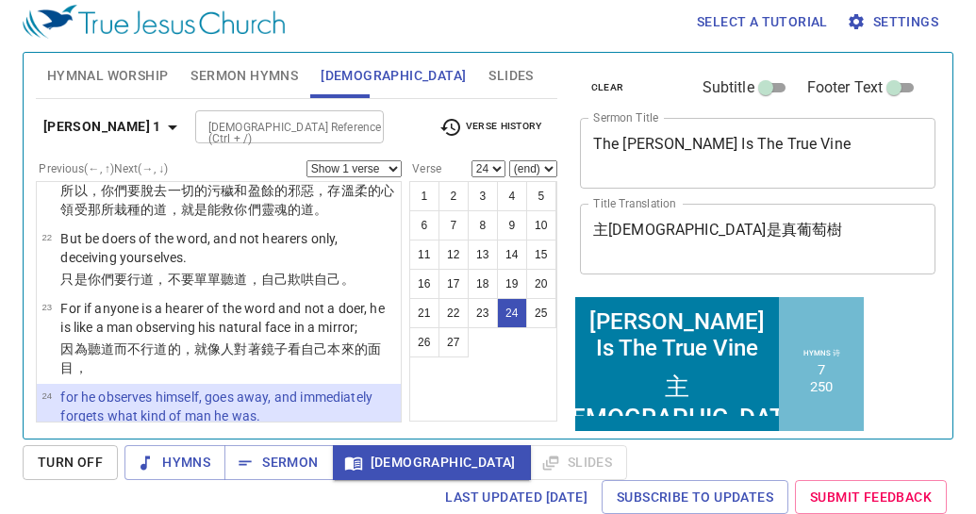
select select "25"
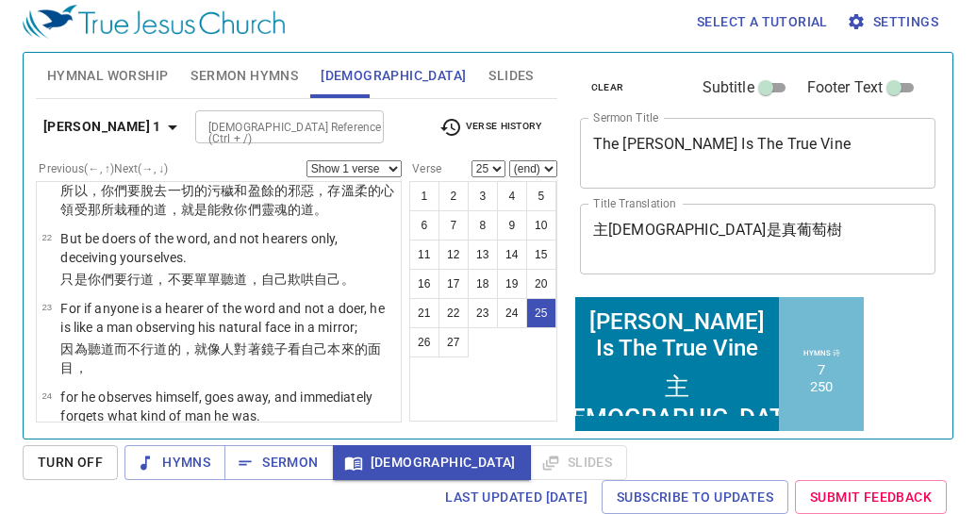
scroll to position [1985, 0]
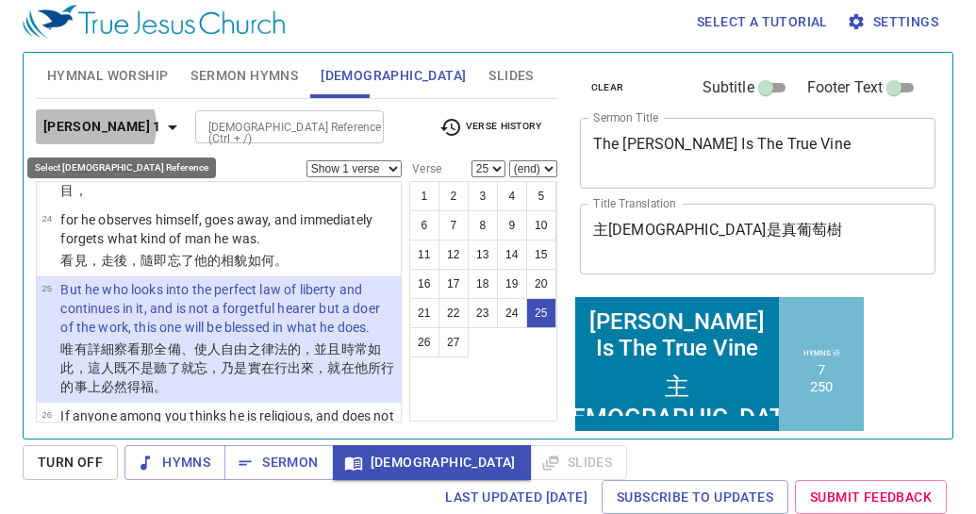
click at [94, 126] on b "James 1" at bounding box center [102, 127] width 118 height 24
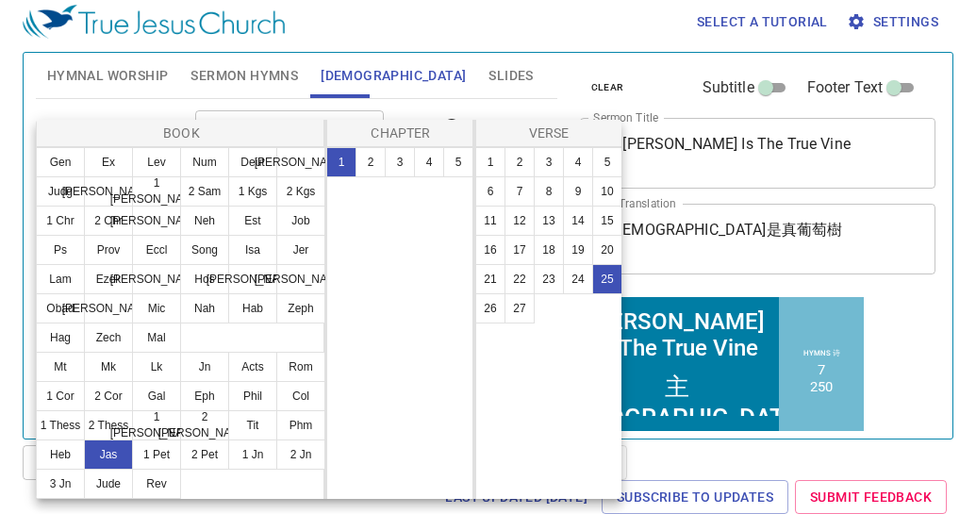
click at [442, 104] on div at bounding box center [488, 257] width 976 height 514
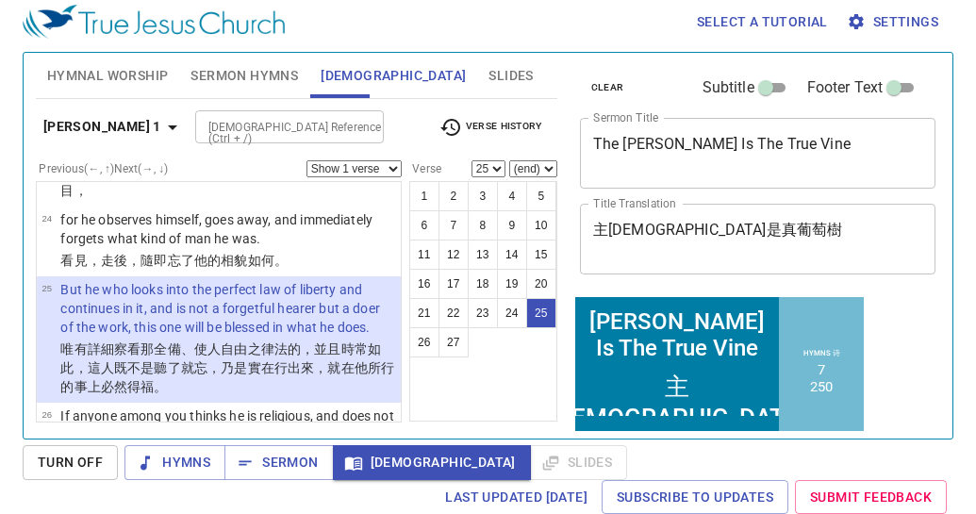
click at [351, 122] on div at bounding box center [363, 127] width 25 height 26
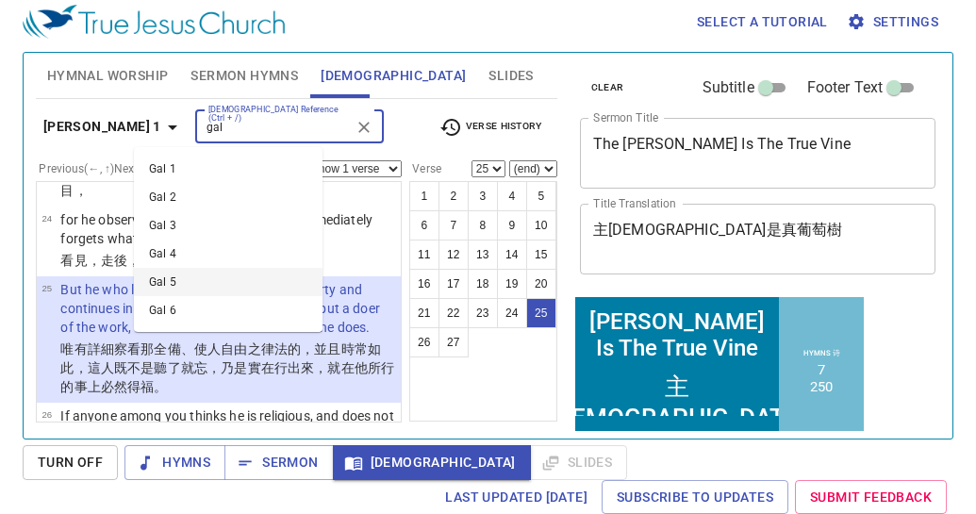
click at [175, 290] on li "Gal 5" at bounding box center [228, 282] width 189 height 28
type input "gal"
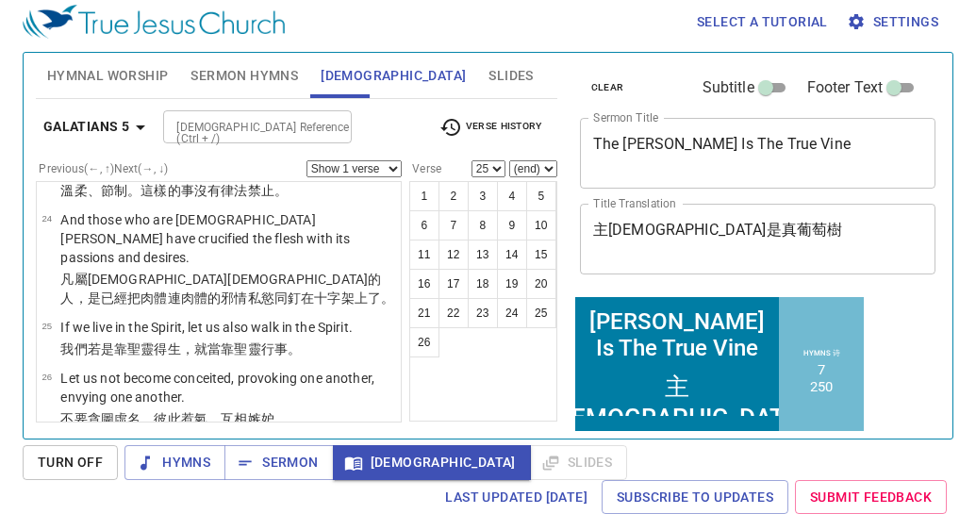
scroll to position [0, 0]
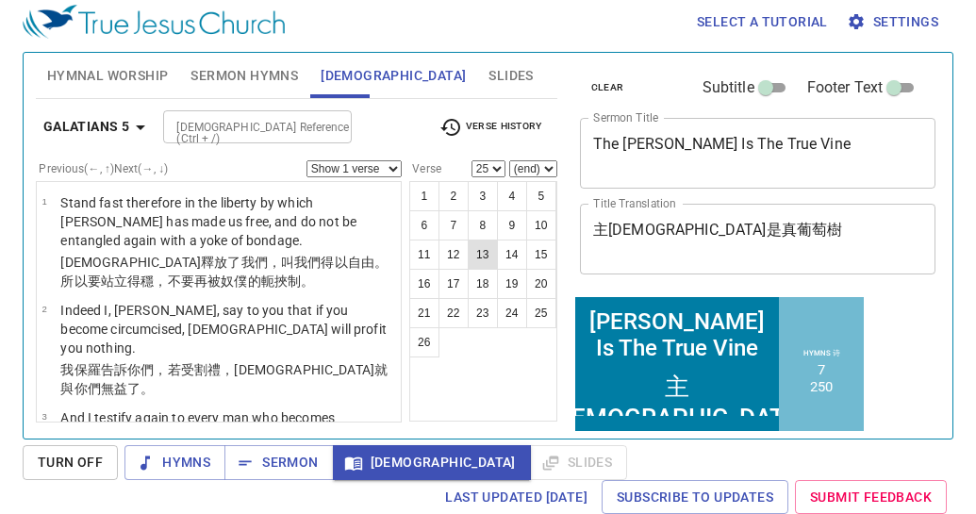
click at [486, 258] on button "13" at bounding box center [483, 254] width 30 height 30
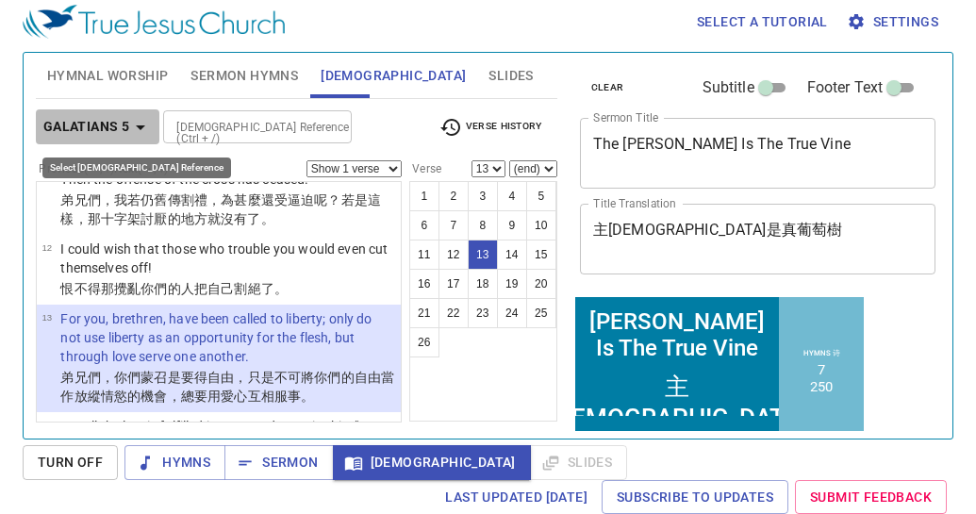
click at [131, 117] on icon "button" at bounding box center [140, 127] width 23 height 23
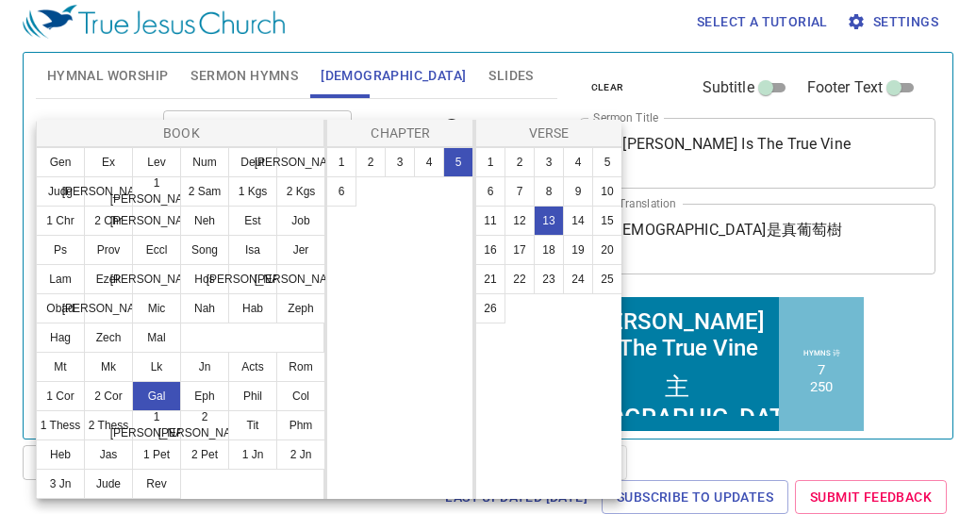
click at [650, 346] on div at bounding box center [488, 257] width 976 height 514
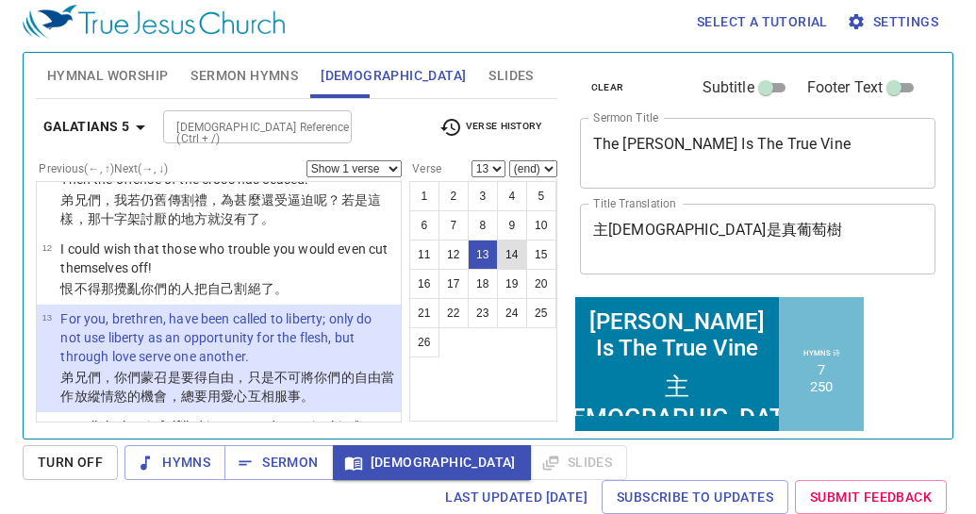
click at [503, 243] on button "14" at bounding box center [512, 254] width 30 height 30
select select "14"
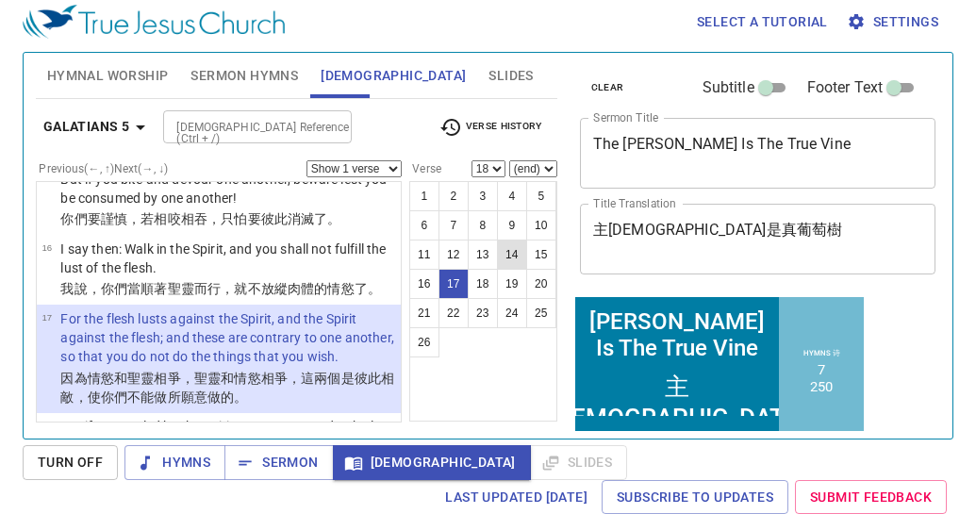
scroll to position [1354, 0]
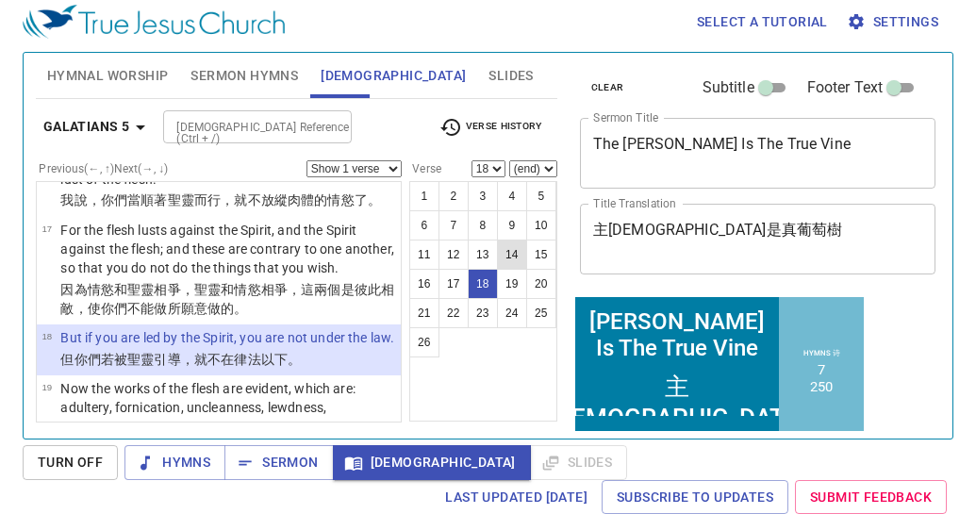
select select "19"
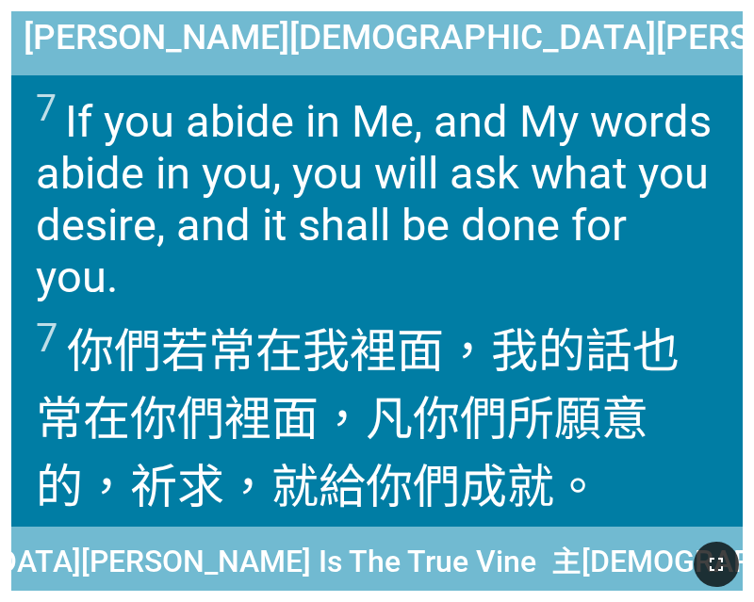
click at [728, 557] on button "button" at bounding box center [716, 564] width 45 height 45
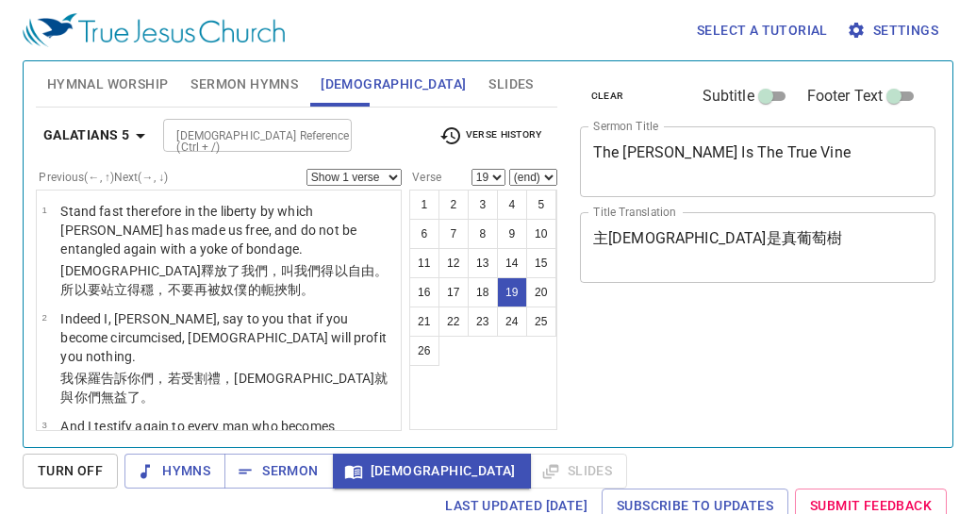
select select "19"
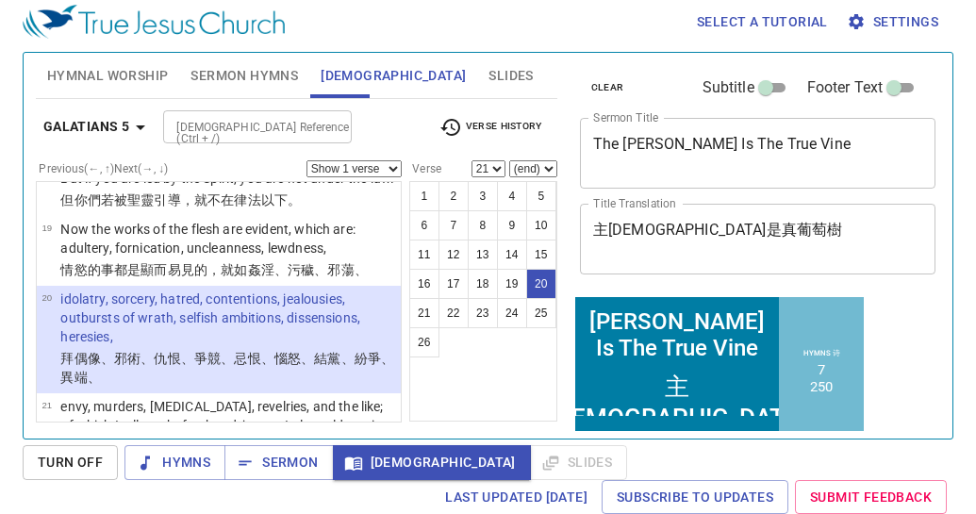
scroll to position [1640, 0]
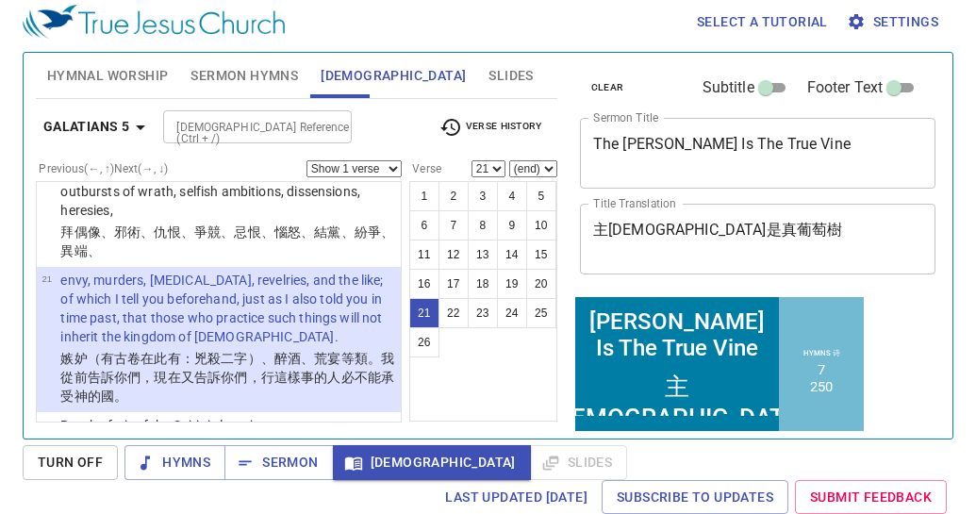
click at [215, 426] on div "Hymnal Worship Sermon Hymns Bible Slides Hymn search Hymn search clear Audio Pl…" at bounding box center [296, 238] width 536 height 386
click at [215, 458] on wg2076 "仁愛 、喜樂 、和平 、忍耐 、恩慈 、良善 、信實 、" at bounding box center [227, 475] width 334 height 34
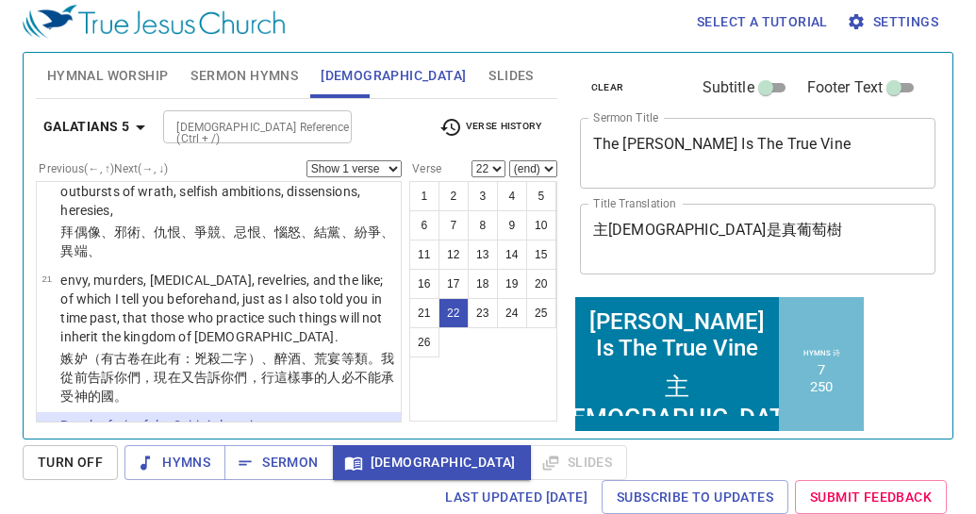
scroll to position [1756, 0]
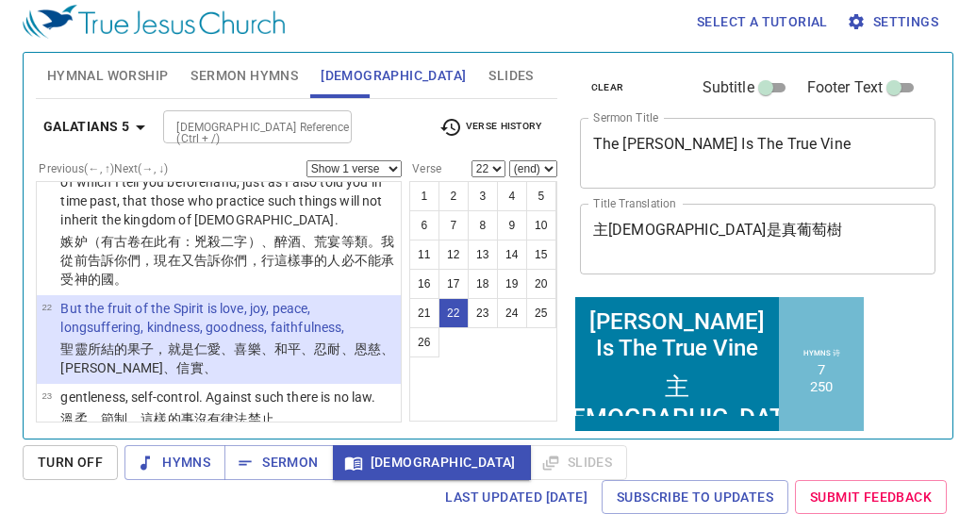
select select "23"
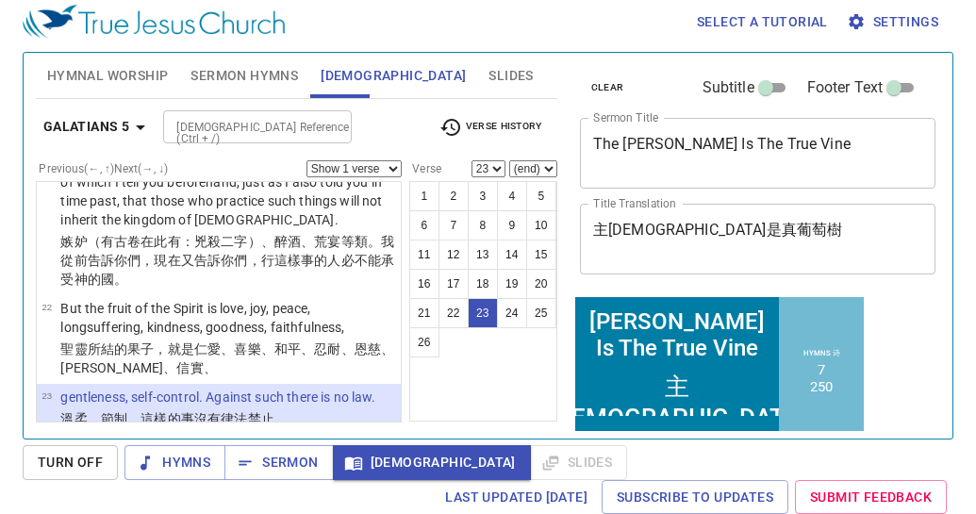
click at [287, 64] on span "Sermon Hymns" at bounding box center [243, 76] width 107 height 24
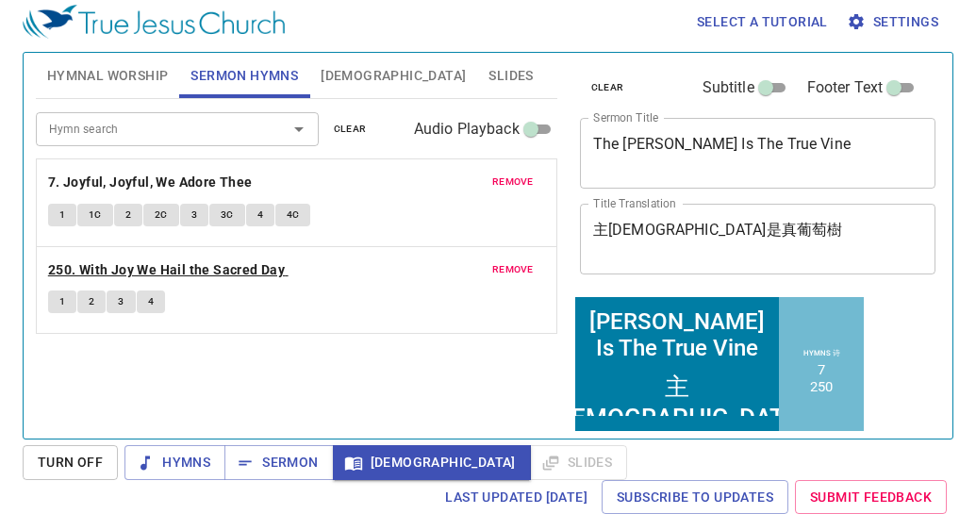
click at [123, 276] on b "250. With Joy We Hail the Sacred Day" at bounding box center [166, 270] width 237 height 24
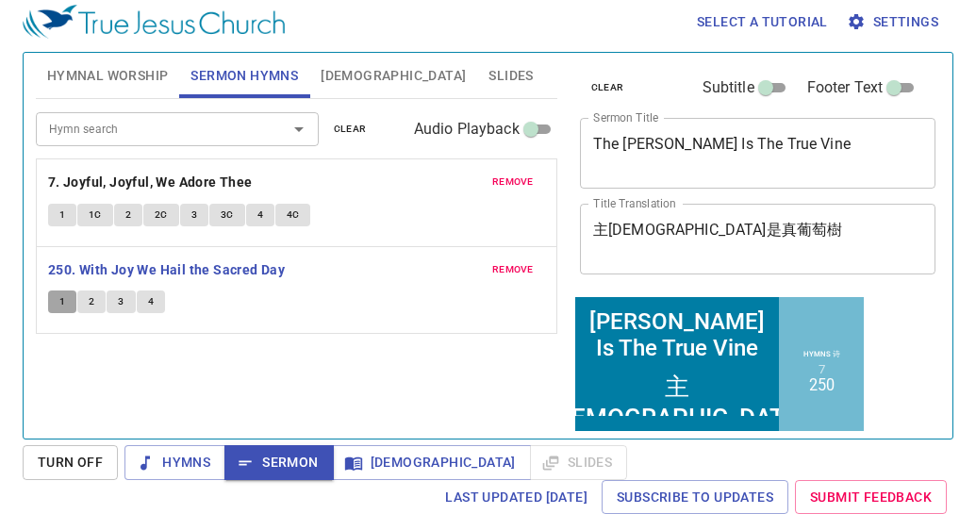
click at [62, 309] on span "1" at bounding box center [62, 301] width 6 height 17
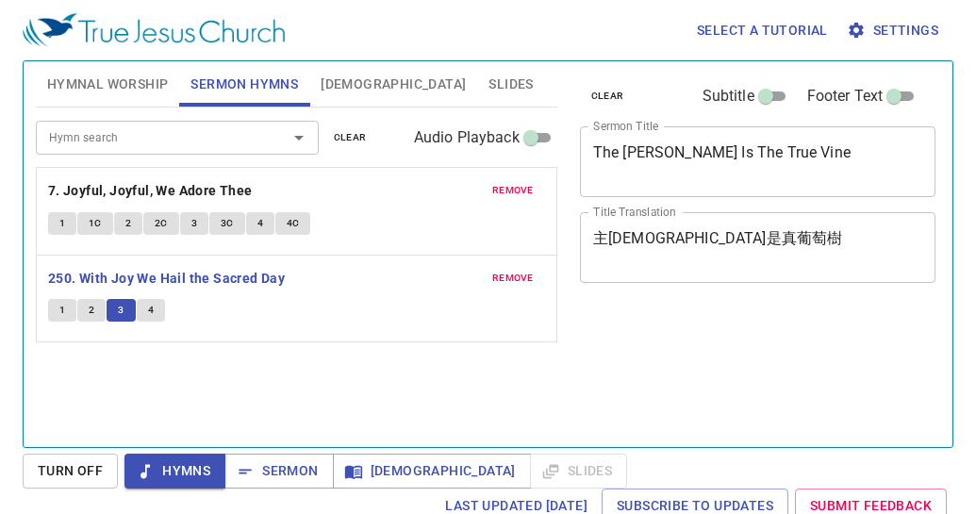
scroll to position [8, 0]
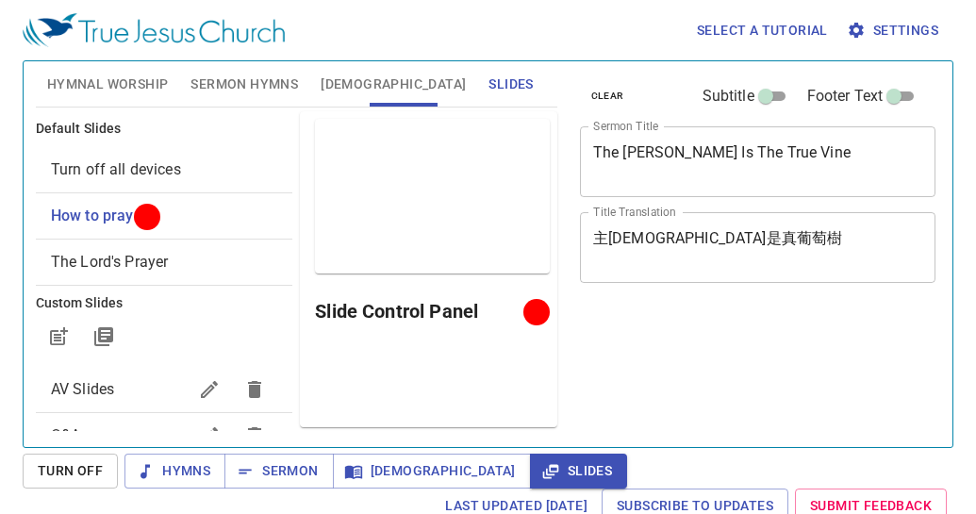
scroll to position [8, 0]
